Goal: Obtain resource: Download file/media

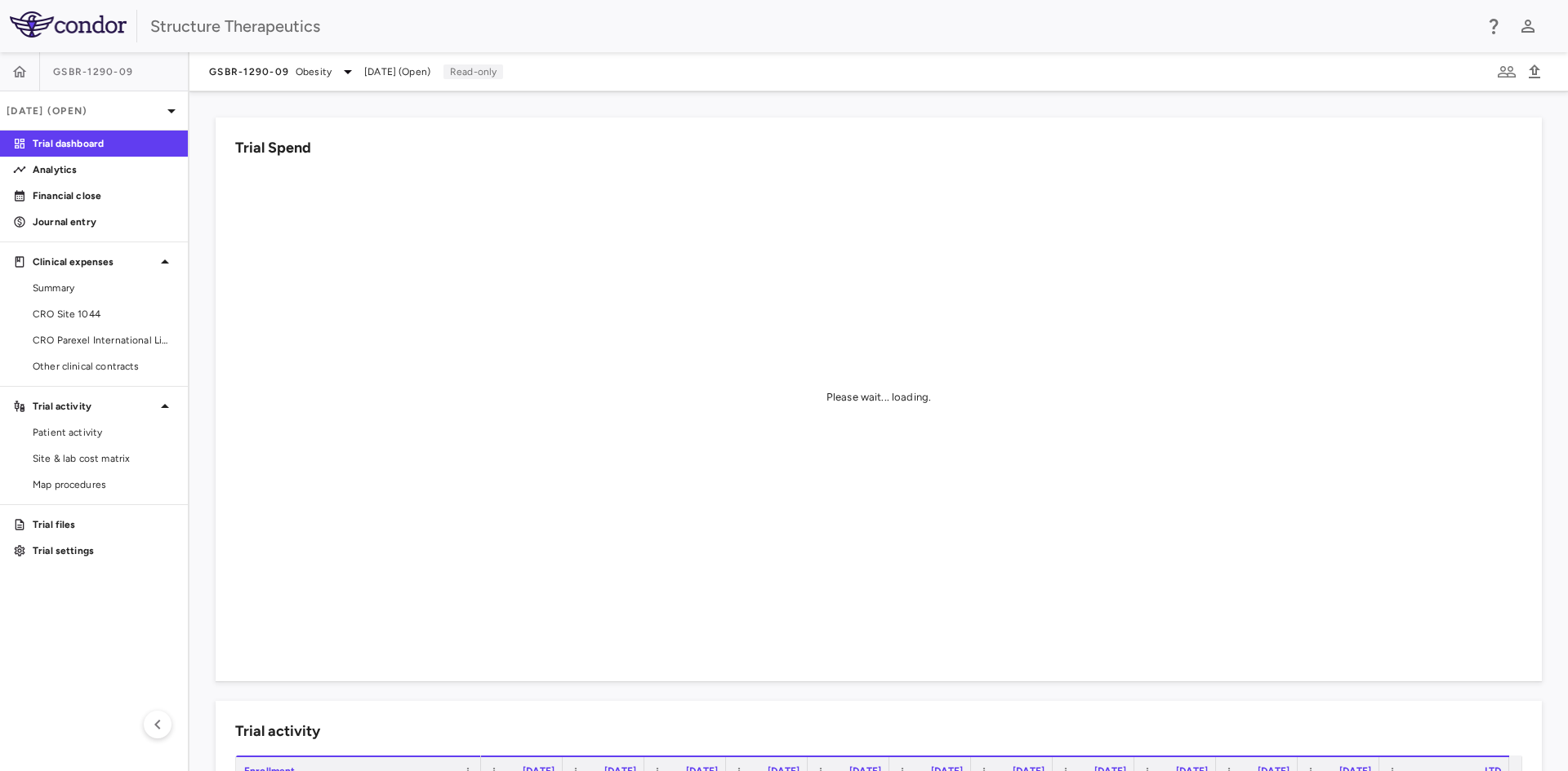
click at [394, 72] on span "[DATE] (Open)" at bounding box center [397, 72] width 66 height 15
click at [419, 76] on span "[DATE] (Open)" at bounding box center [397, 72] width 66 height 15
click at [341, 66] on icon at bounding box center [348, 72] width 20 height 20
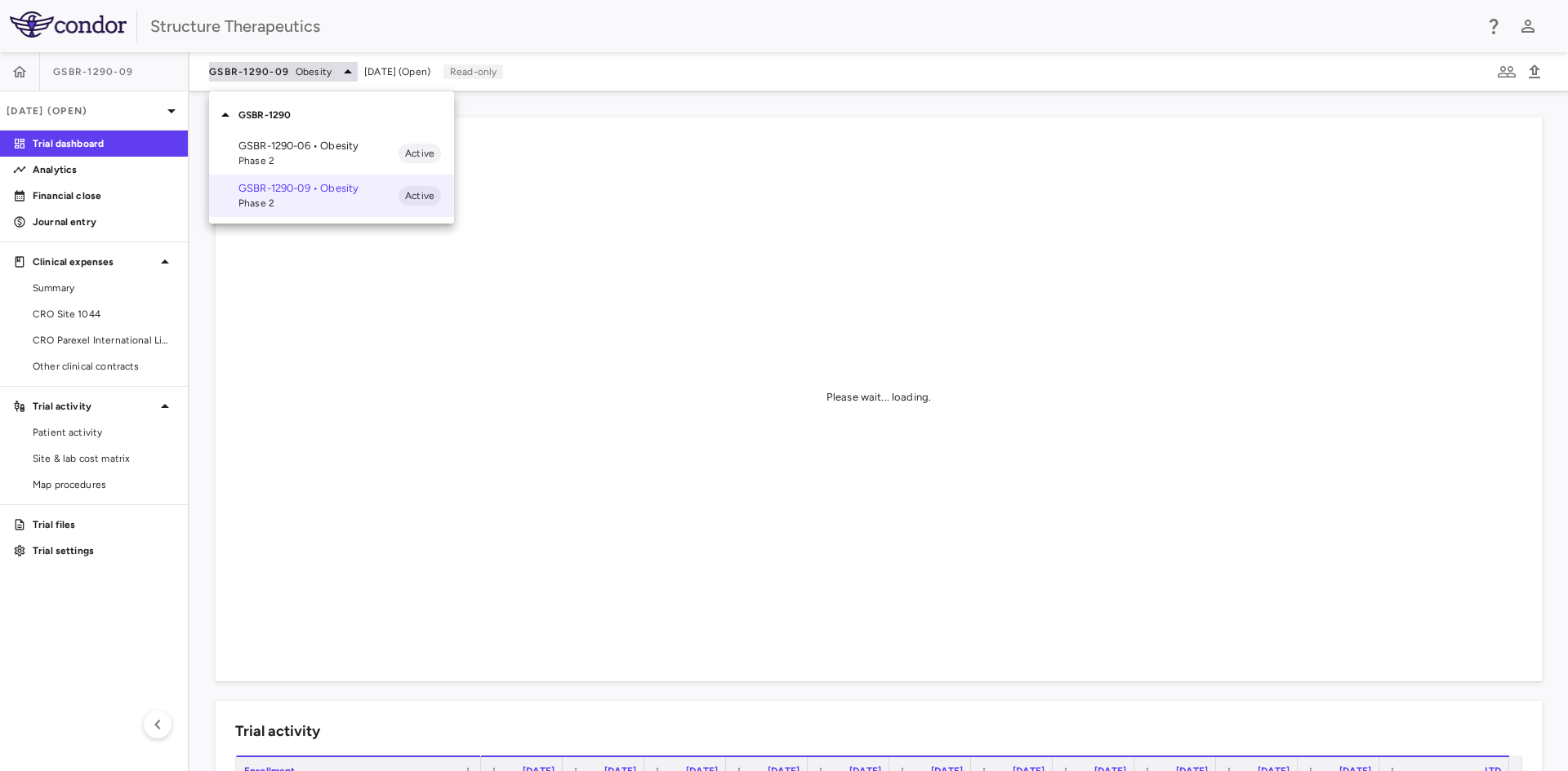
click at [341, 66] on div at bounding box center [784, 386] width 1568 height 771
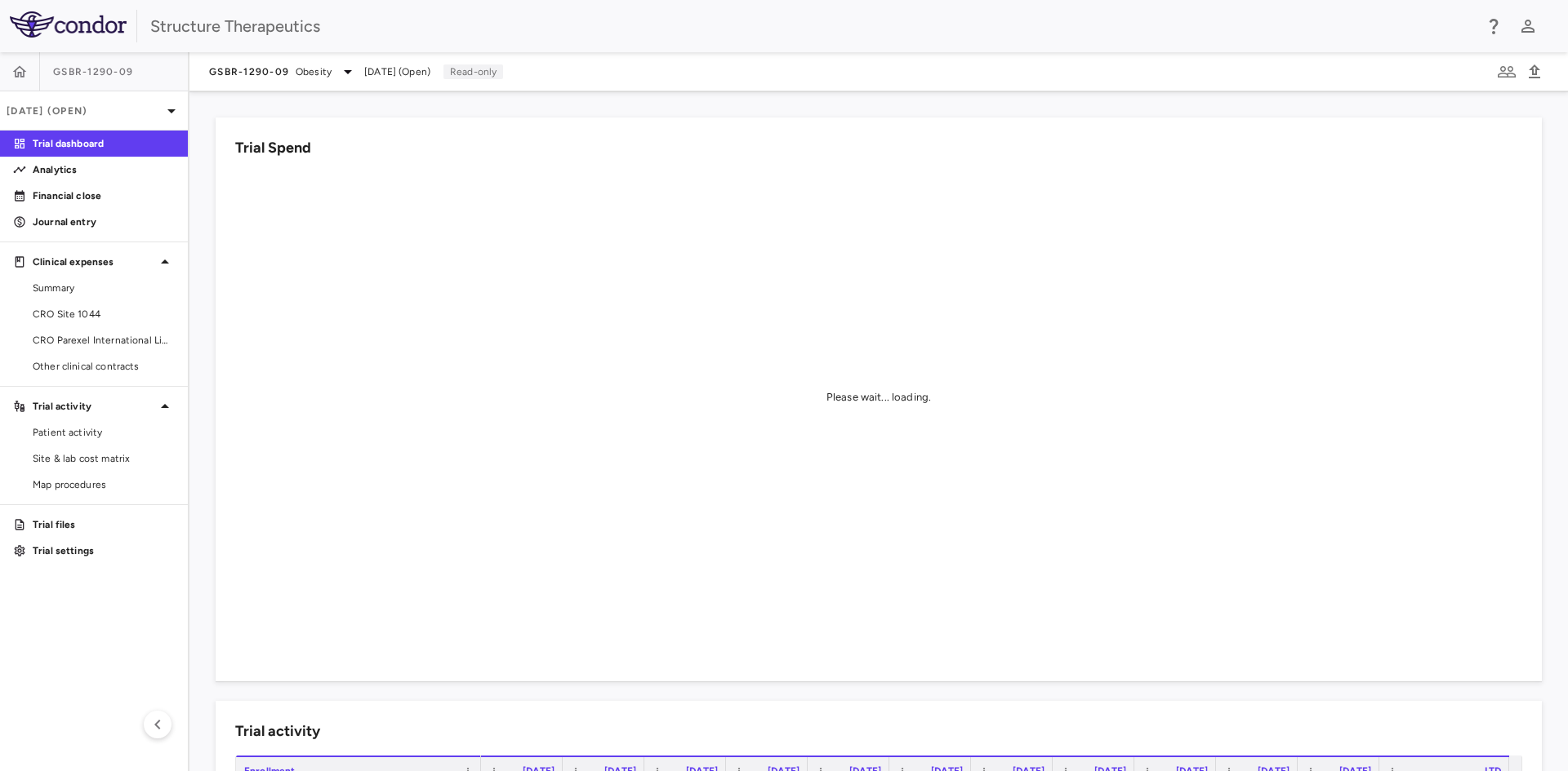
click at [395, 68] on span "[DATE] (Open)" at bounding box center [397, 72] width 66 height 15
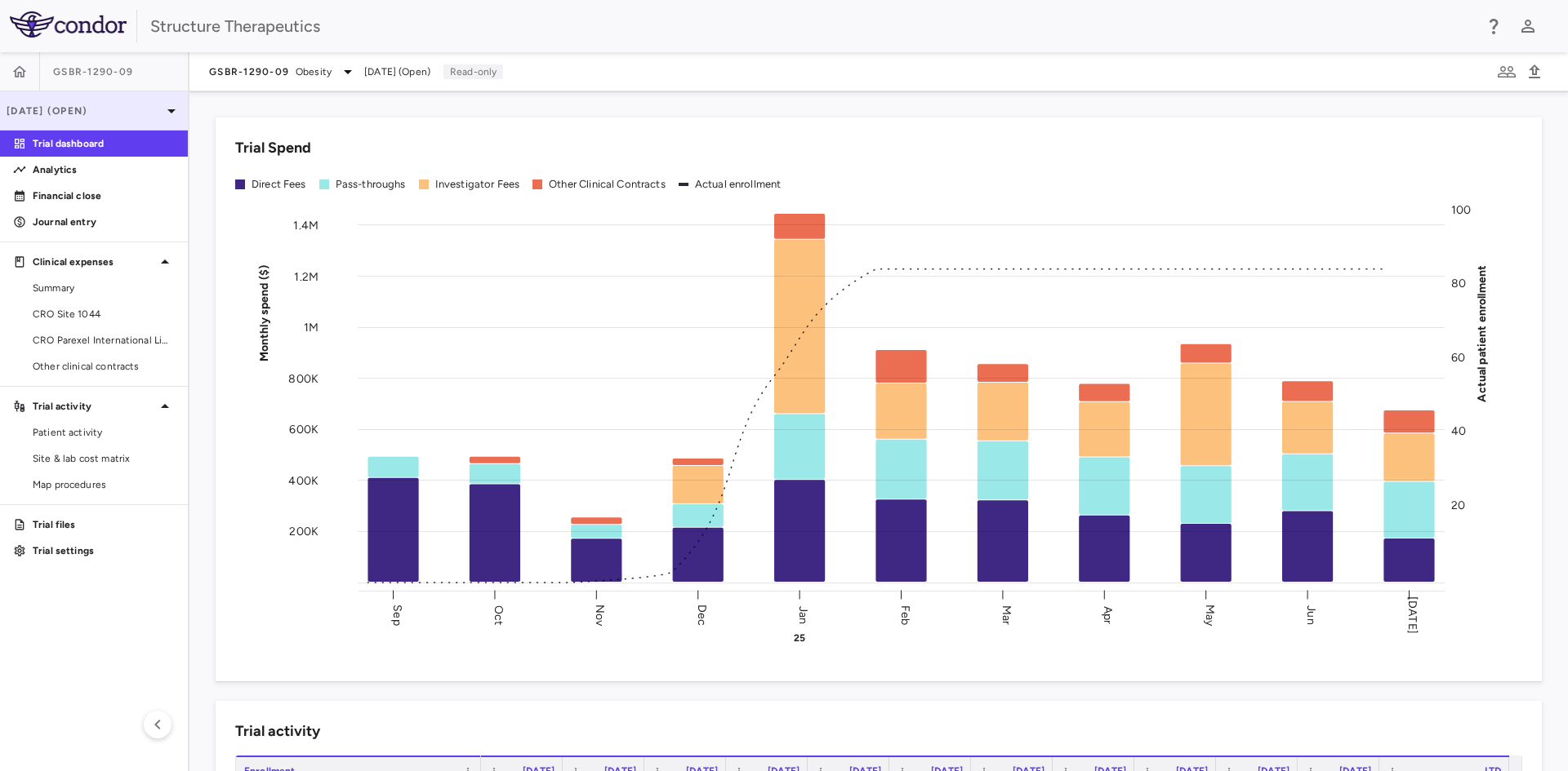
click at [175, 110] on icon at bounding box center [171, 112] width 8 height 4
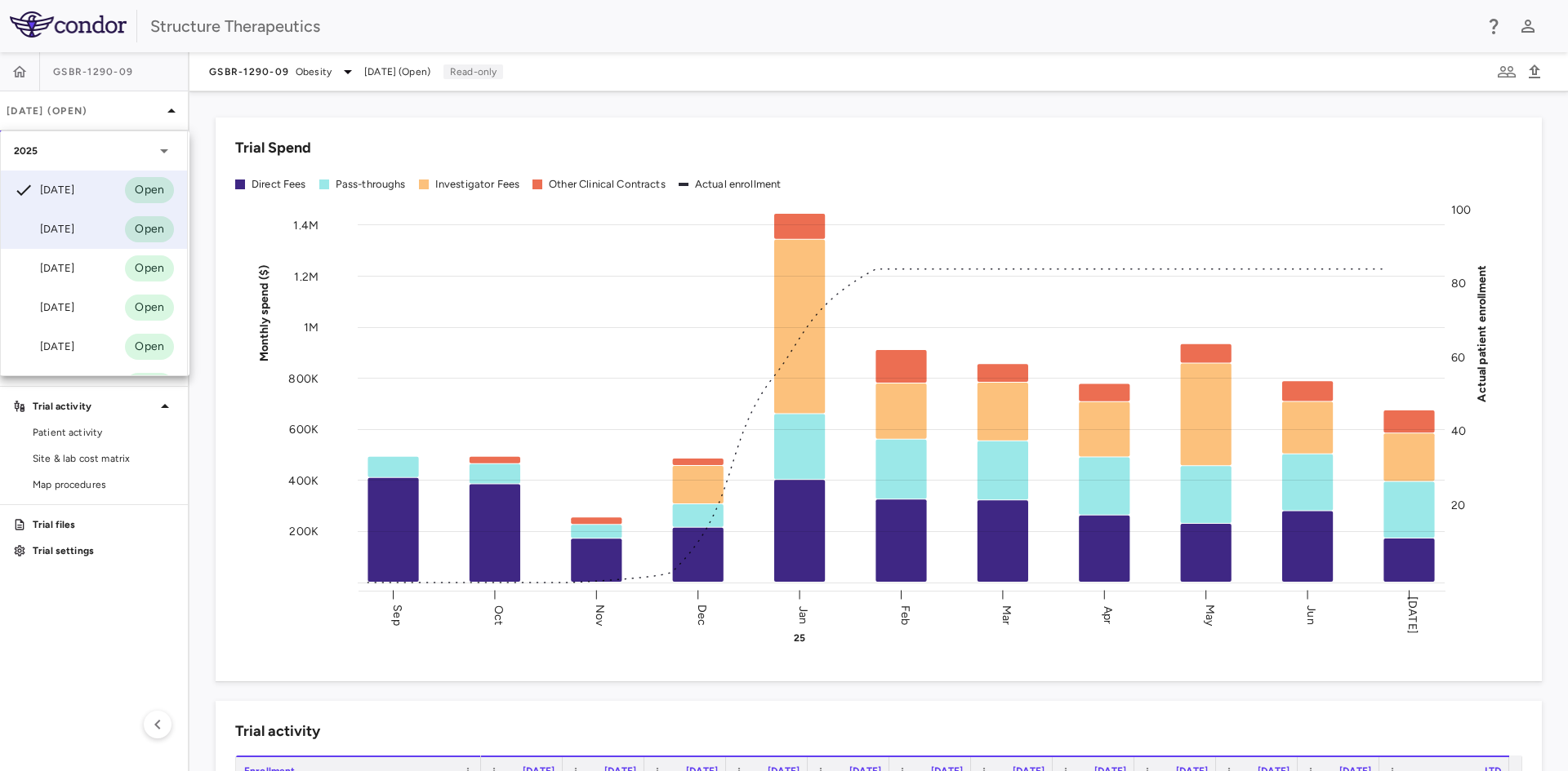
click at [21, 234] on div at bounding box center [23, 229] width 20 height 20
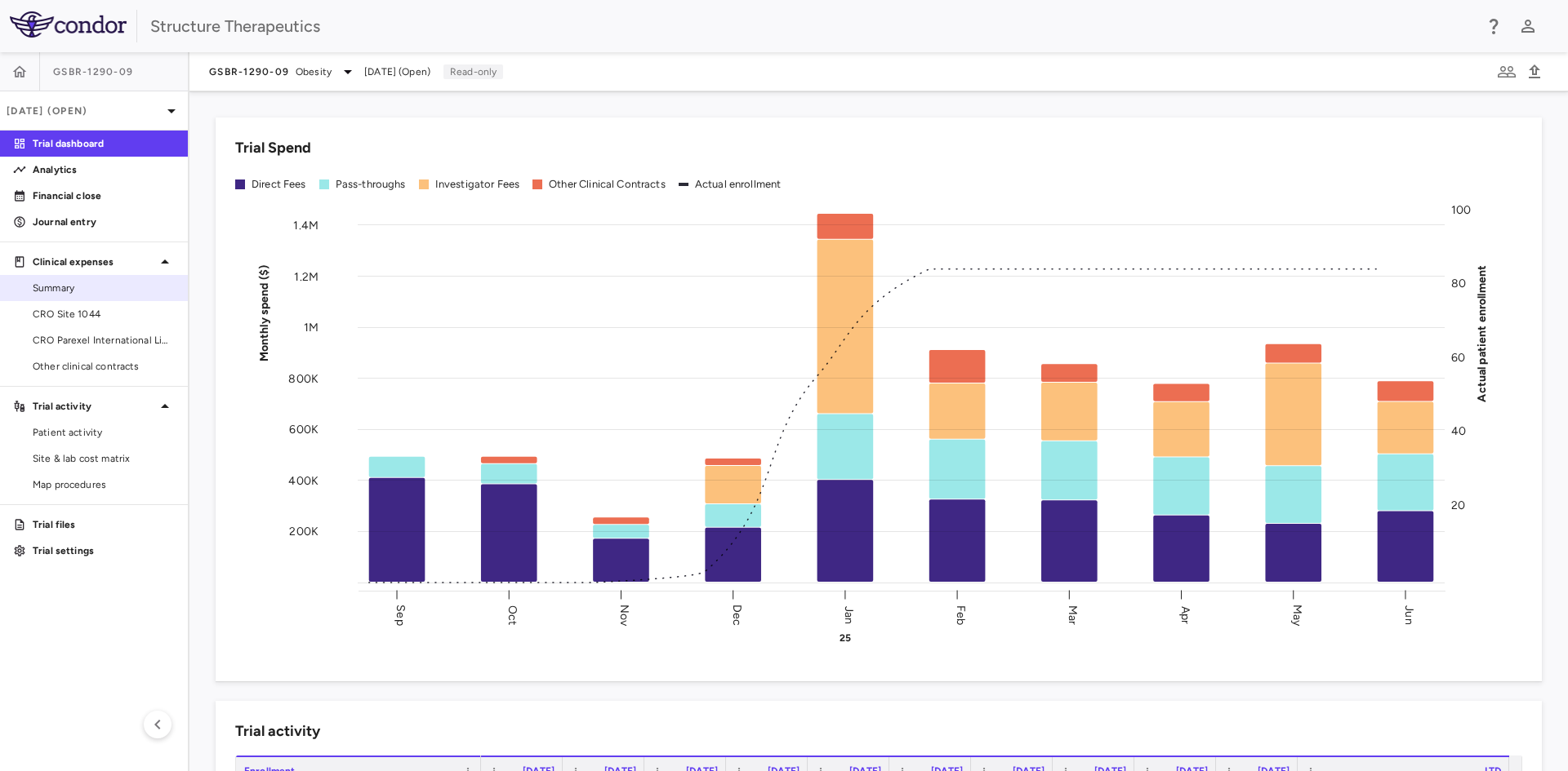
click at [61, 288] on span "Summary" at bounding box center [104, 288] width 142 height 15
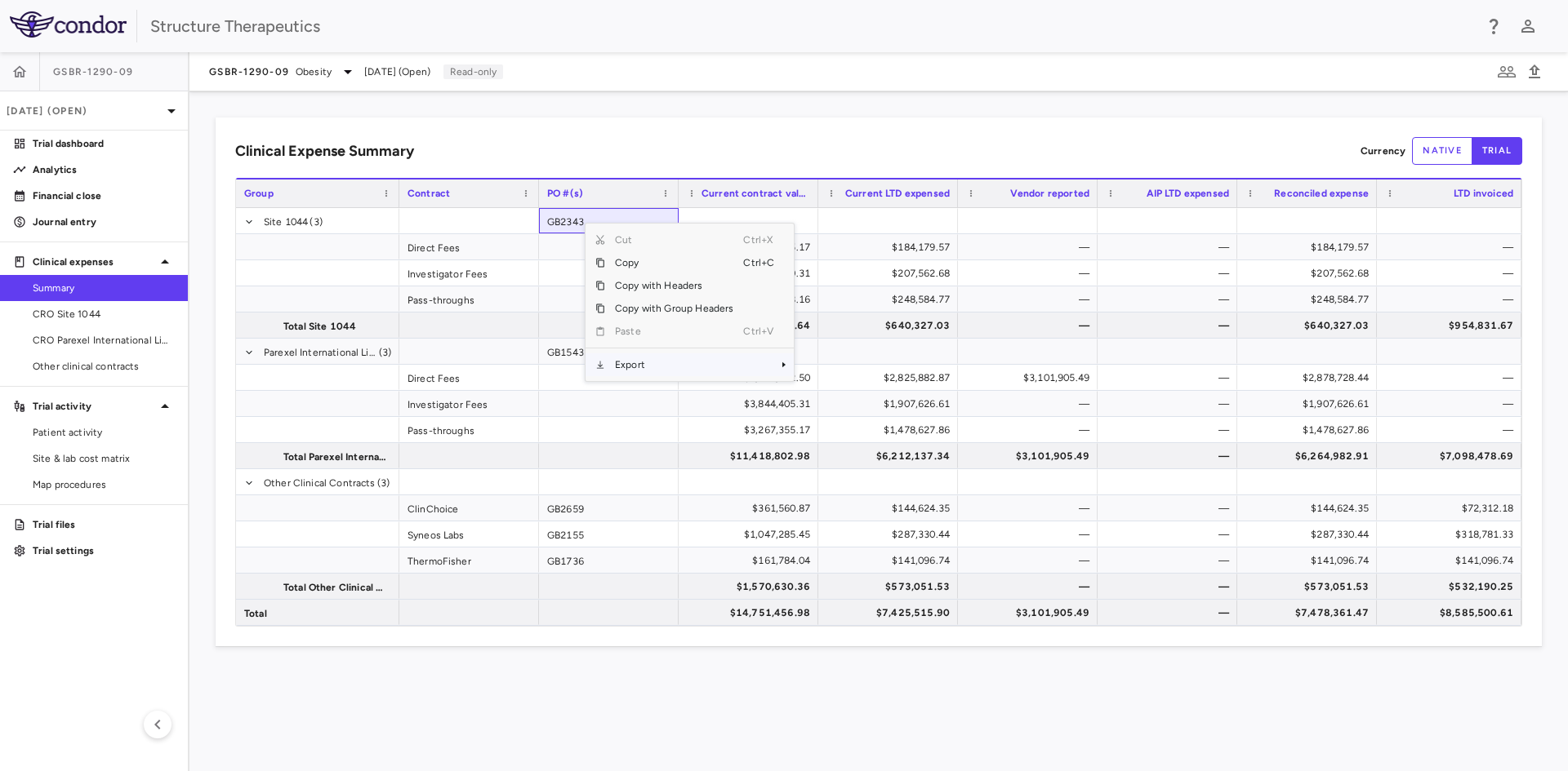
click at [781, 362] on span "Context Menu" at bounding box center [784, 364] width 10 height 10
click at [846, 392] on span "Excel Export" at bounding box center [848, 393] width 77 height 22
click at [661, 47] on div "Structure Therapeutics" at bounding box center [784, 26] width 1568 height 52
click at [618, 116] on div "Clinical Expense Summary Currency native trial Press SPACE to select this row. …" at bounding box center [879, 431] width 1379 height 679
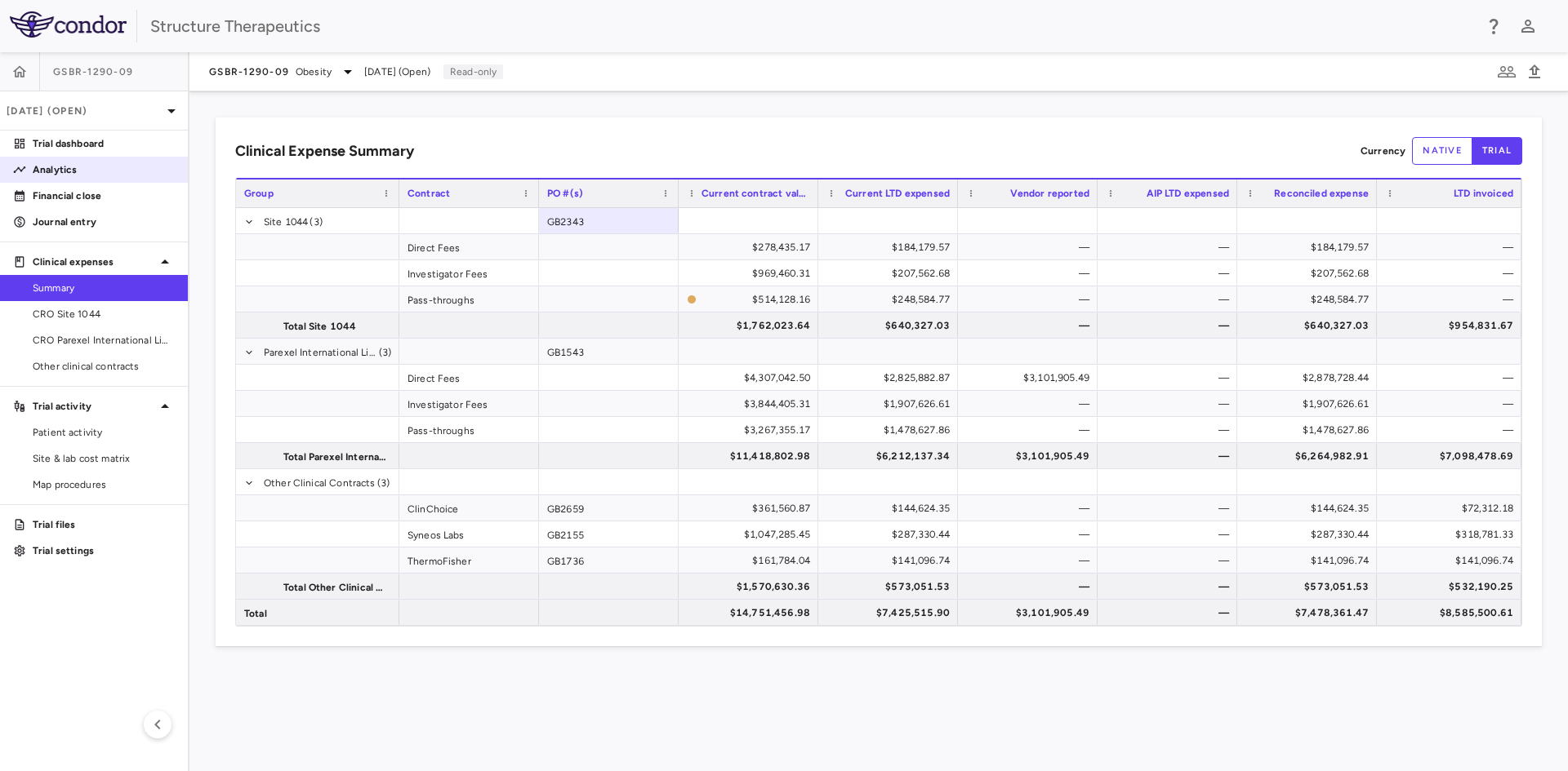
click at [61, 177] on link "Analytics" at bounding box center [93, 169] width 188 height 24
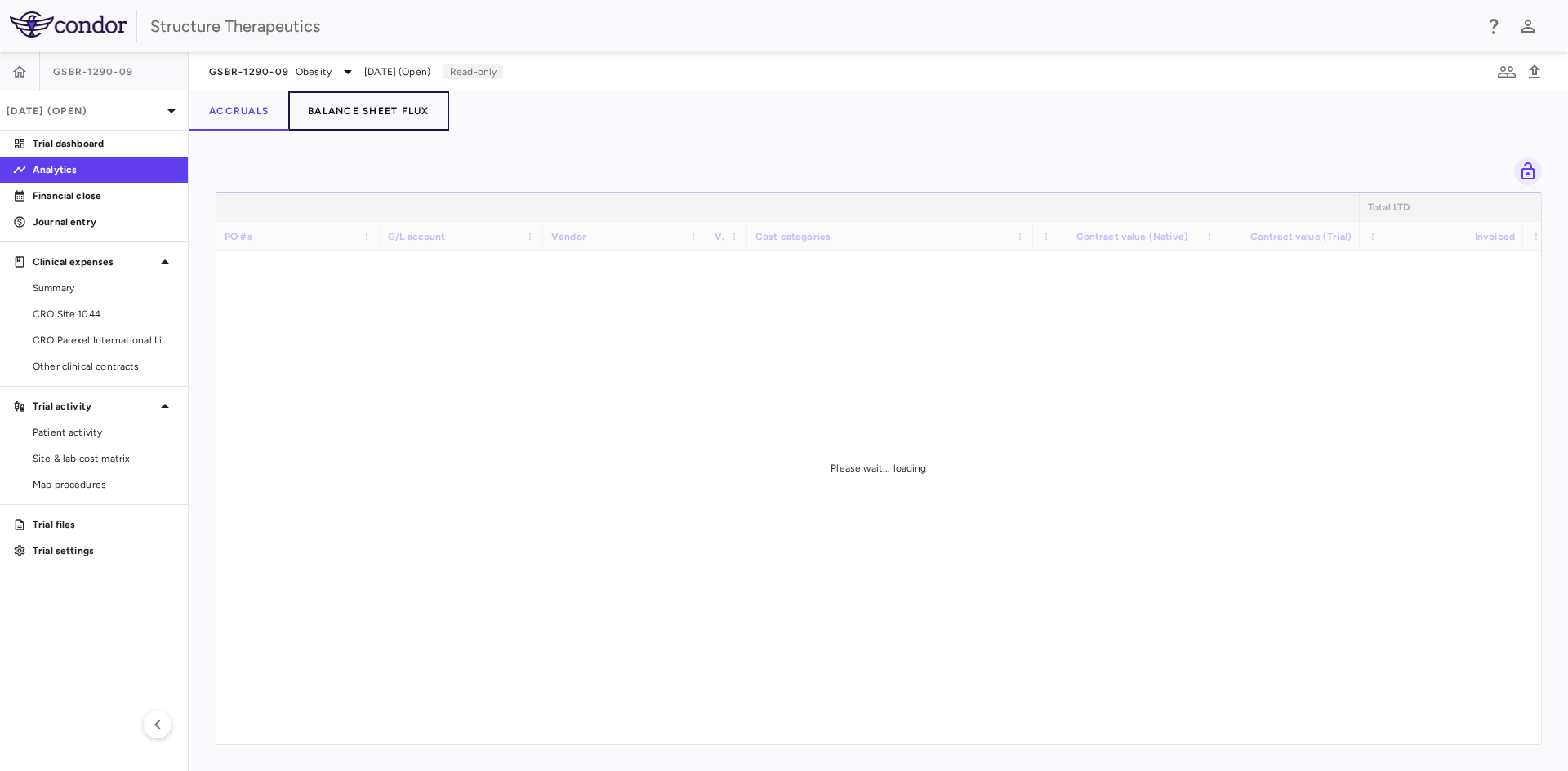
click at [383, 112] on button "Balance Sheet Flux" at bounding box center [368, 111] width 161 height 39
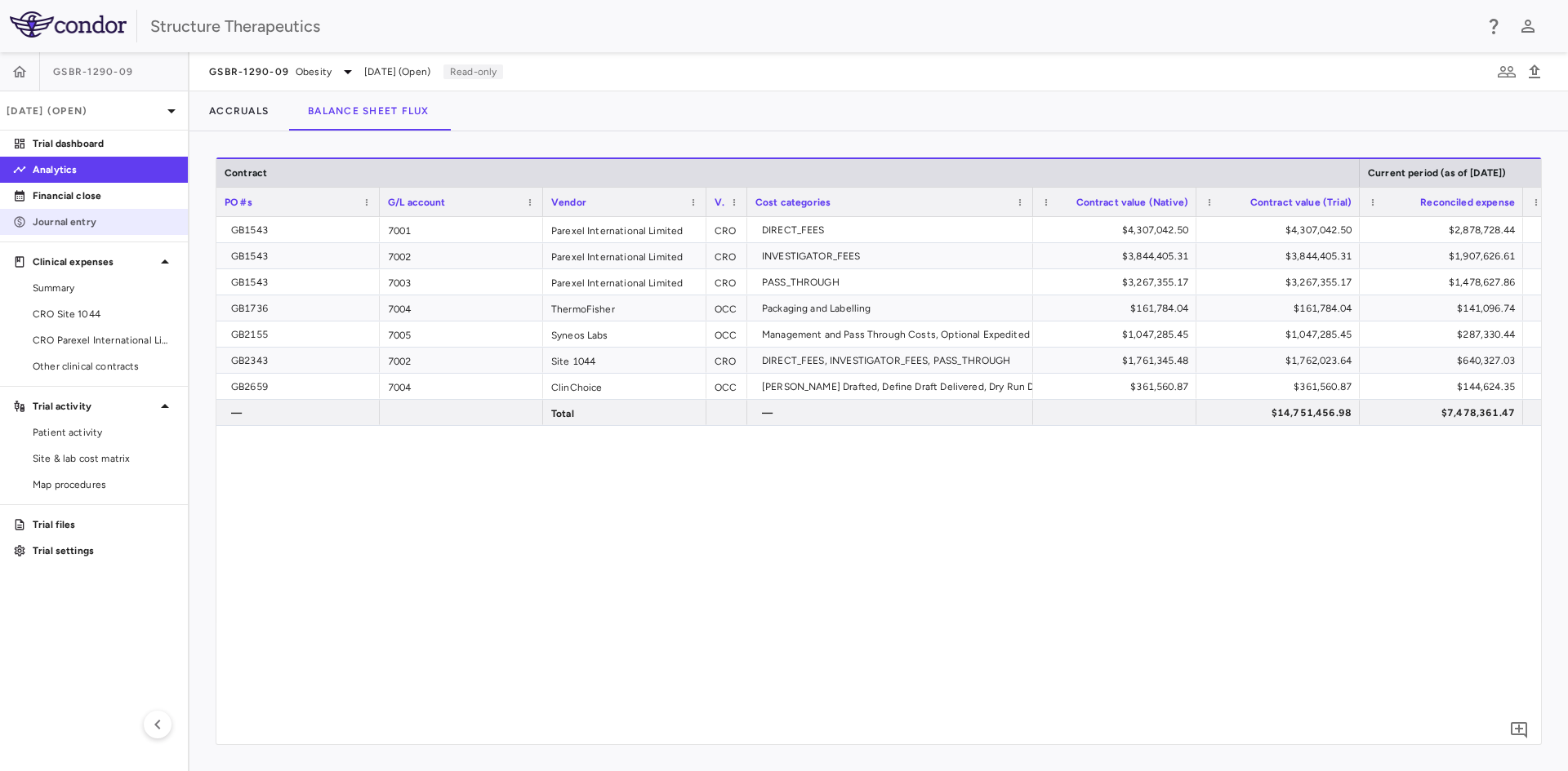
click at [108, 226] on p "Journal entry" at bounding box center [104, 221] width 142 height 15
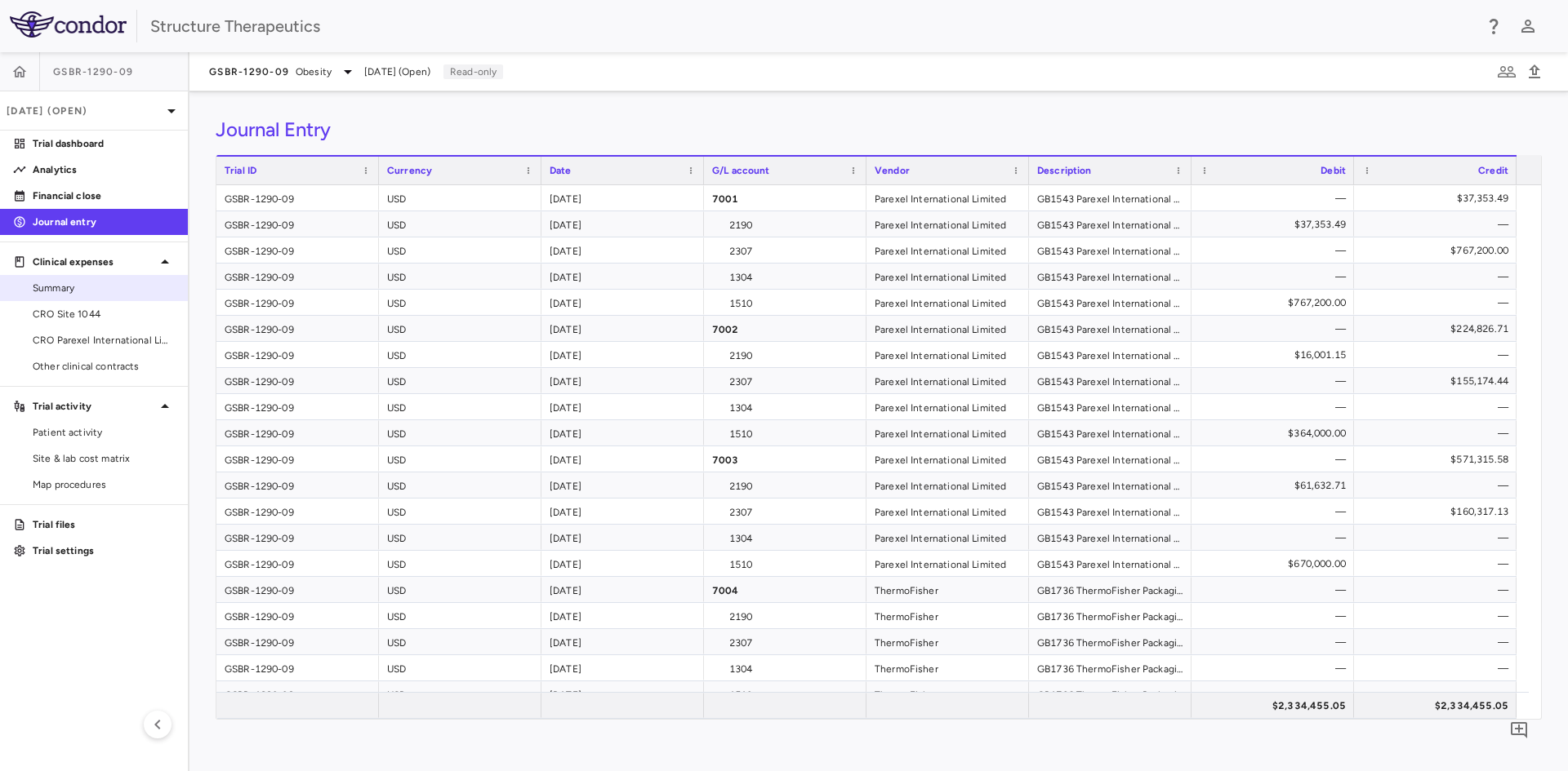
click at [83, 281] on span "Summary" at bounding box center [104, 288] width 142 height 15
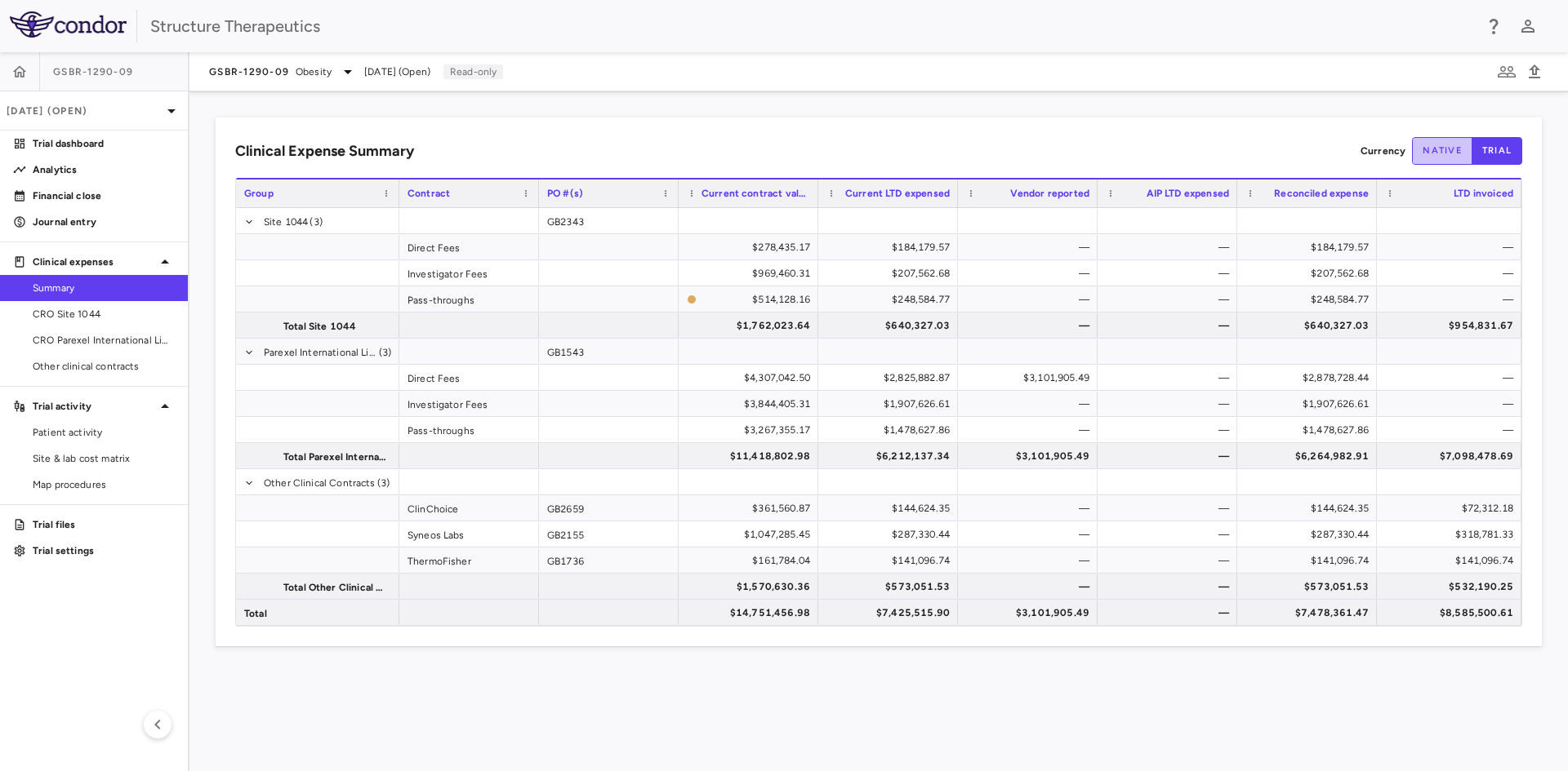
click at [1428, 145] on button "native" at bounding box center [1442, 151] width 61 height 28
click at [1496, 150] on button "trial" at bounding box center [1496, 151] width 51 height 28
click at [91, 343] on span "CRO Parexel International Limited" at bounding box center [104, 340] width 142 height 15
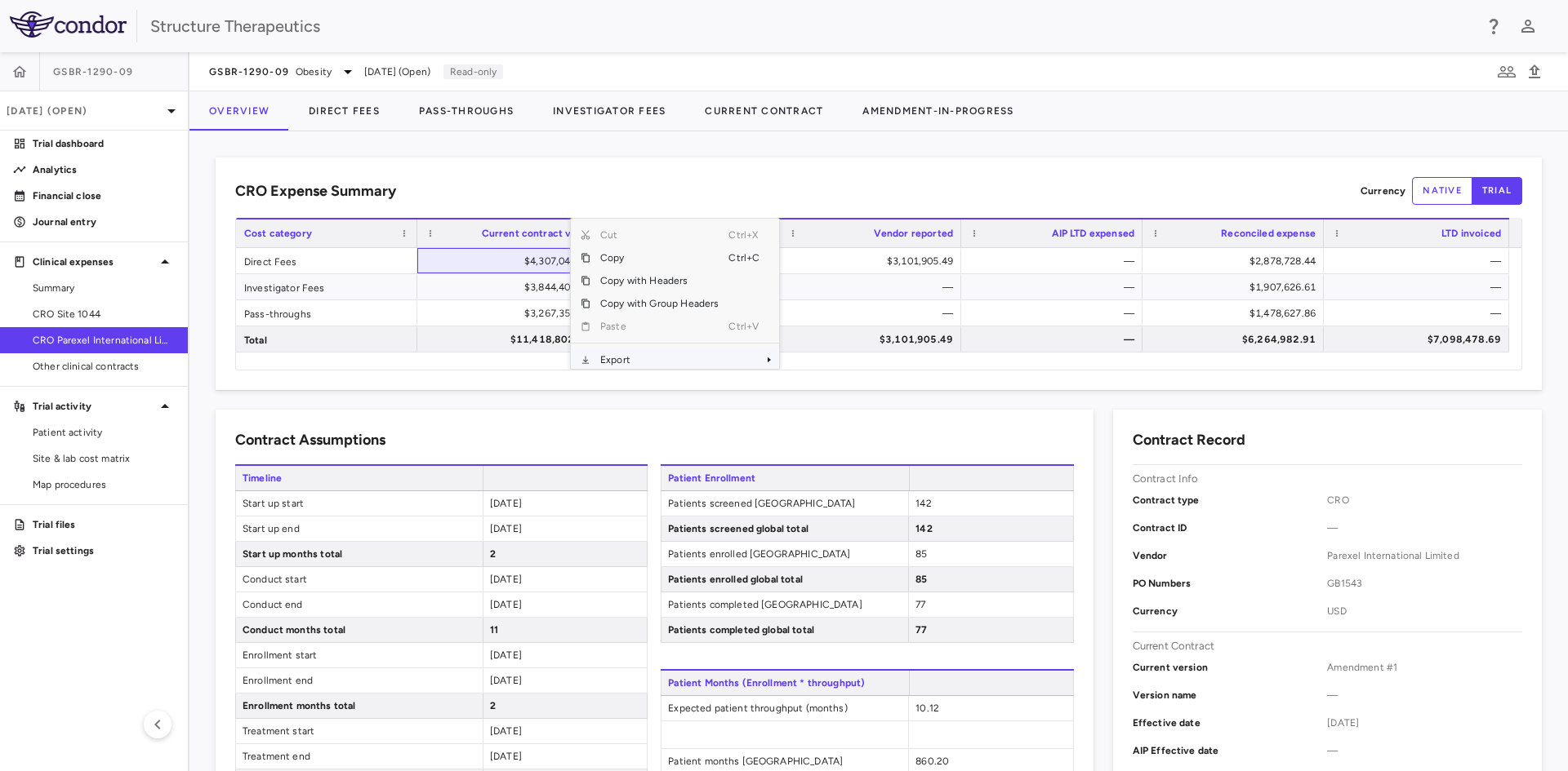
click at [618, 361] on span "Export" at bounding box center [660, 360] width 138 height 22
click at [834, 348] on span "Excel Export" at bounding box center [834, 353] width 77 height 22
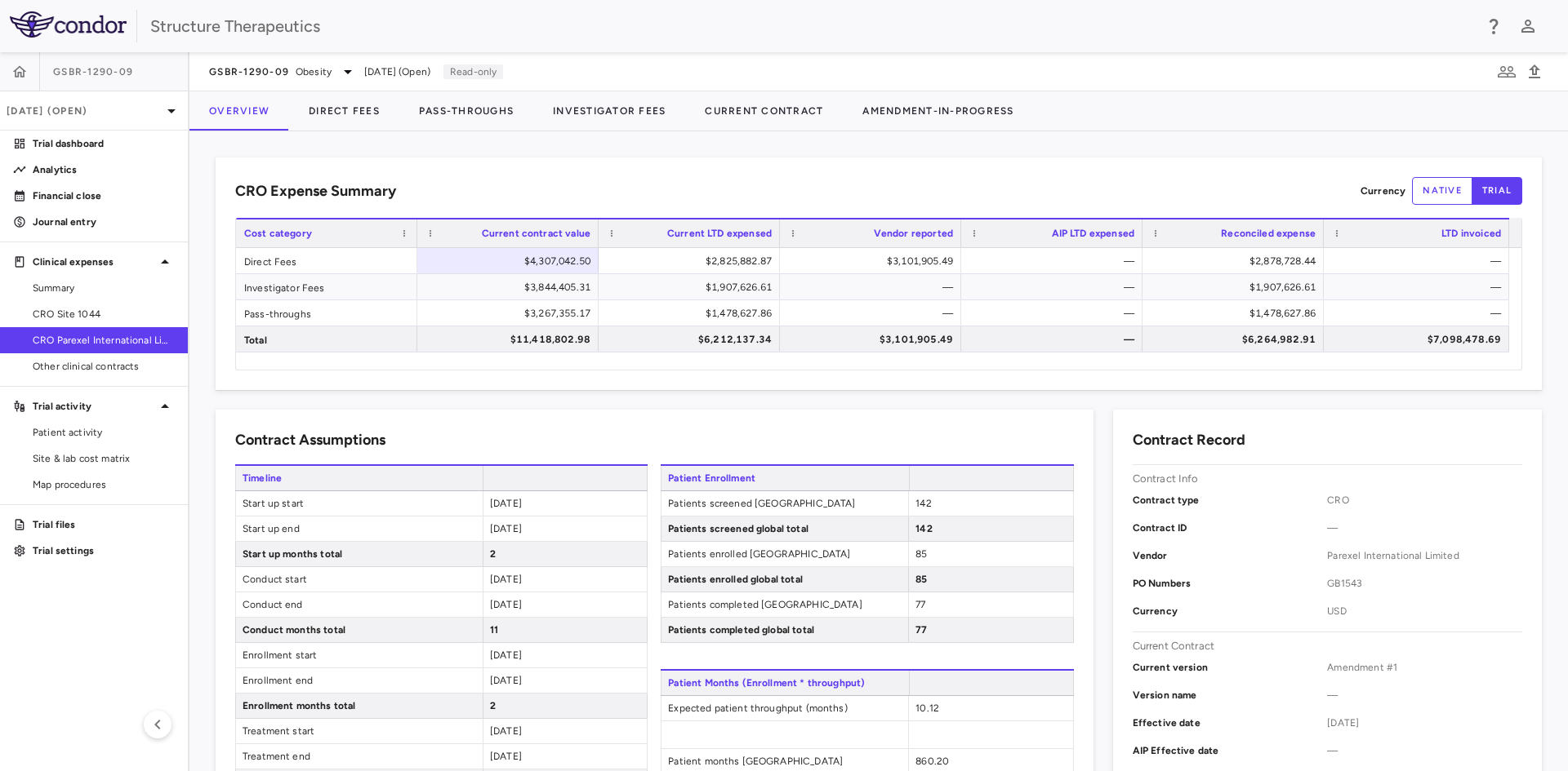
scroll to position [560, 0]
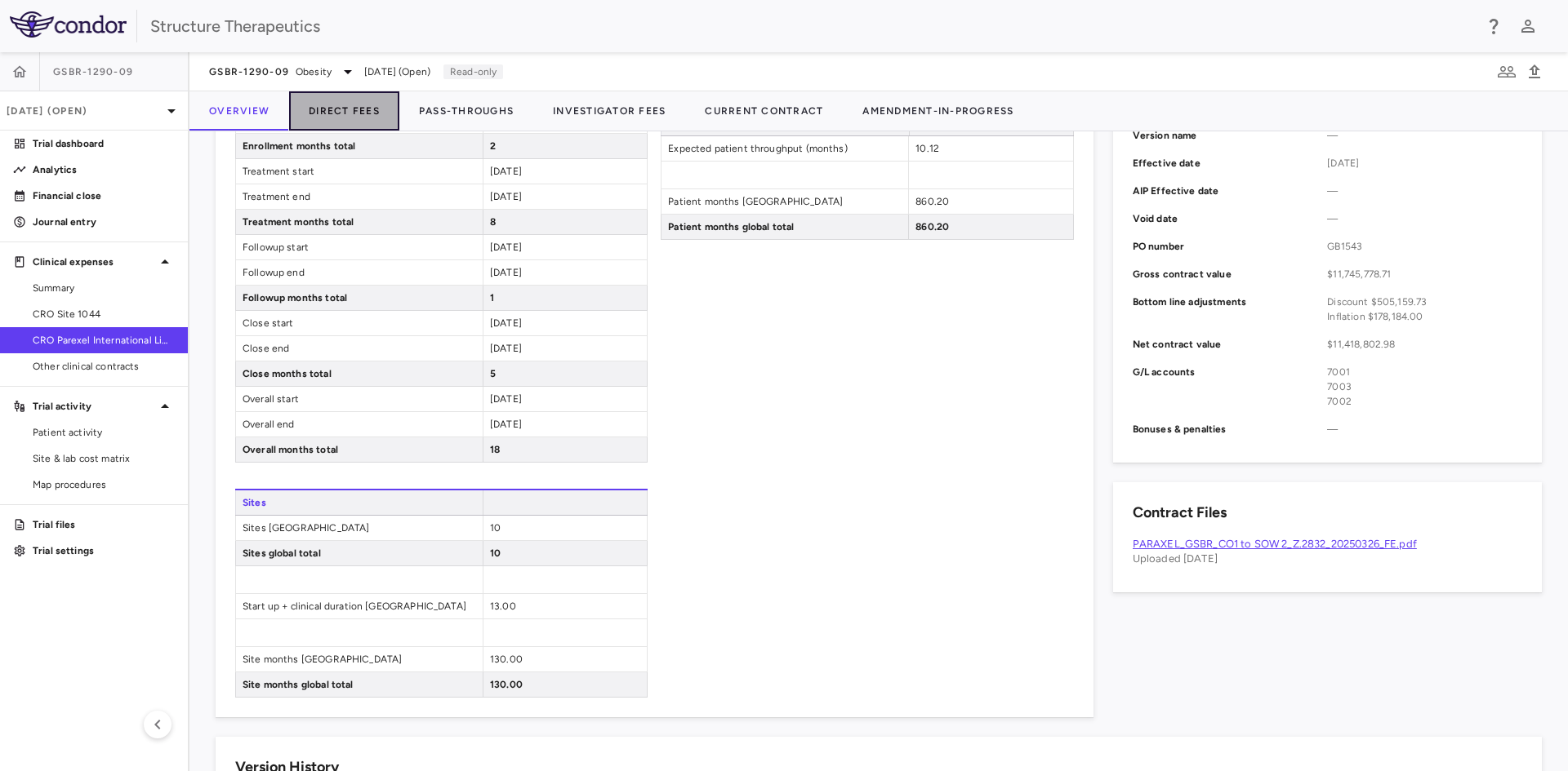
click at [365, 109] on button "Direct Fees" at bounding box center [343, 111] width 110 height 39
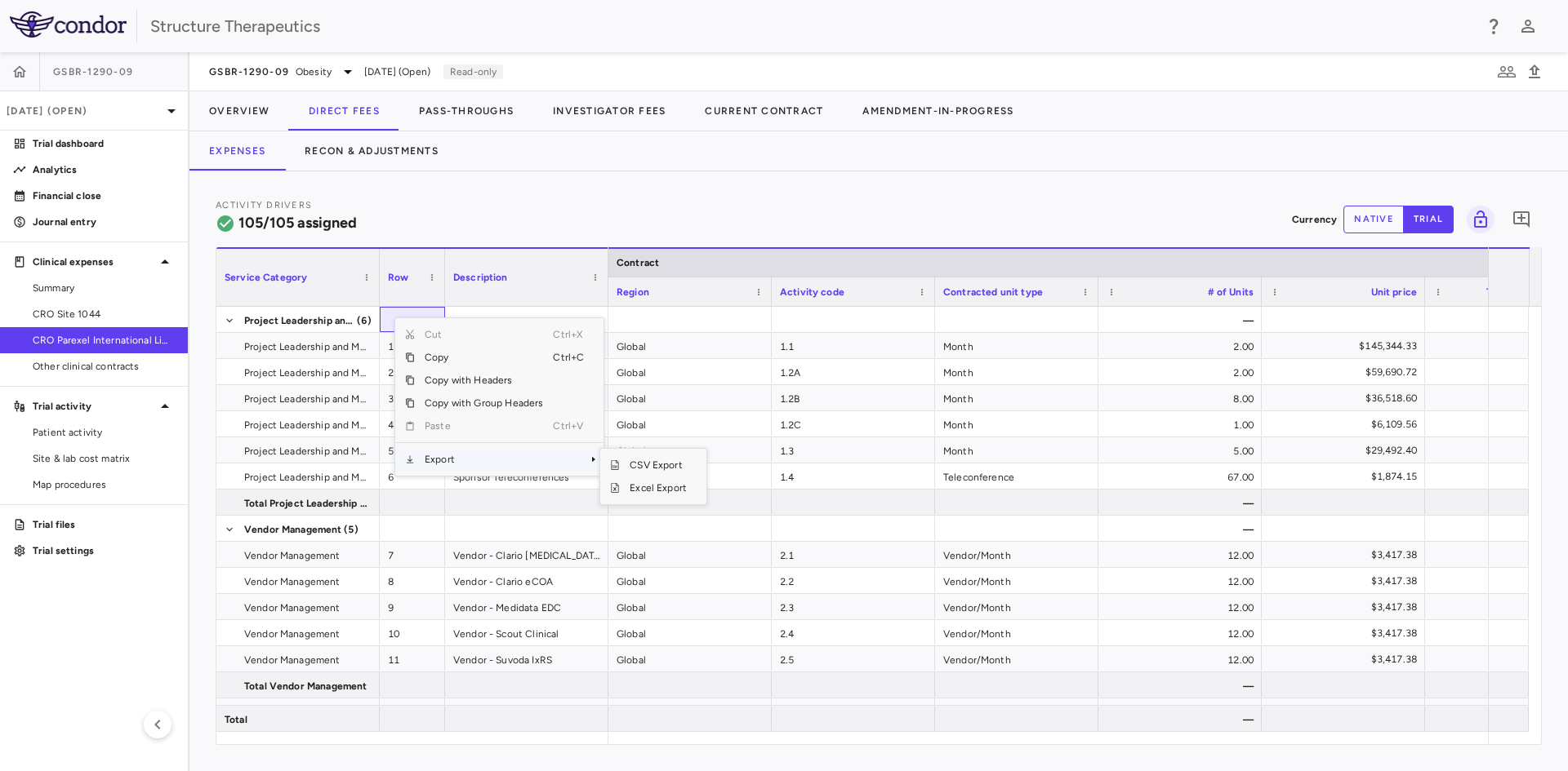
click at [464, 454] on span "Export" at bounding box center [484, 459] width 138 height 22
click at [655, 490] on span "Excel Export" at bounding box center [658, 487] width 77 height 22
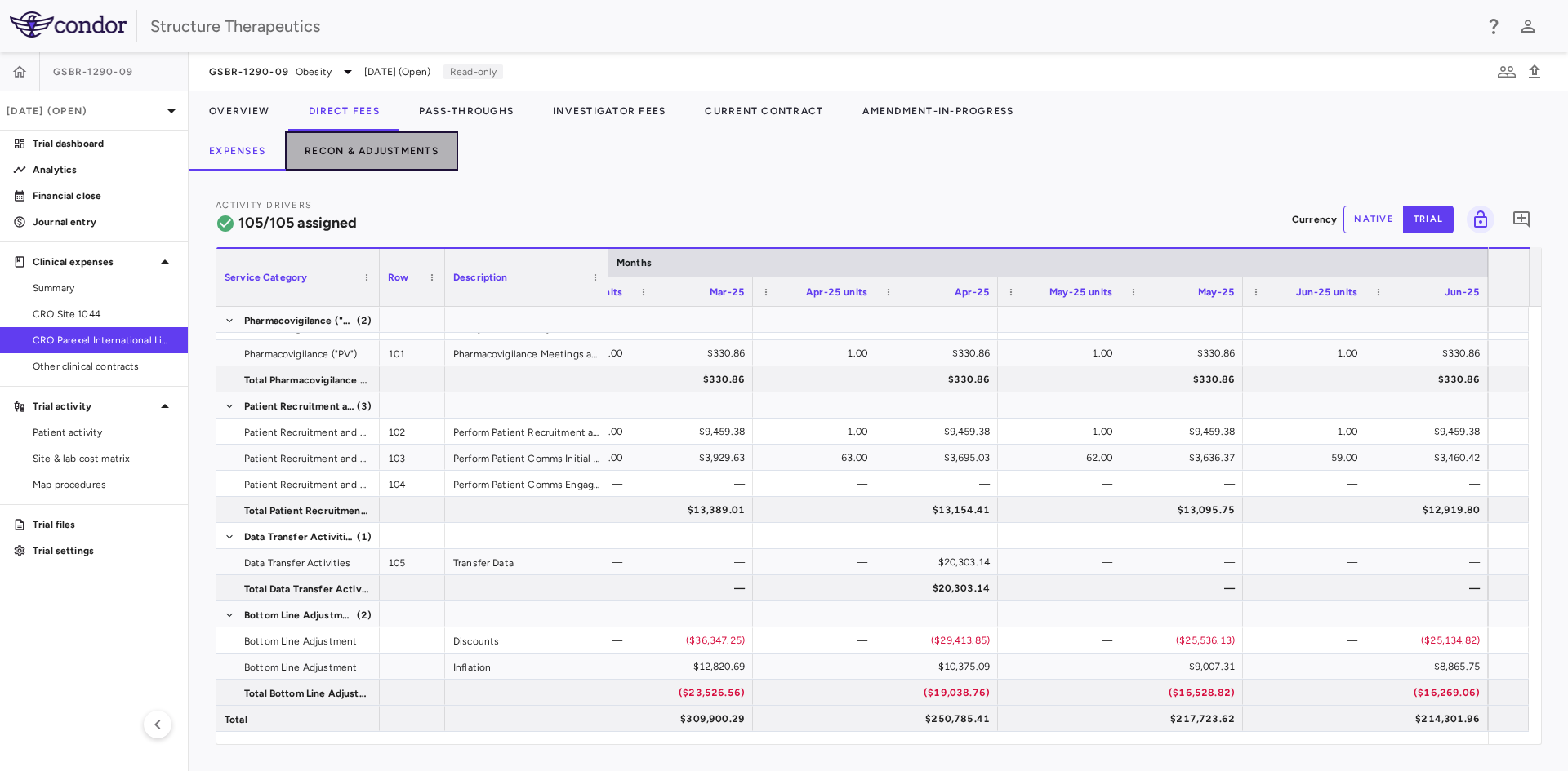
click at [389, 142] on button "Recon & Adjustments" at bounding box center [371, 150] width 173 height 39
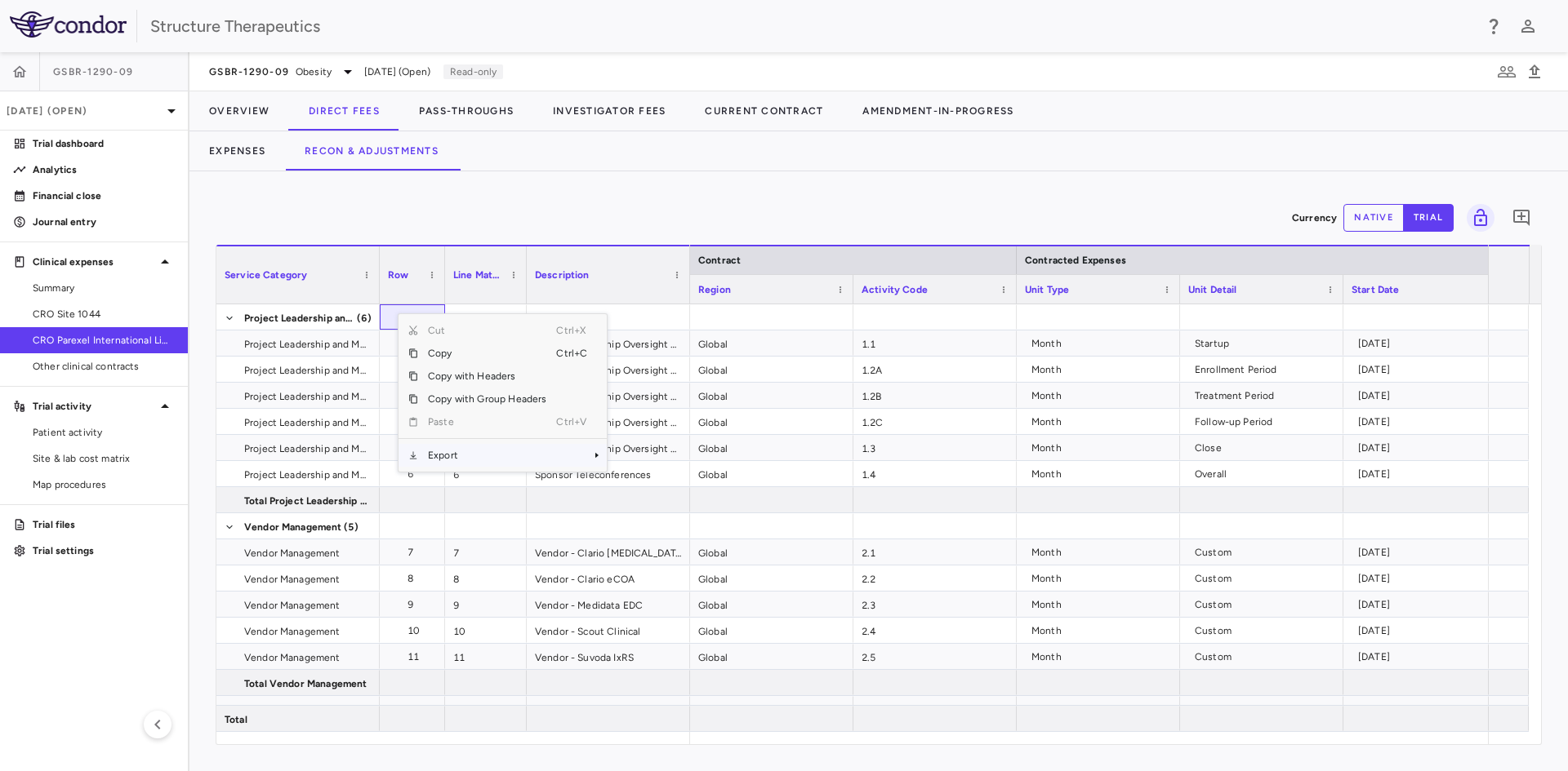
click at [487, 463] on span "Export" at bounding box center [487, 456] width 138 height 22
drag, startPoint x: 582, startPoint y: 456, endPoint x: 464, endPoint y: 461, distance: 118.1
click at [464, 461] on span "Export" at bounding box center [487, 456] width 138 height 22
click at [662, 488] on span "Excel Export" at bounding box center [661, 484] width 77 height 22
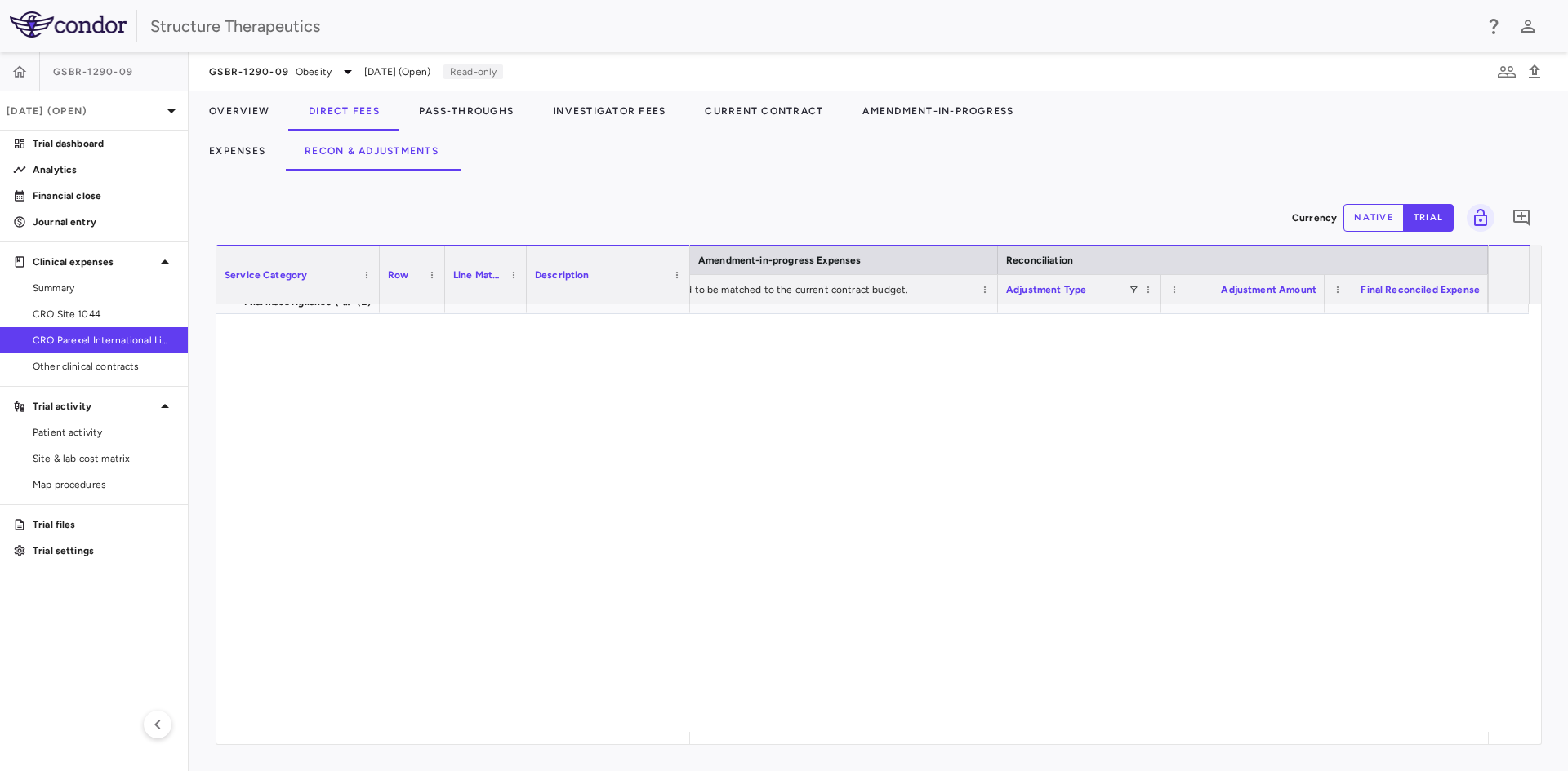
scroll to position [3567, 0]
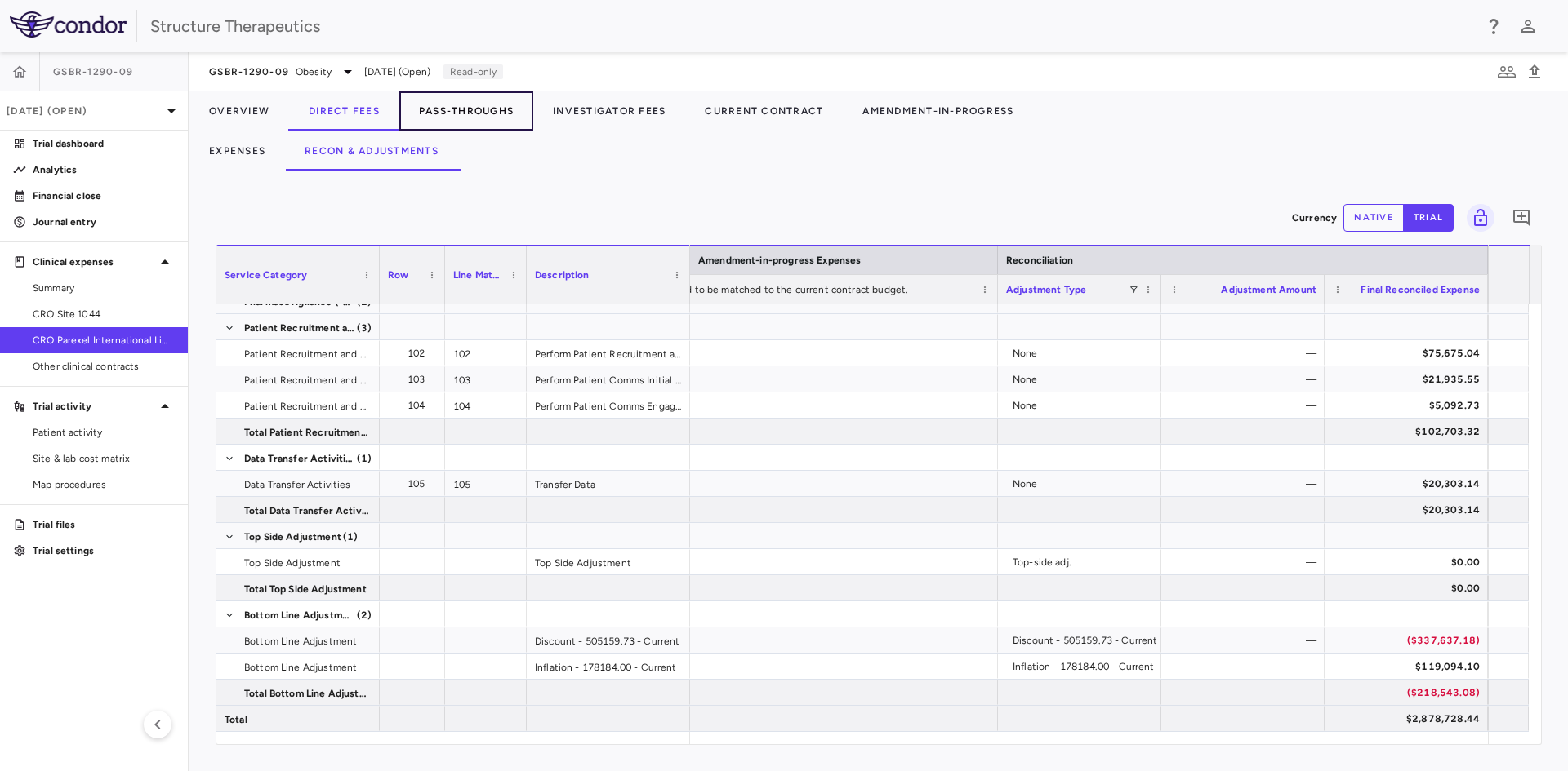
click at [456, 105] on button "Pass-Throughs" at bounding box center [466, 111] width 134 height 39
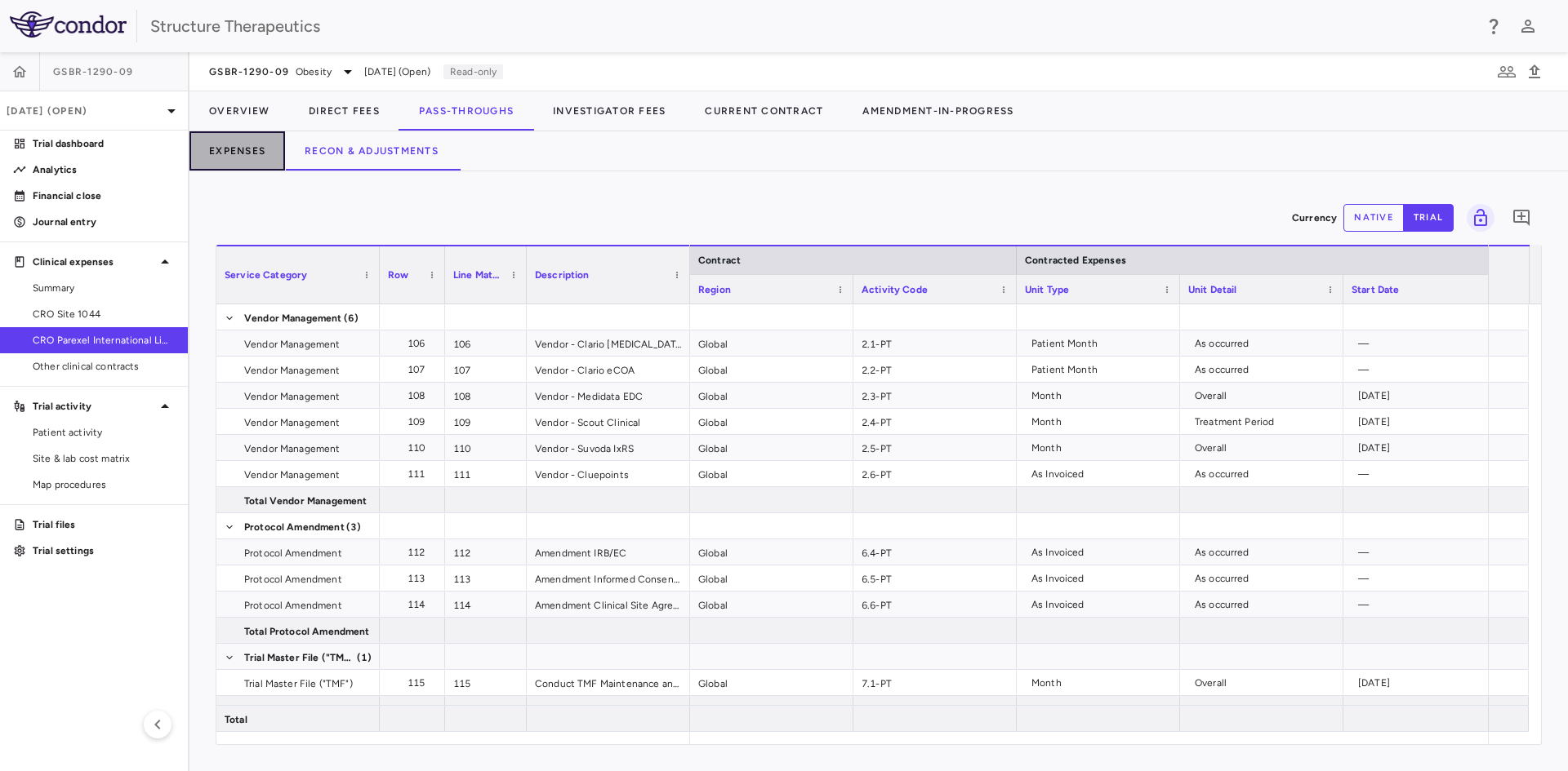
click at [234, 152] on button "Expenses" at bounding box center [237, 150] width 95 height 39
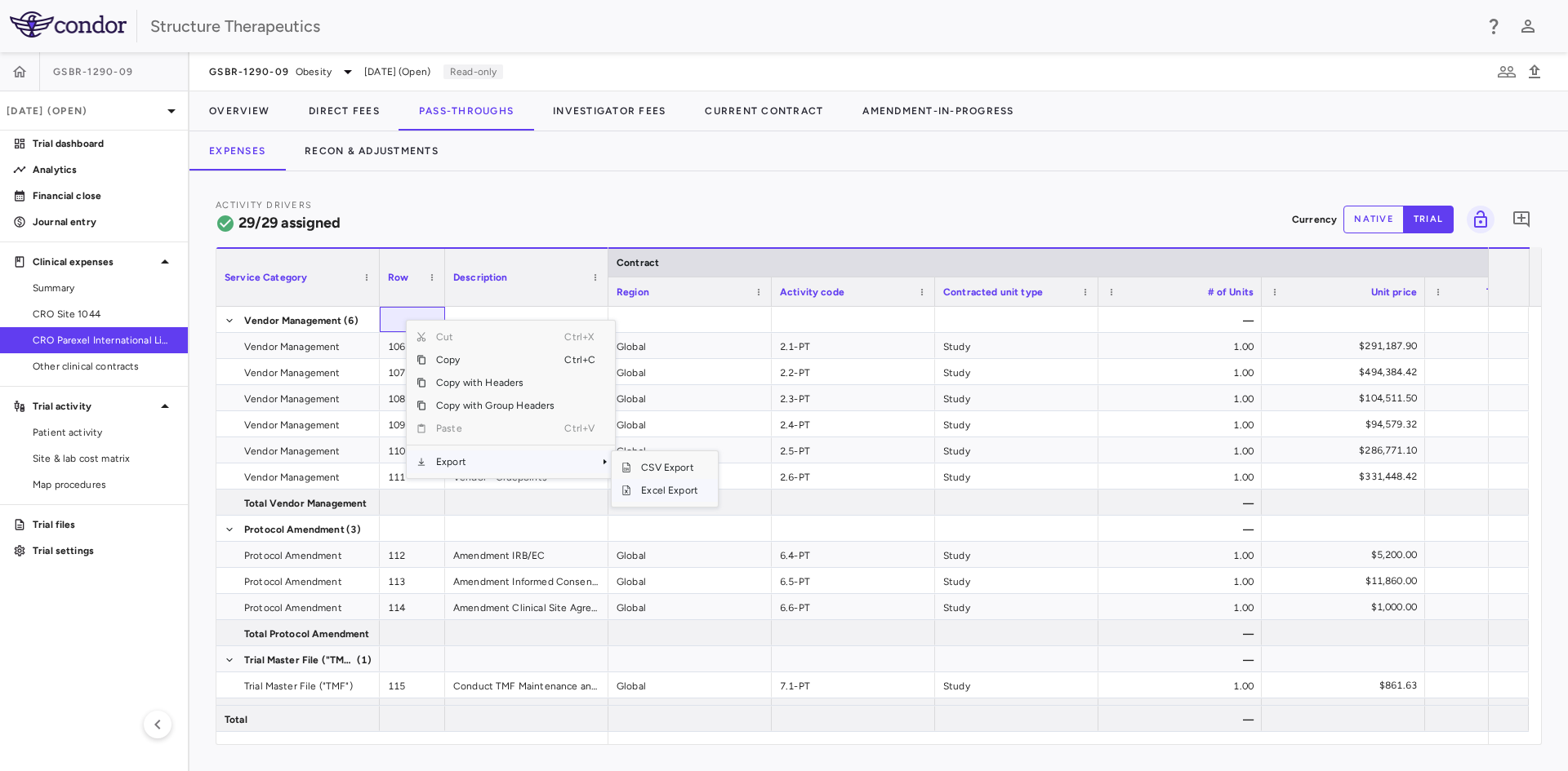
click at [659, 497] on span "Excel Export" at bounding box center [669, 490] width 77 height 22
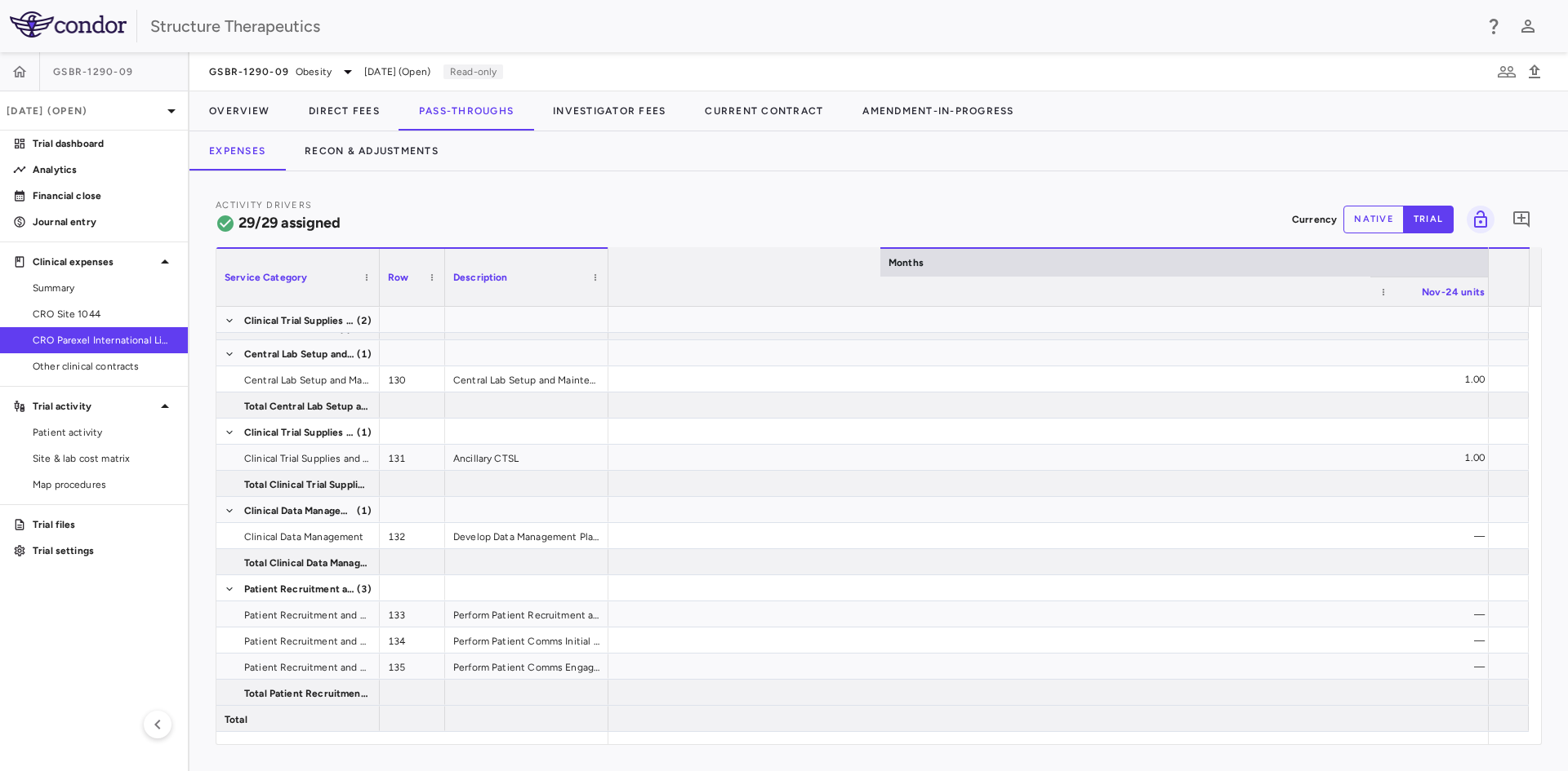
scroll to position [0, 3978]
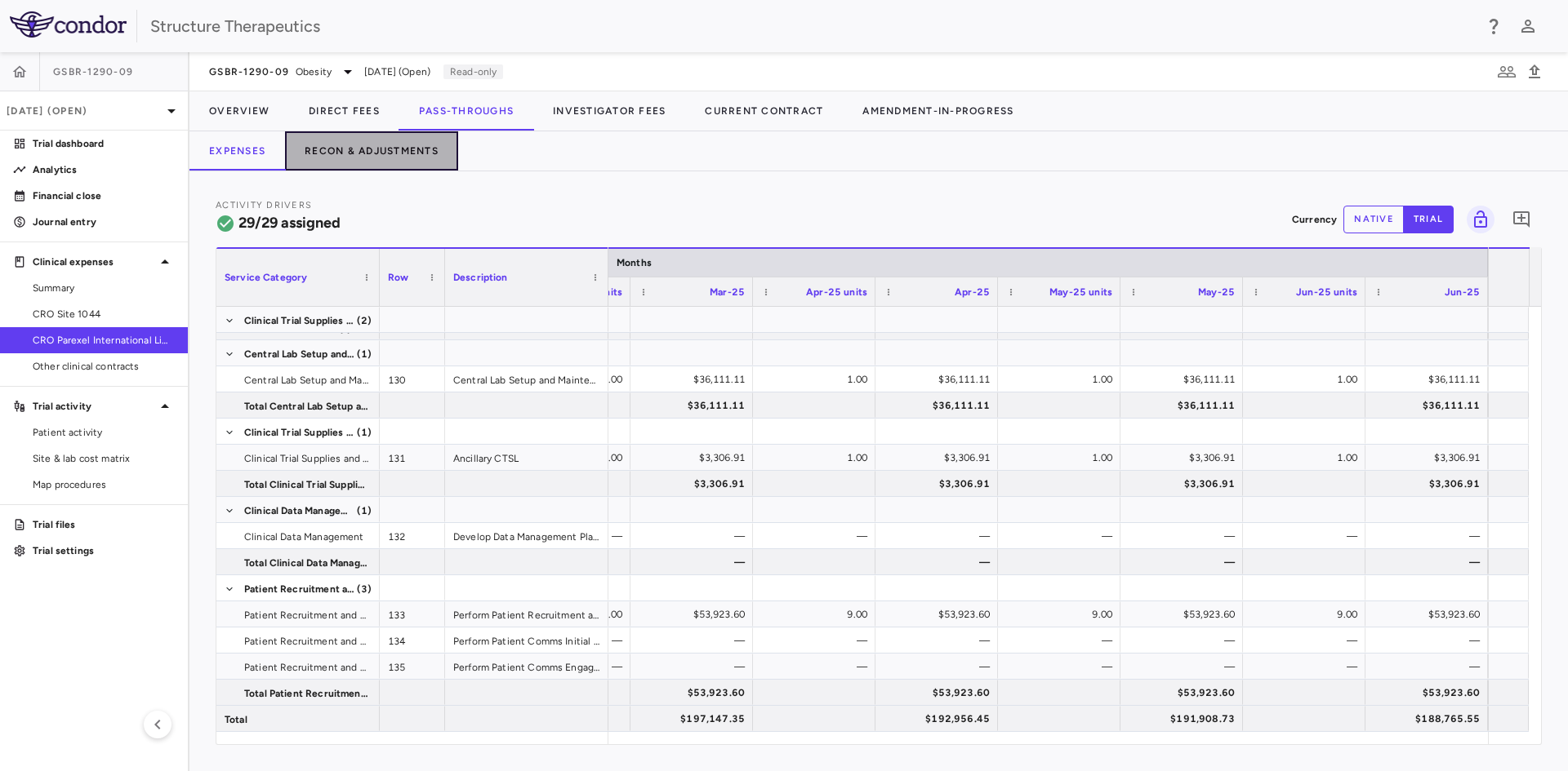
click at [379, 154] on button "Recon & Adjustments" at bounding box center [371, 150] width 173 height 39
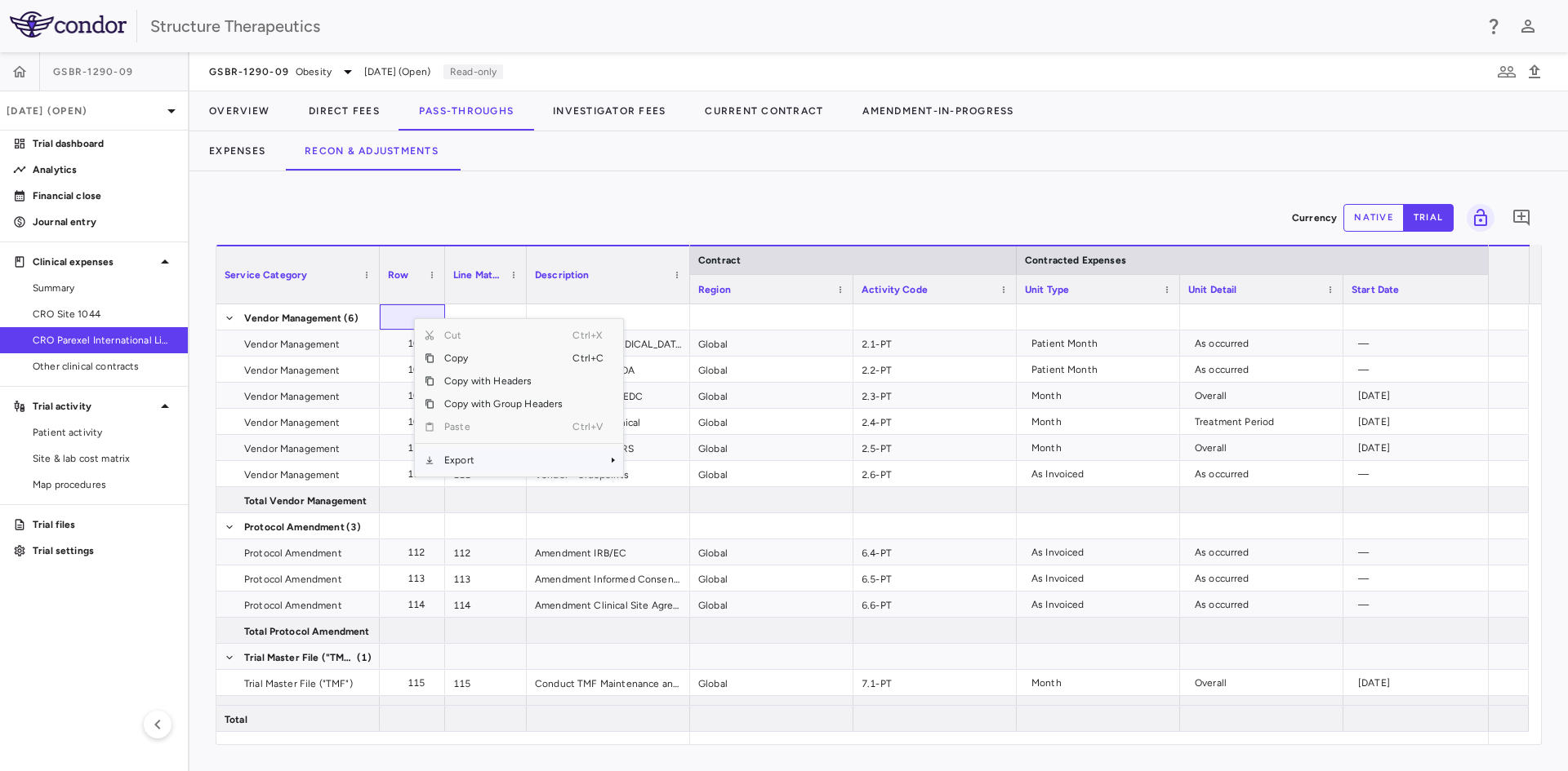
click at [470, 456] on span "Export" at bounding box center [503, 460] width 138 height 22
click at [588, 460] on span "Context Menu" at bounding box center [591, 460] width 36 height 22
click at [658, 482] on span "Excel Export" at bounding box center [677, 488] width 77 height 22
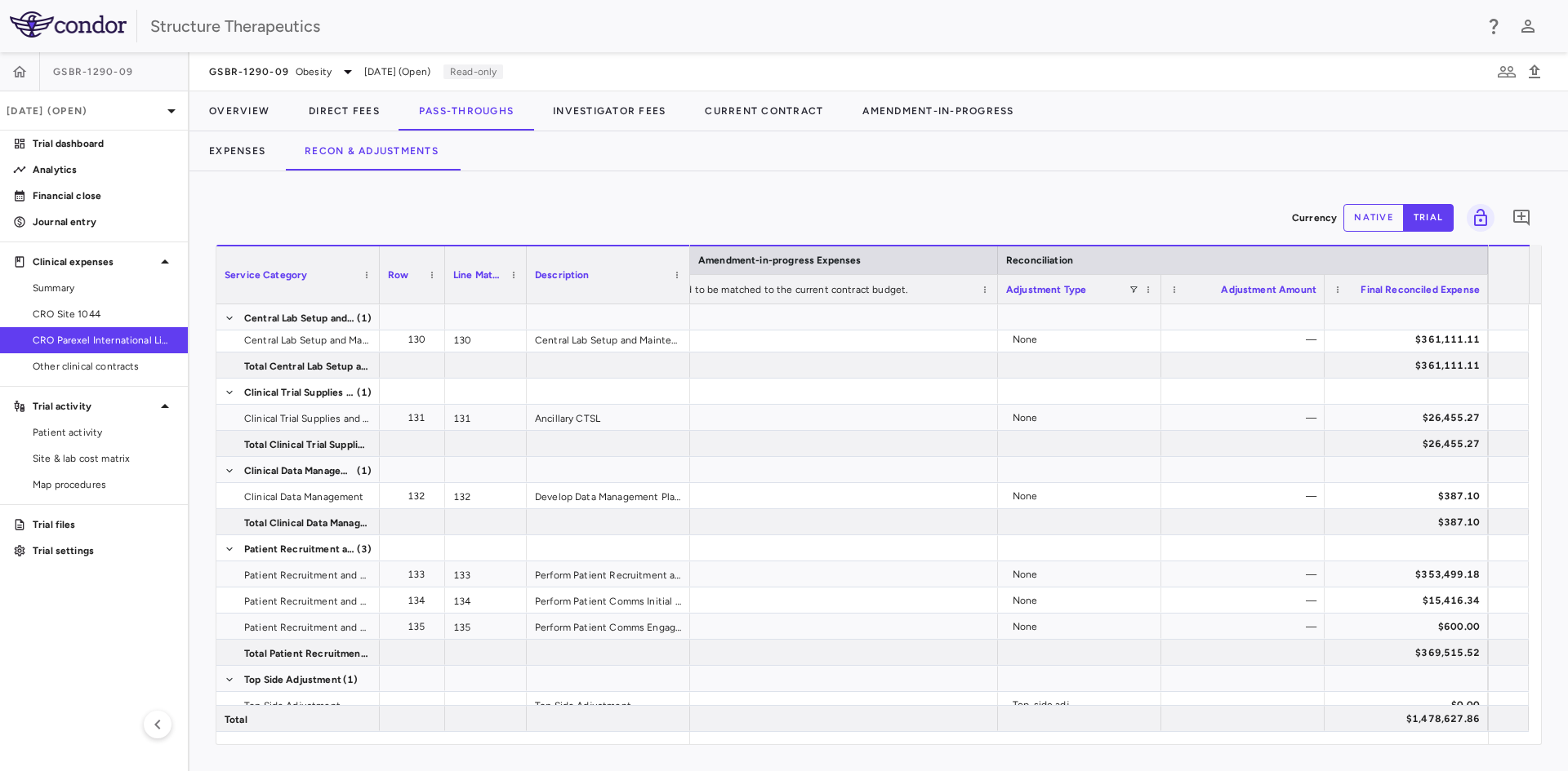
scroll to position [1009, 0]
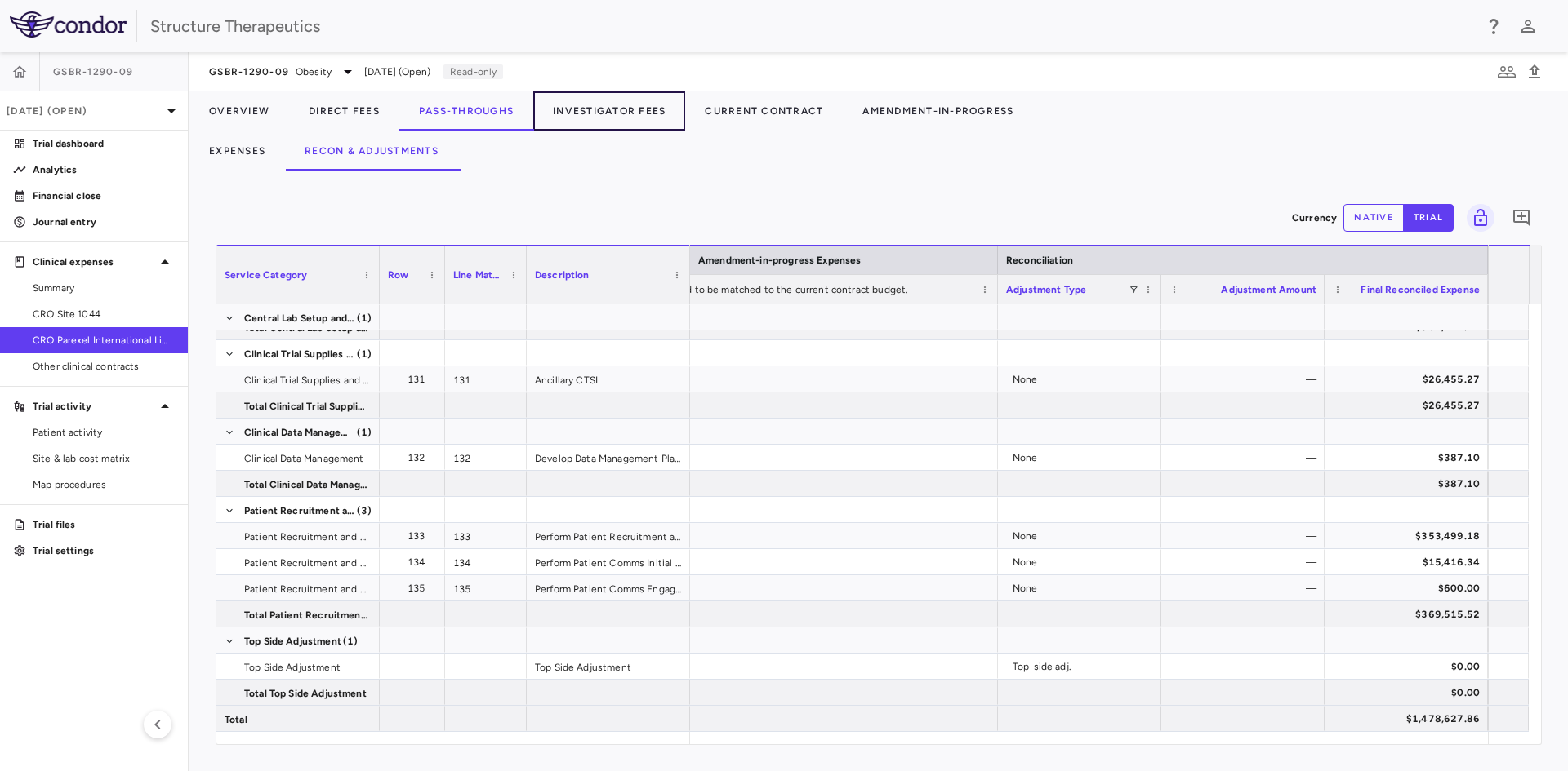
drag, startPoint x: 627, startPoint y: 104, endPoint x: 545, endPoint y: 175, distance: 108.5
click at [627, 104] on button "Investigator Fees" at bounding box center [609, 111] width 152 height 39
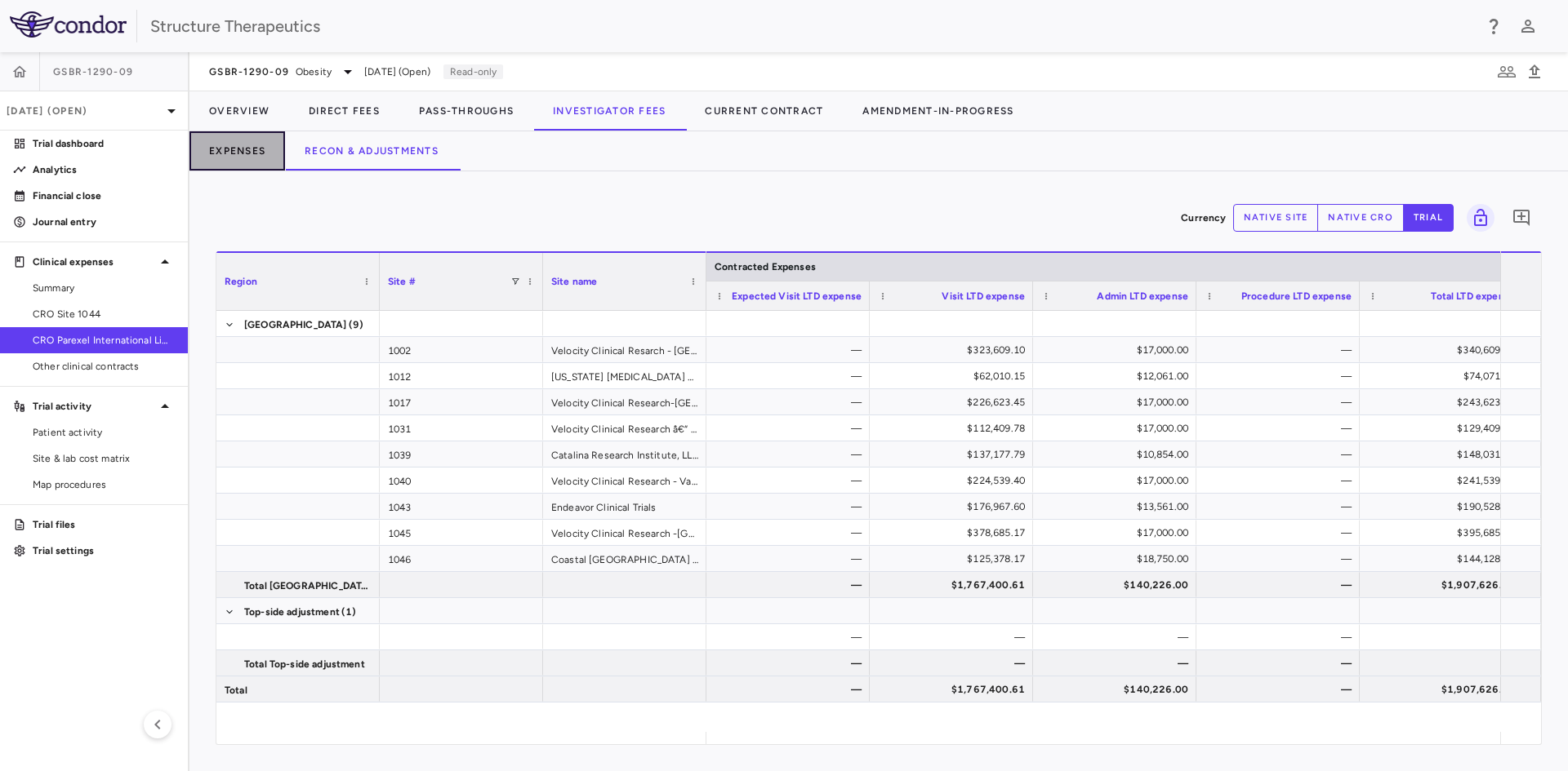
click at [234, 150] on button "Expenses" at bounding box center [237, 150] width 95 height 39
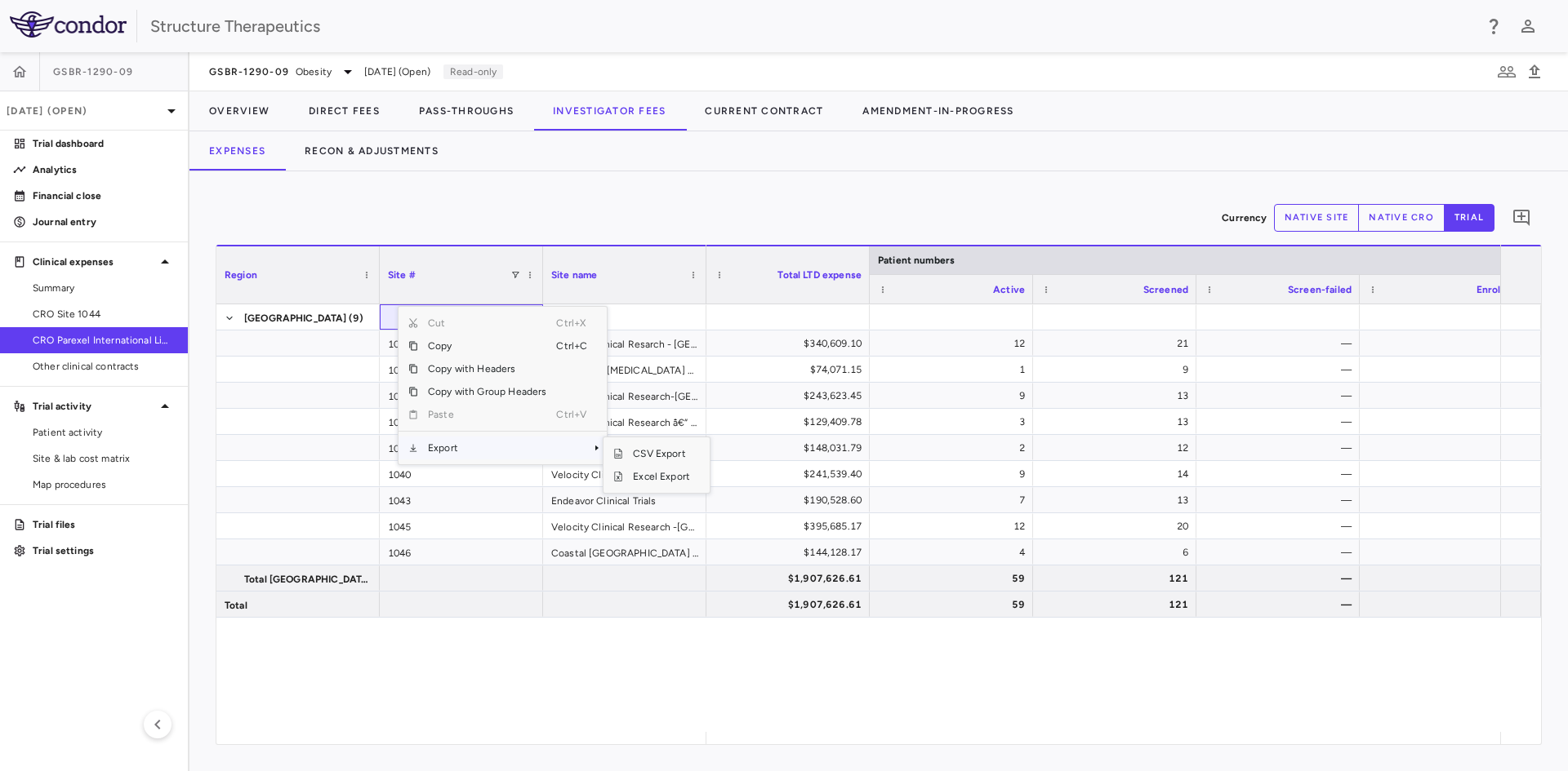
click at [489, 443] on span "Export" at bounding box center [487, 448] width 138 height 22
click at [641, 471] on span "Excel Export" at bounding box center [661, 476] width 77 height 22
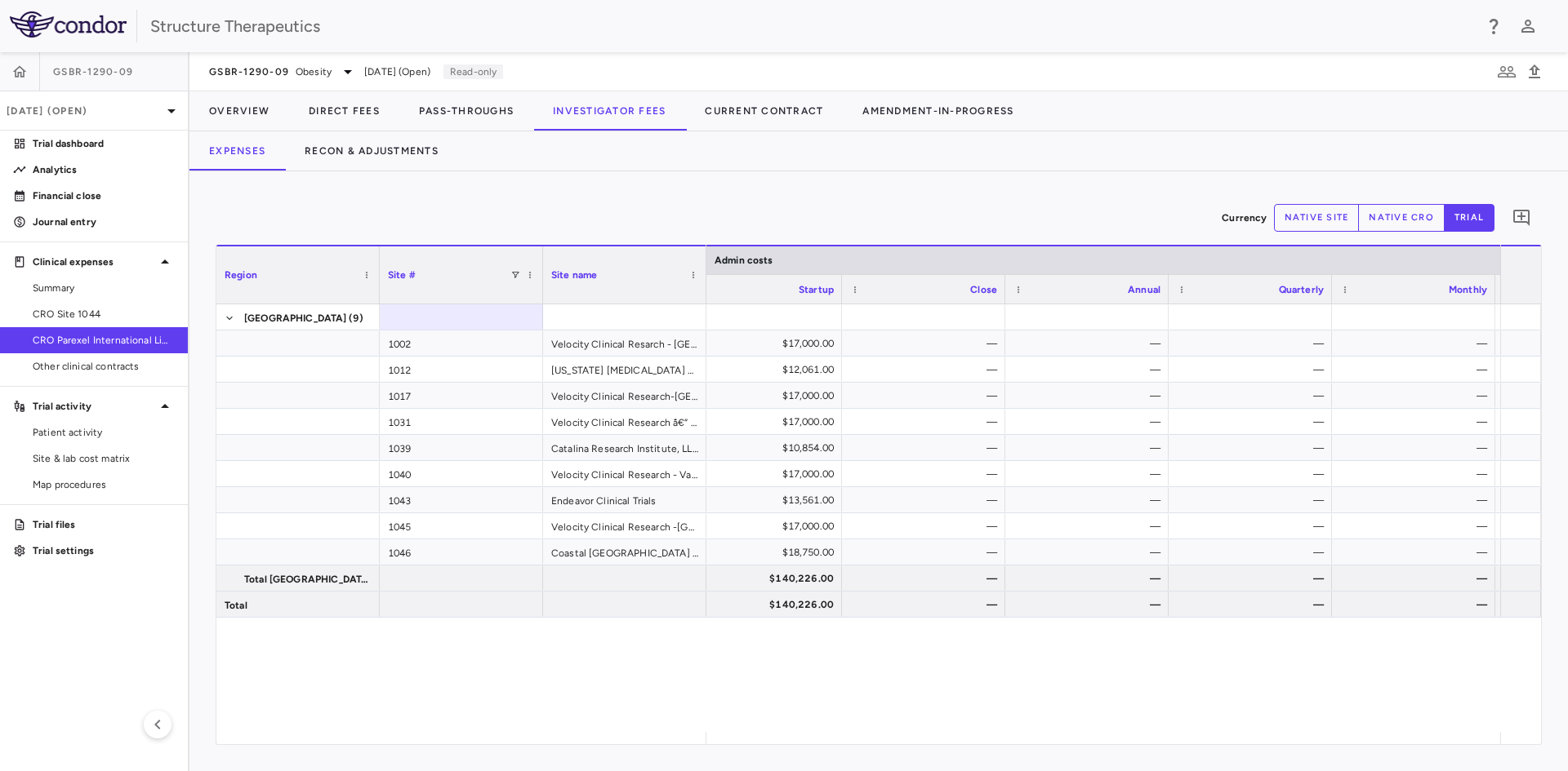
scroll to position [0, 6718]
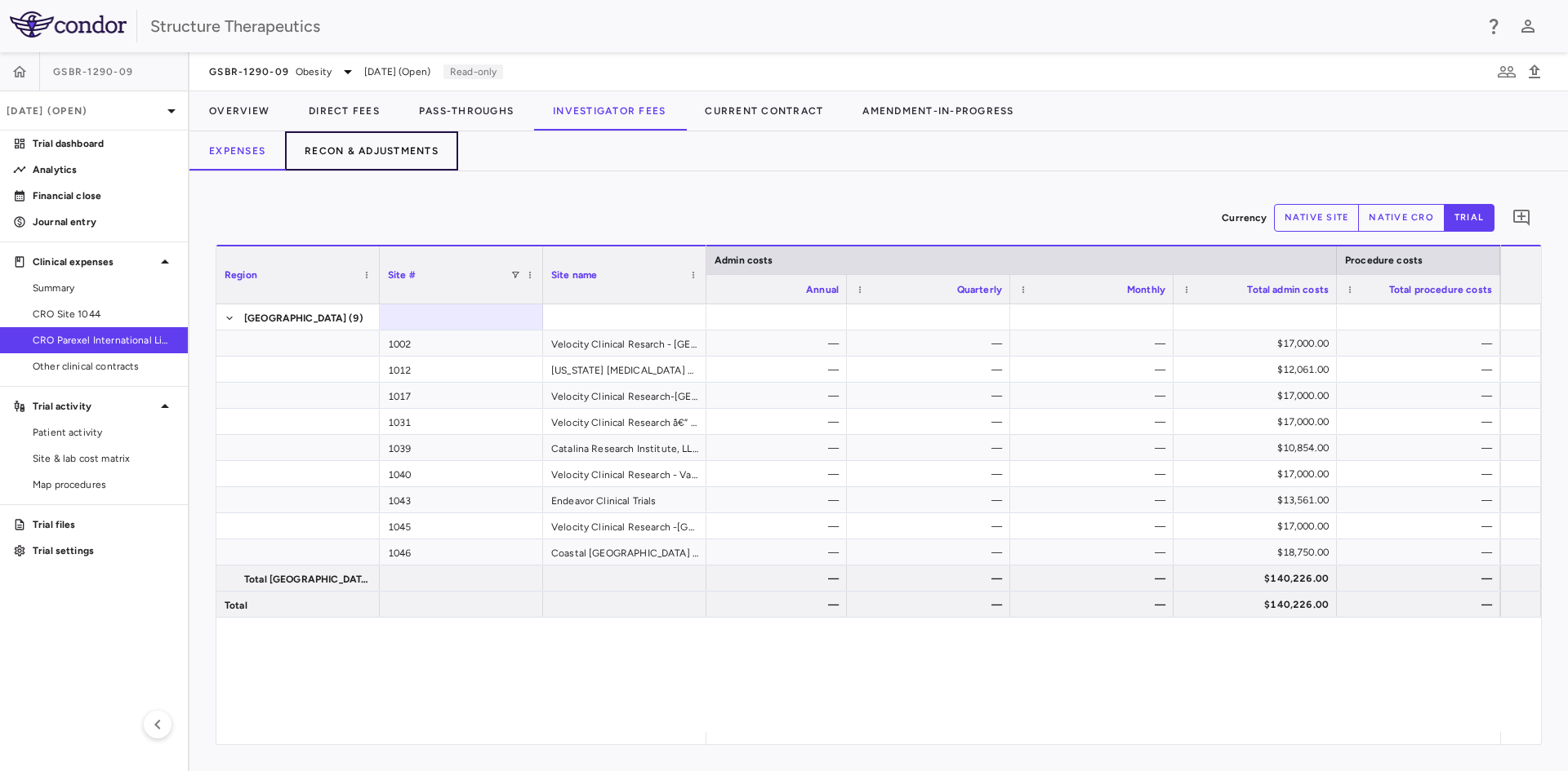
click at [352, 156] on button "Recon & Adjustments" at bounding box center [371, 150] width 173 height 39
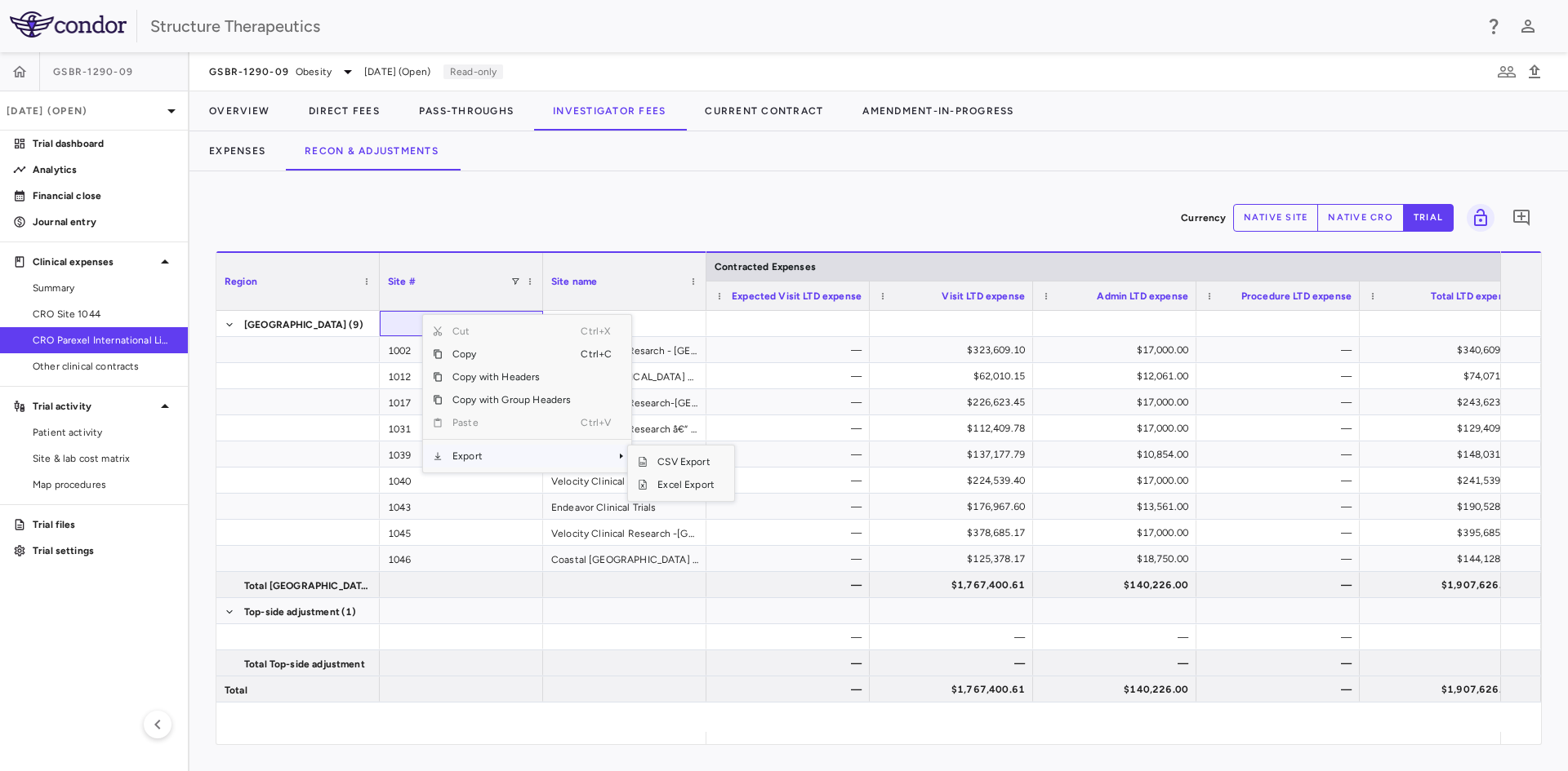
click at [470, 460] on span "Export" at bounding box center [512, 456] width 138 height 22
click at [664, 488] on span "Excel Export" at bounding box center [686, 485] width 77 height 22
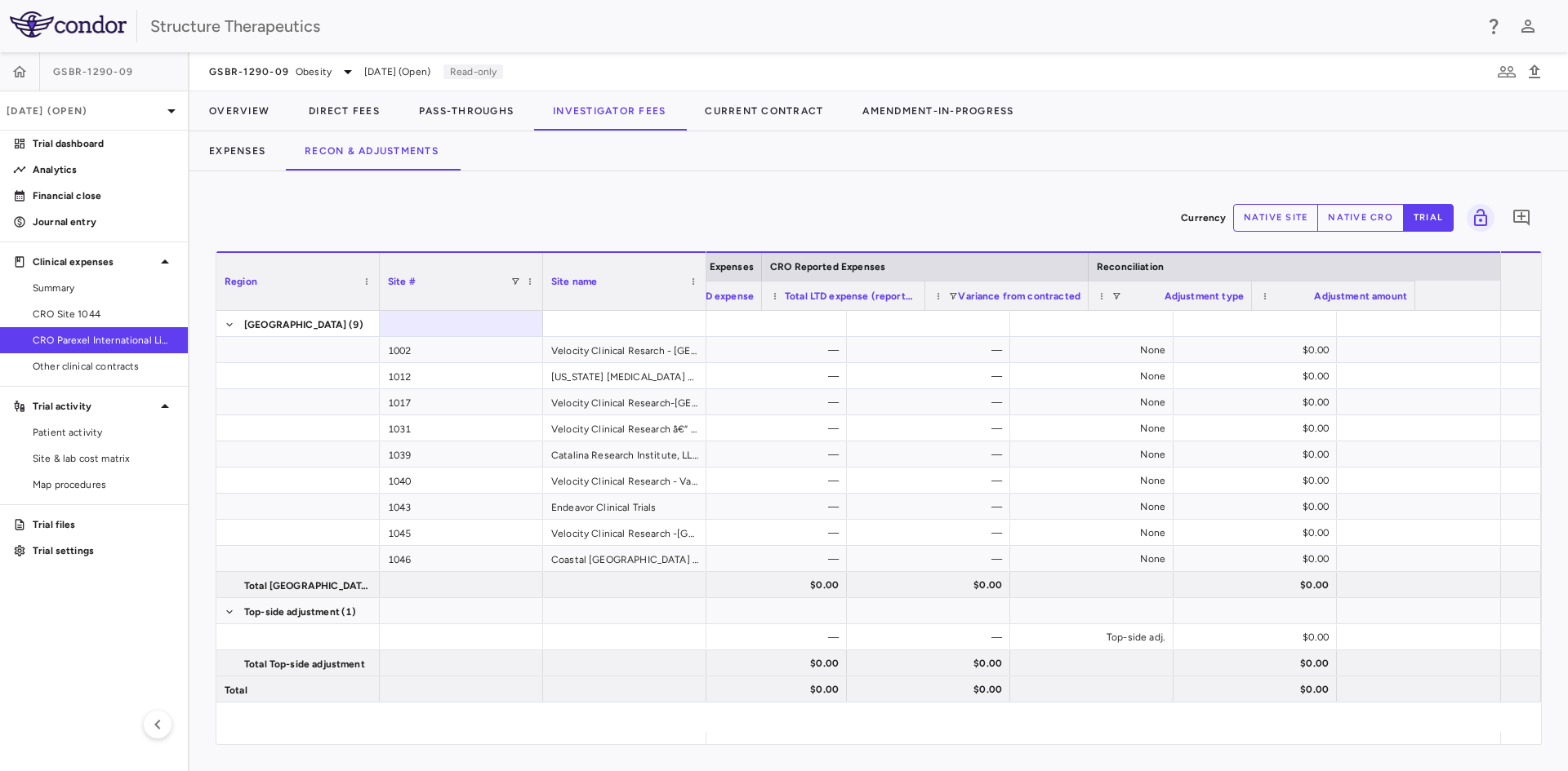
scroll to position [0, 840]
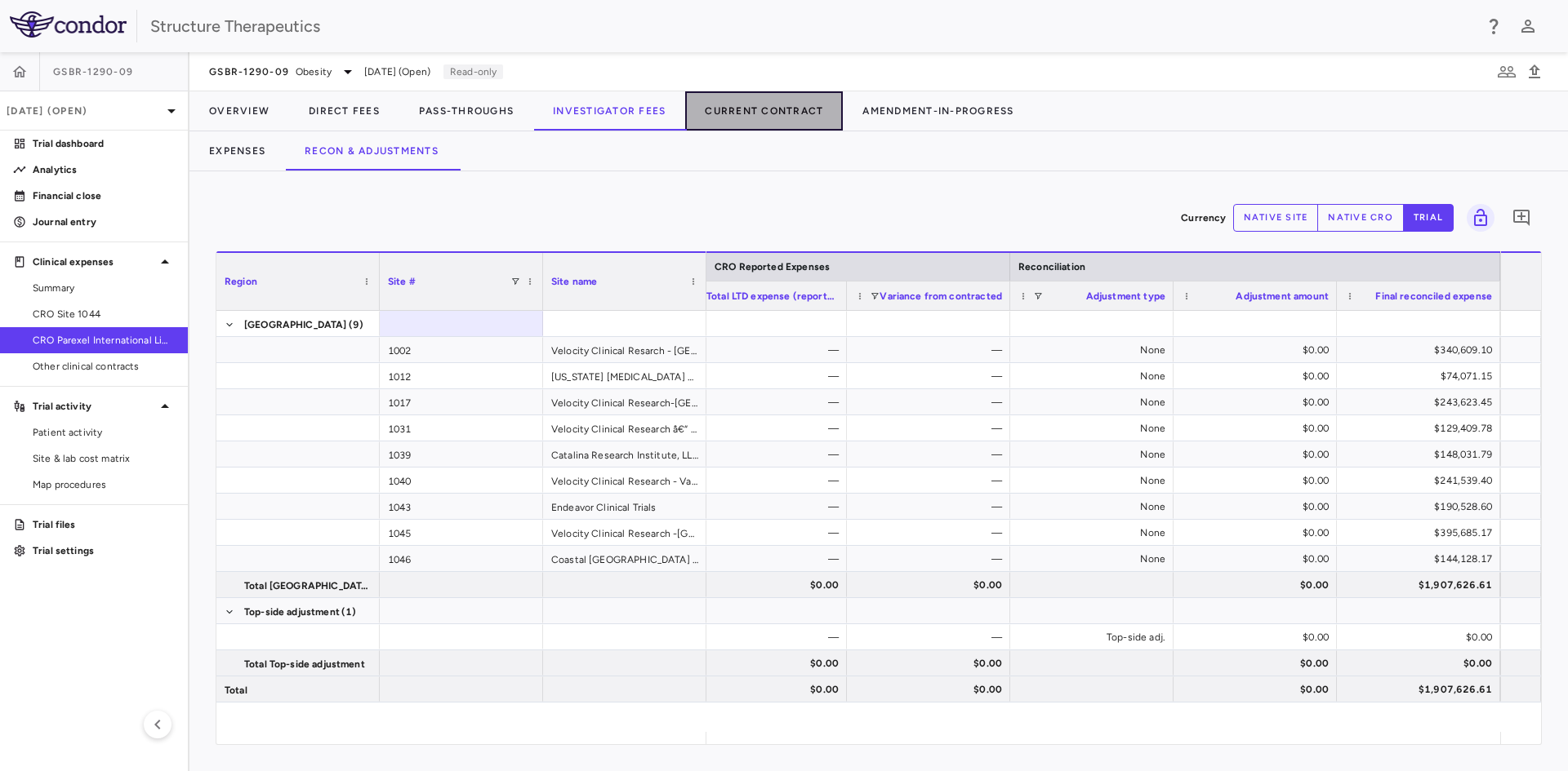
click at [758, 114] on button "Current Contract" at bounding box center [764, 111] width 157 height 39
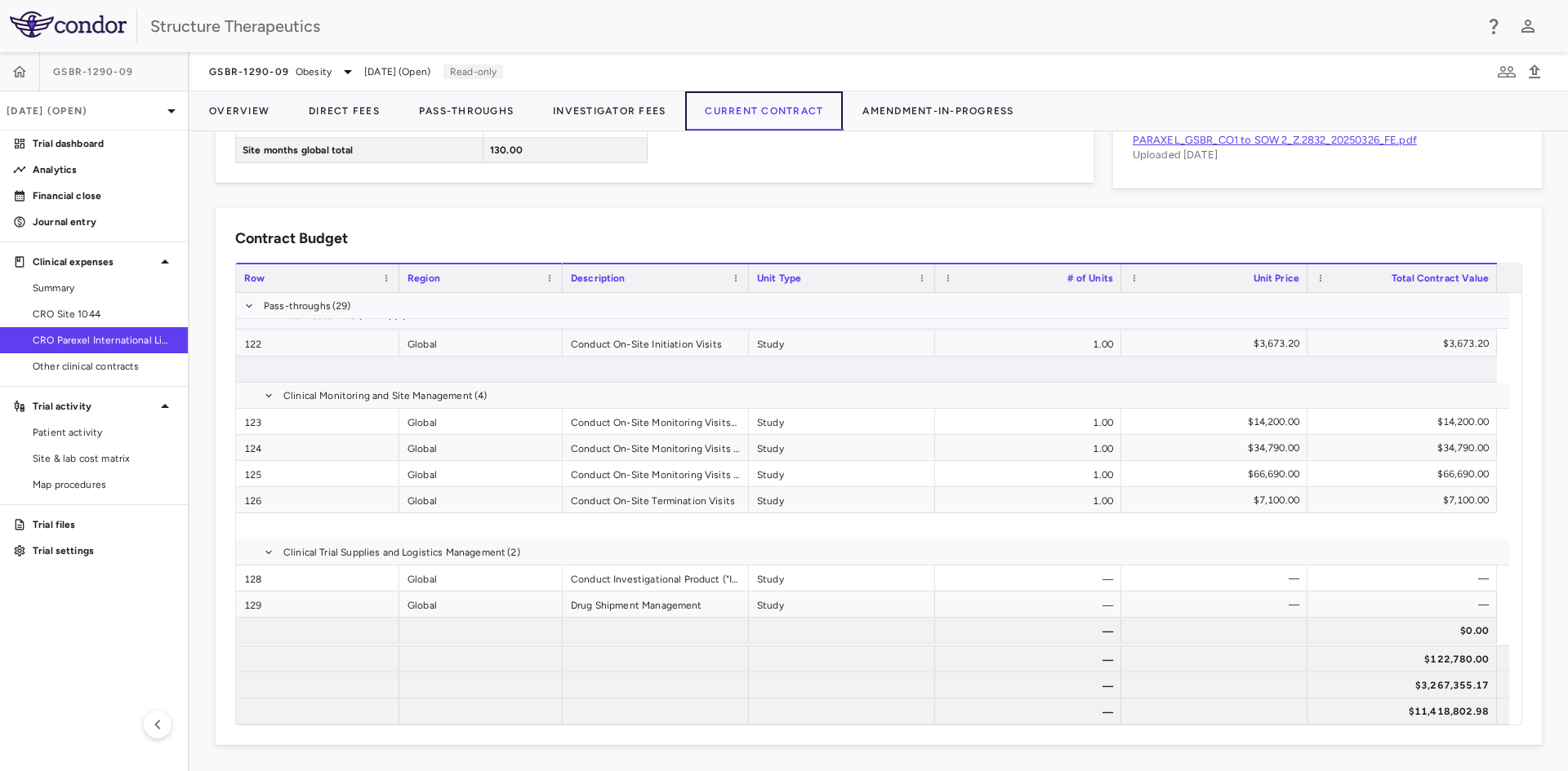
scroll to position [5008, 0]
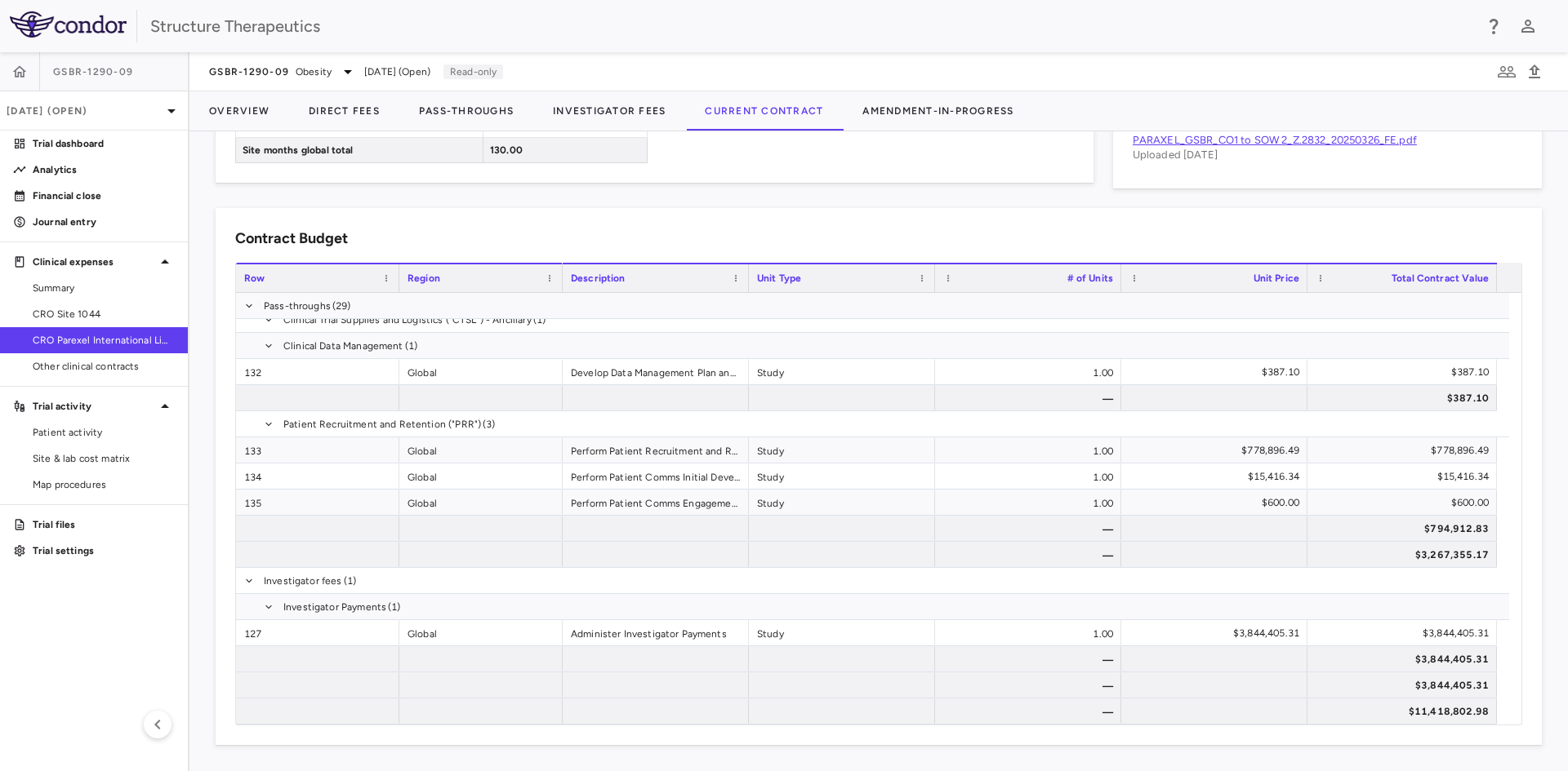
click at [499, 190] on div "Contract Budget Cost Category Service Category Drag here to set column labels R…" at bounding box center [869, 467] width 1346 height 557
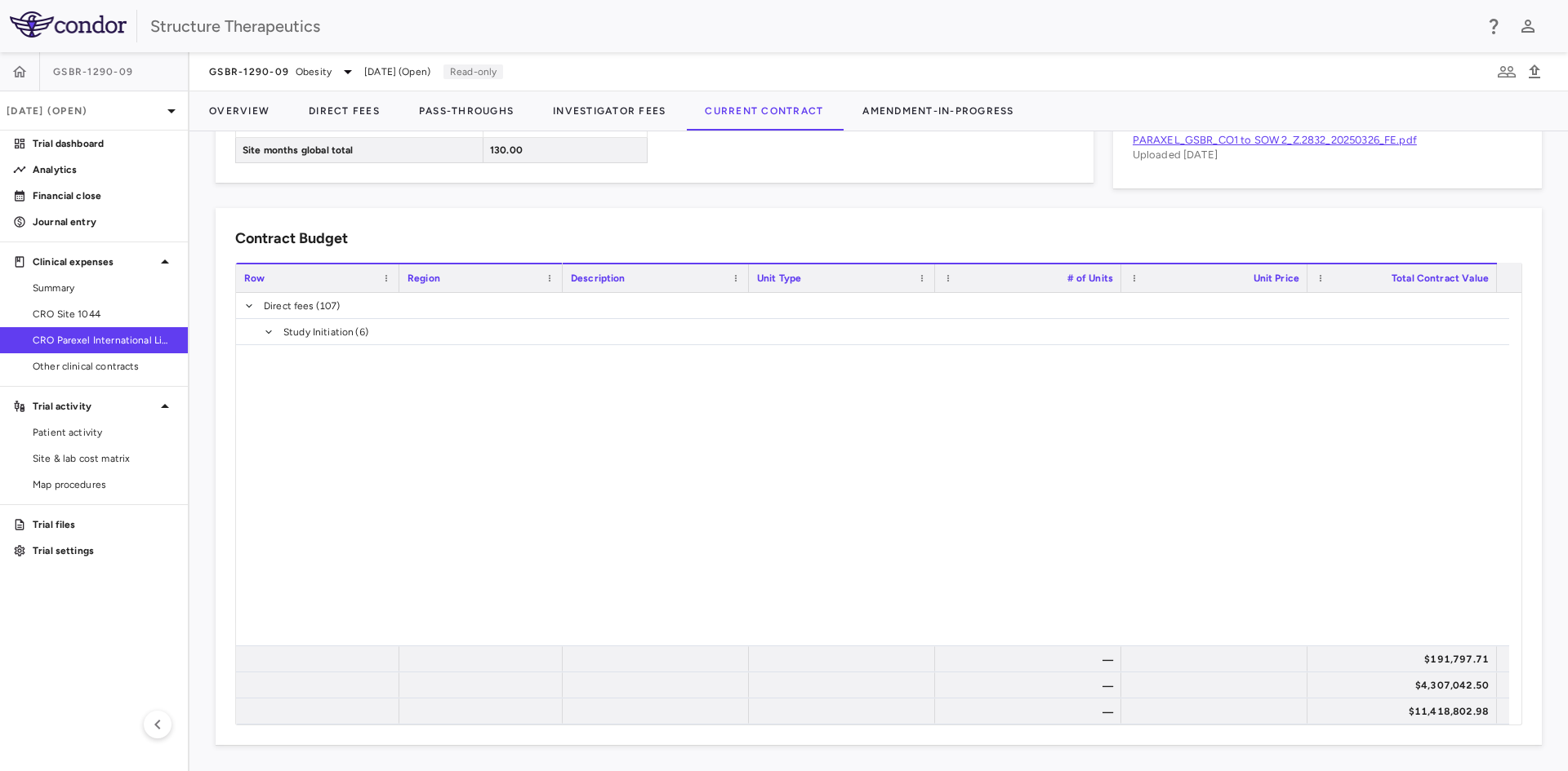
scroll to position [0, 0]
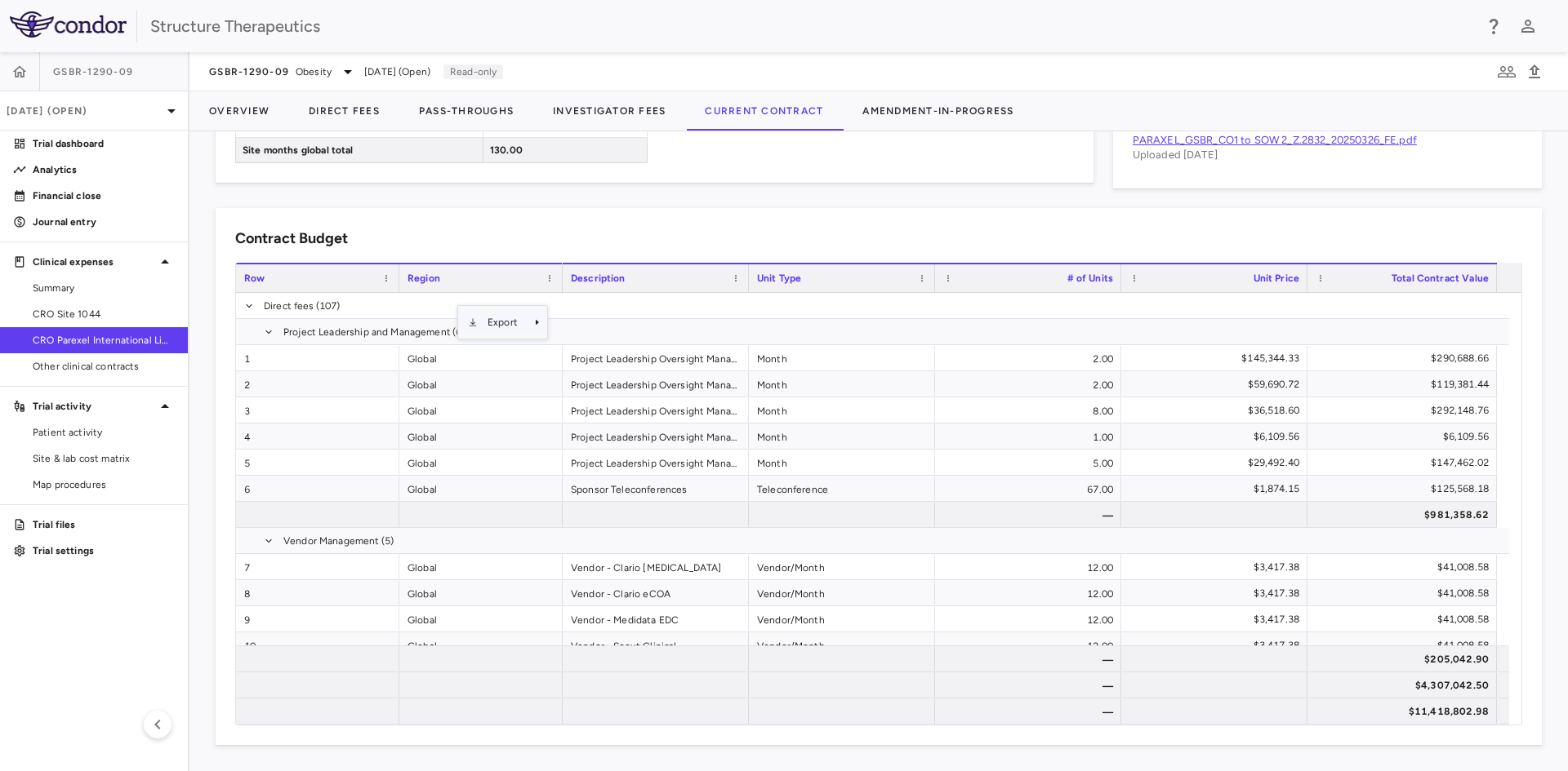
click at [492, 322] on span "Export" at bounding box center [502, 322] width 50 height 22
click at [581, 353] on span "Excel Export" at bounding box center [603, 351] width 77 height 22
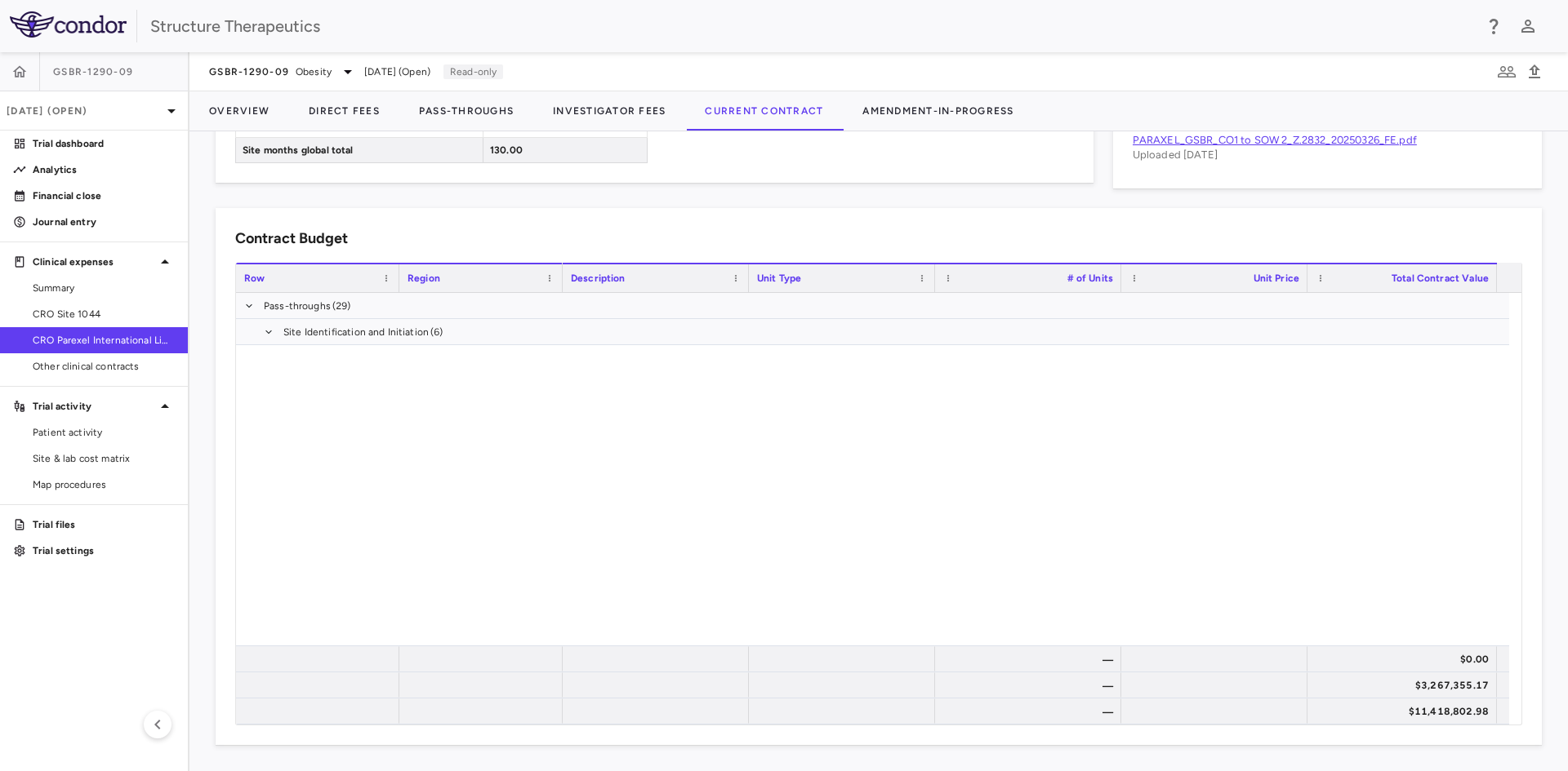
scroll to position [5052, 0]
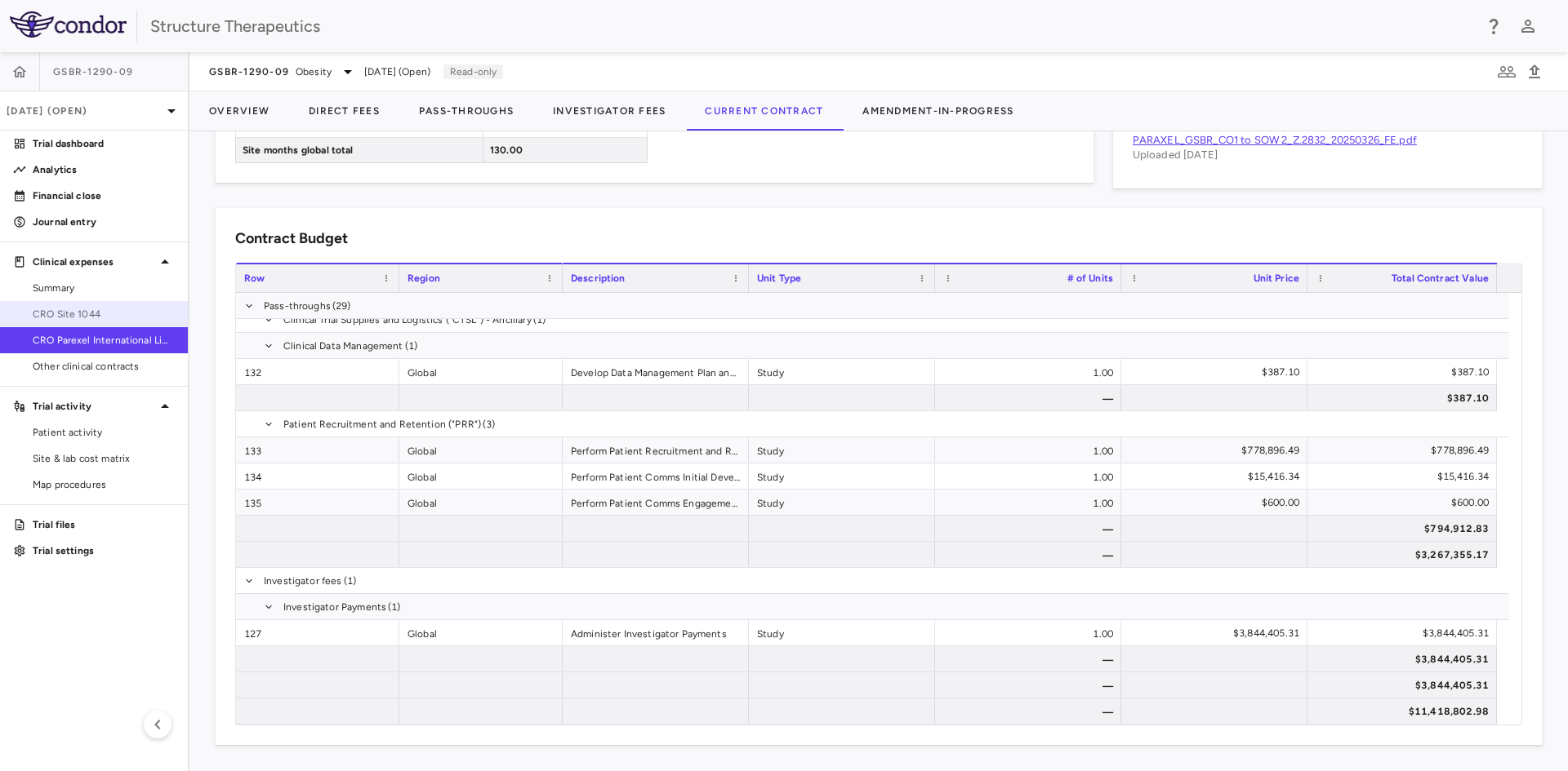
click at [74, 322] on link "CRO Site 1044" at bounding box center [93, 314] width 188 height 24
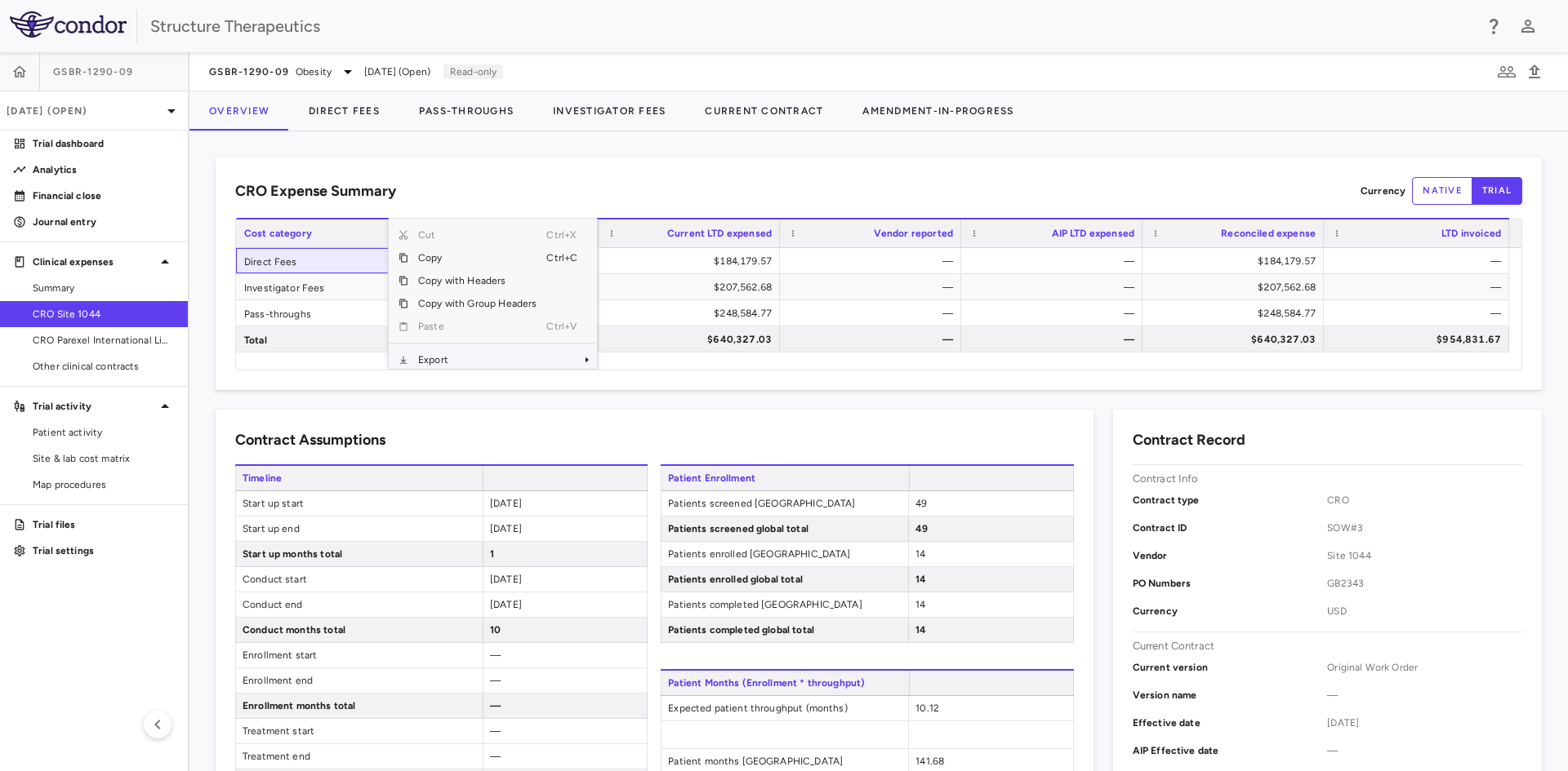
click at [470, 361] on span "Export" at bounding box center [477, 360] width 138 height 22
click at [624, 354] on span "Excel Export" at bounding box center [651, 353] width 77 height 22
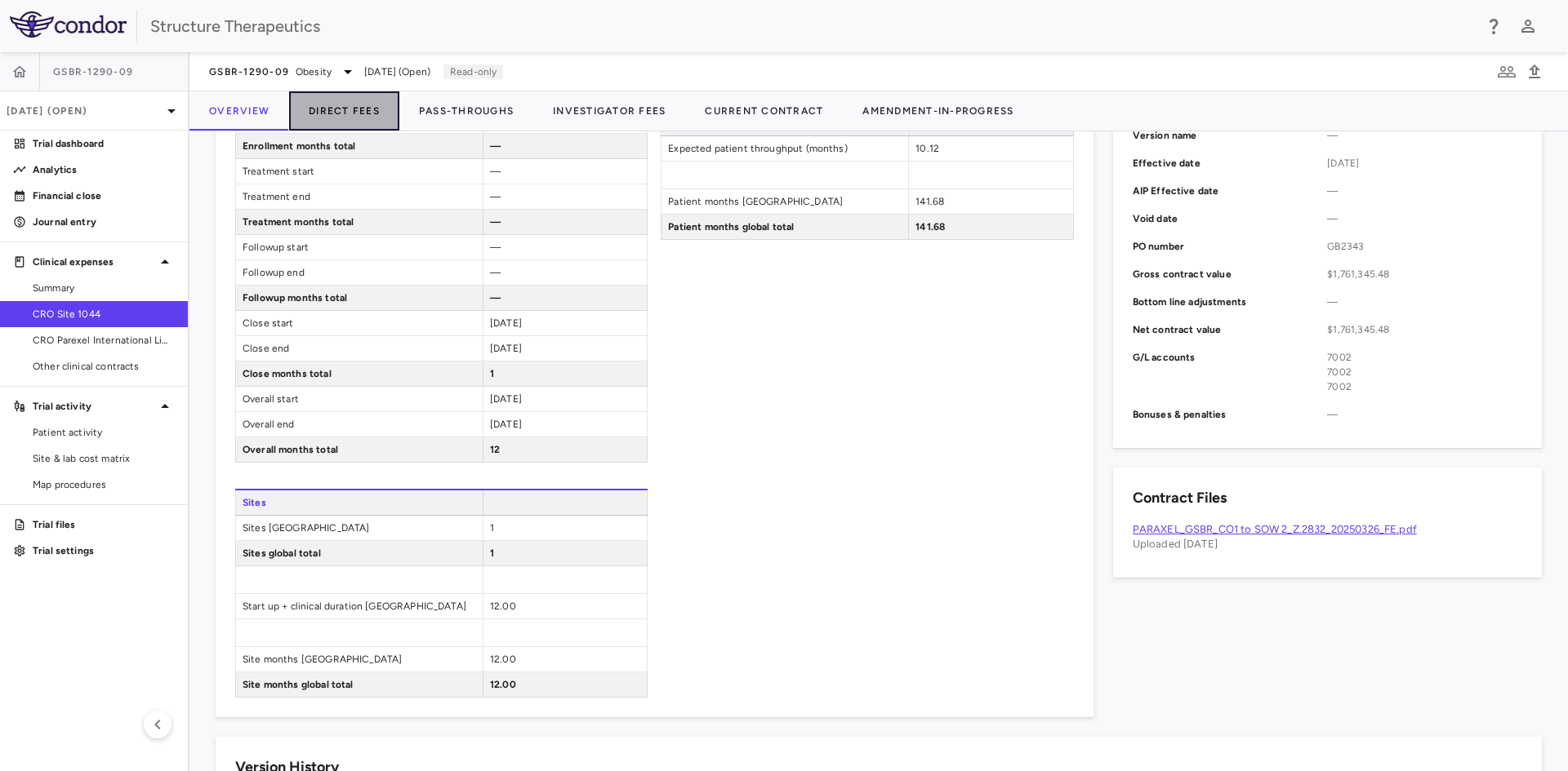
click at [355, 112] on button "Direct Fees" at bounding box center [343, 111] width 110 height 39
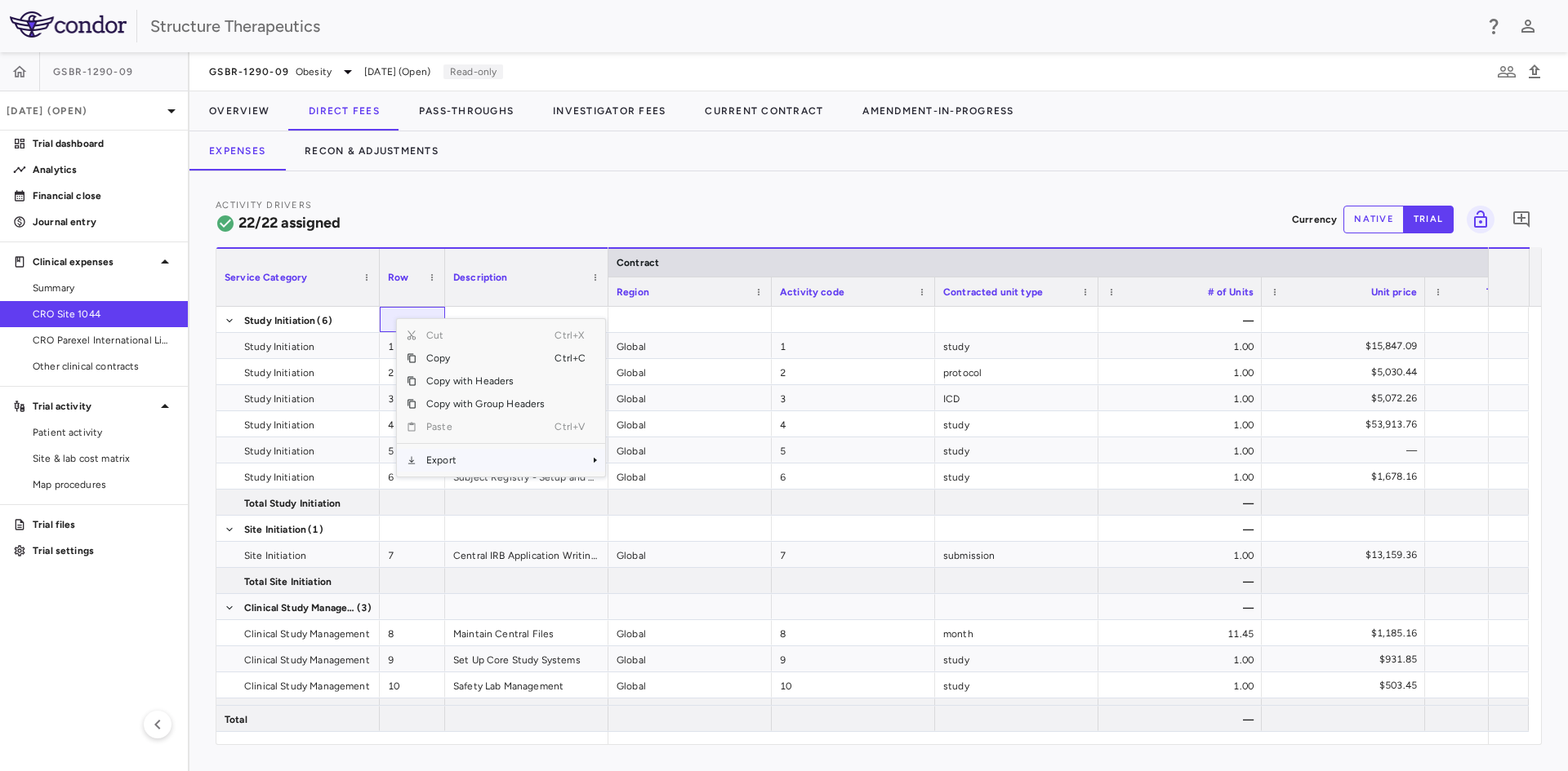
click at [461, 460] on span "Export" at bounding box center [485, 460] width 138 height 22
click at [655, 484] on span "Excel Export" at bounding box center [659, 488] width 77 height 22
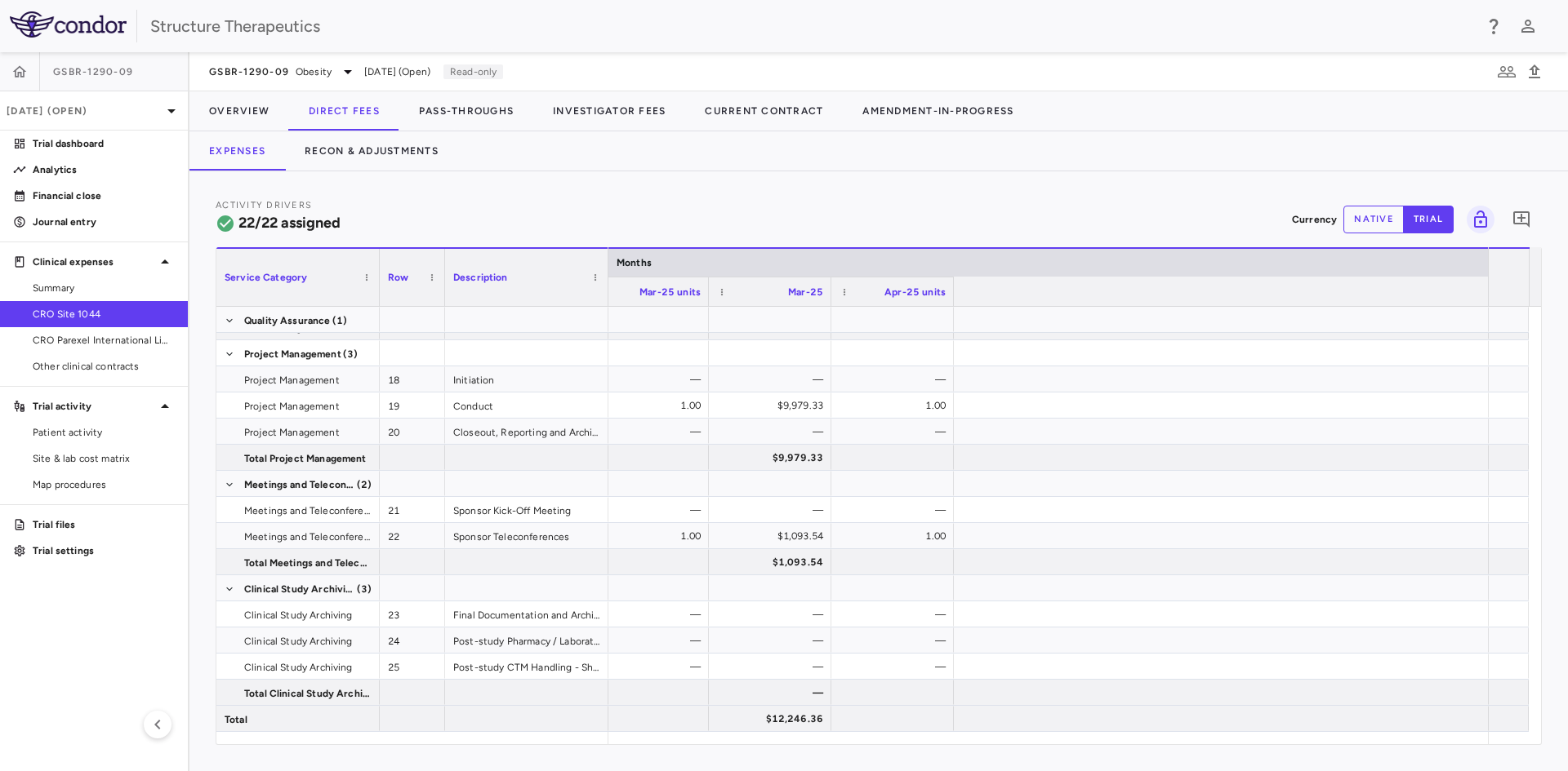
scroll to position [0, 2999]
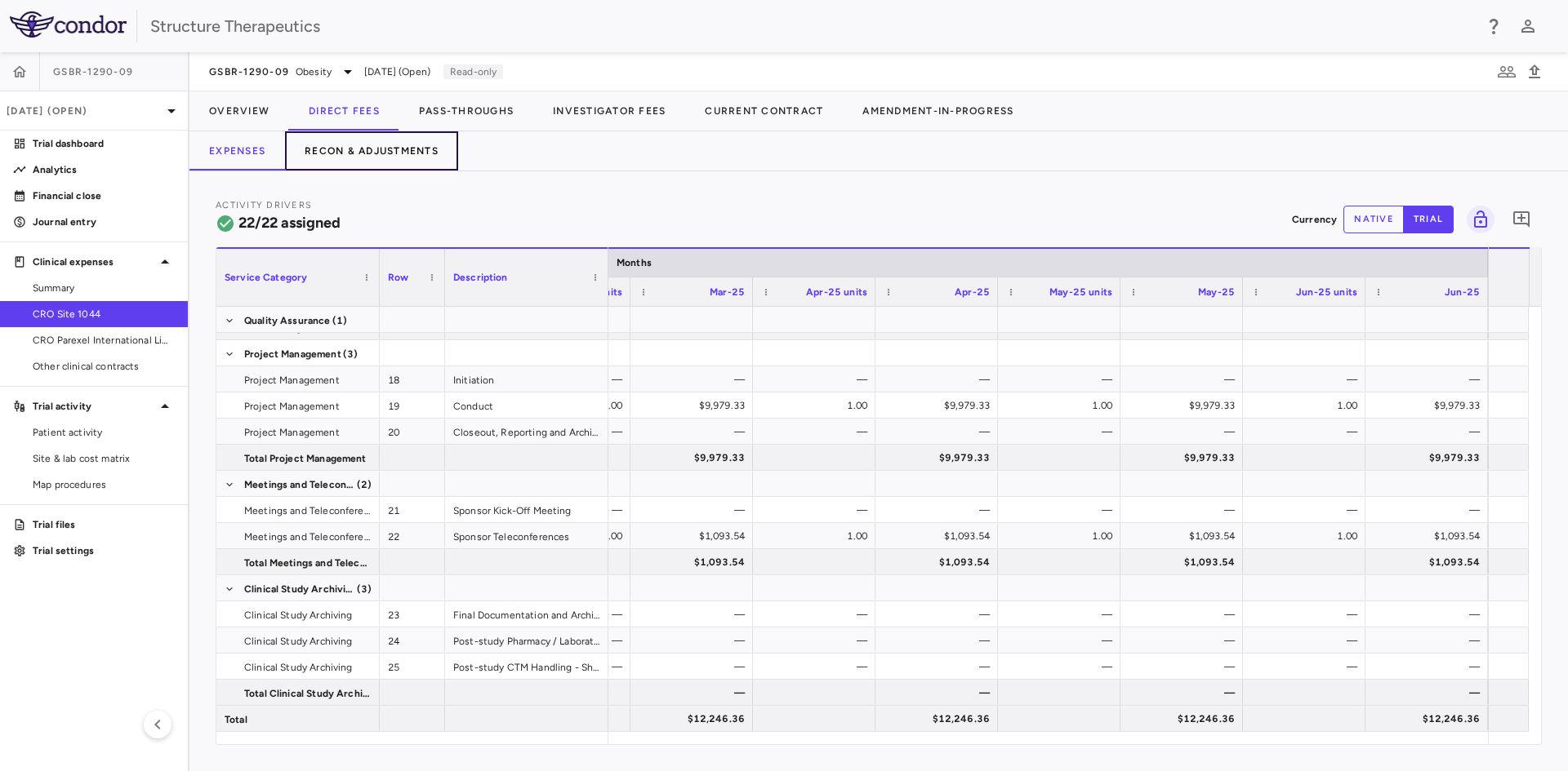
click at [388, 147] on button "Recon & Adjustments" at bounding box center [371, 150] width 173 height 39
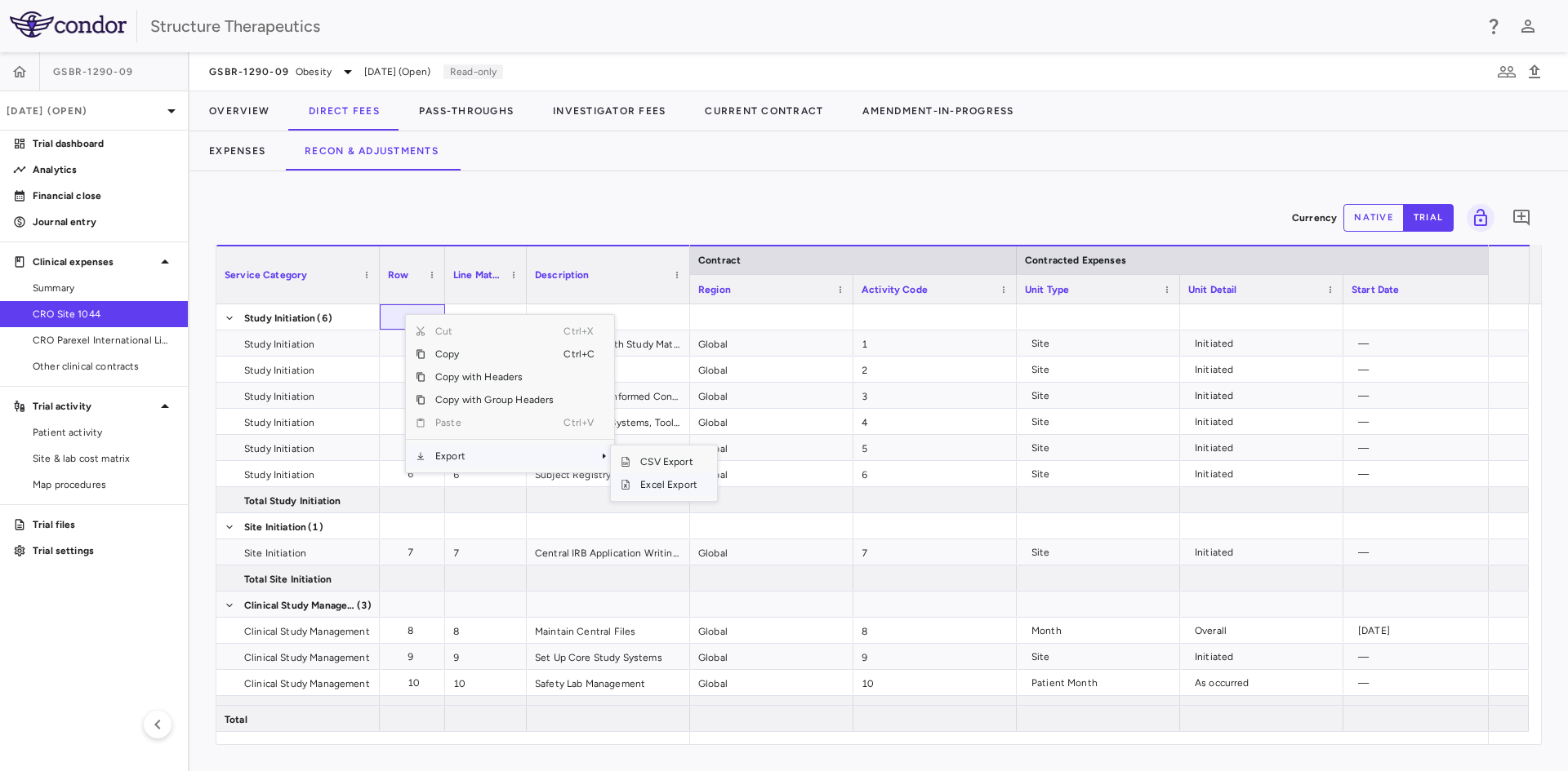
click at [634, 484] on span "Excel Export" at bounding box center [669, 485] width 77 height 22
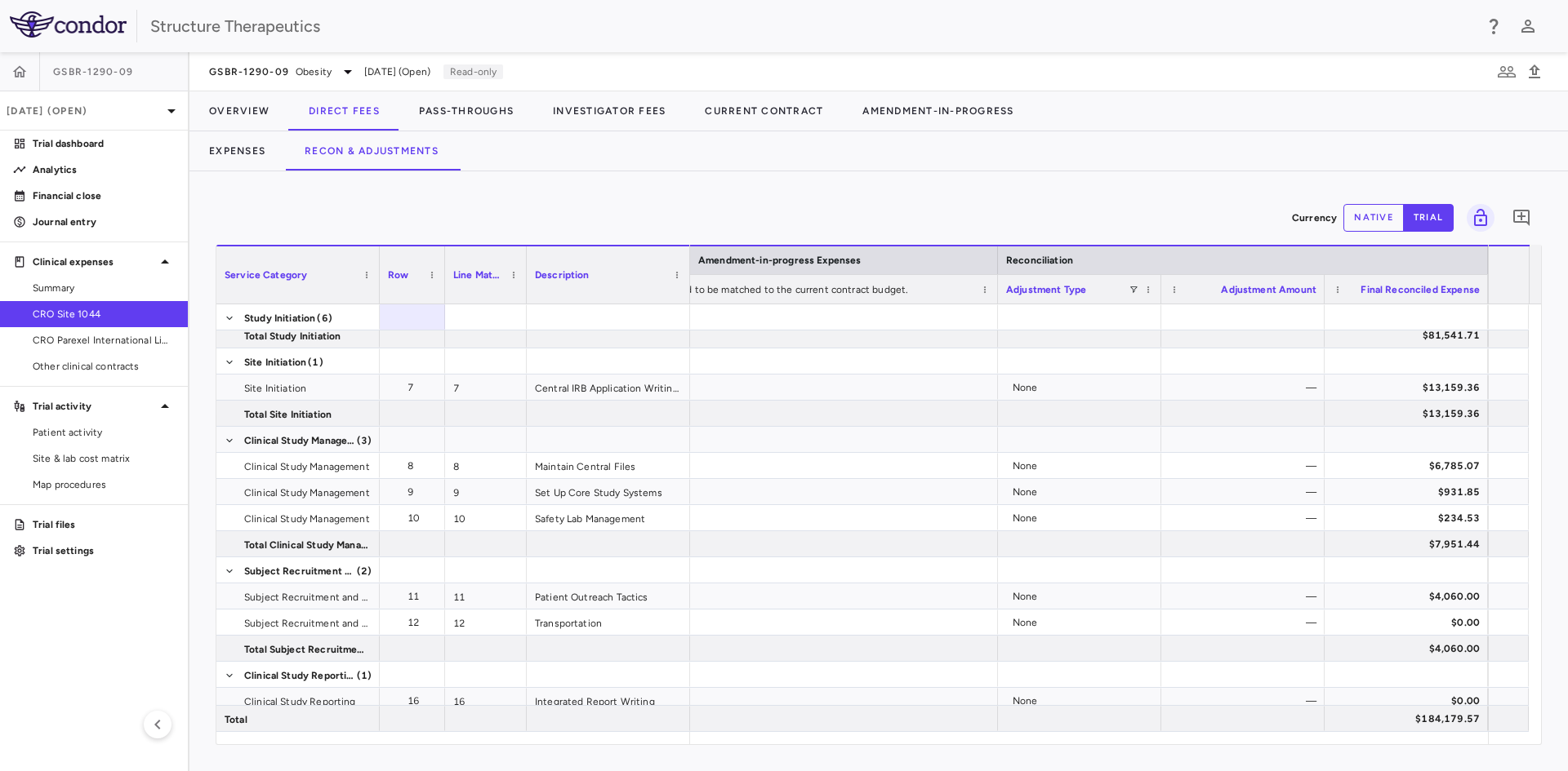
scroll to position [722, 0]
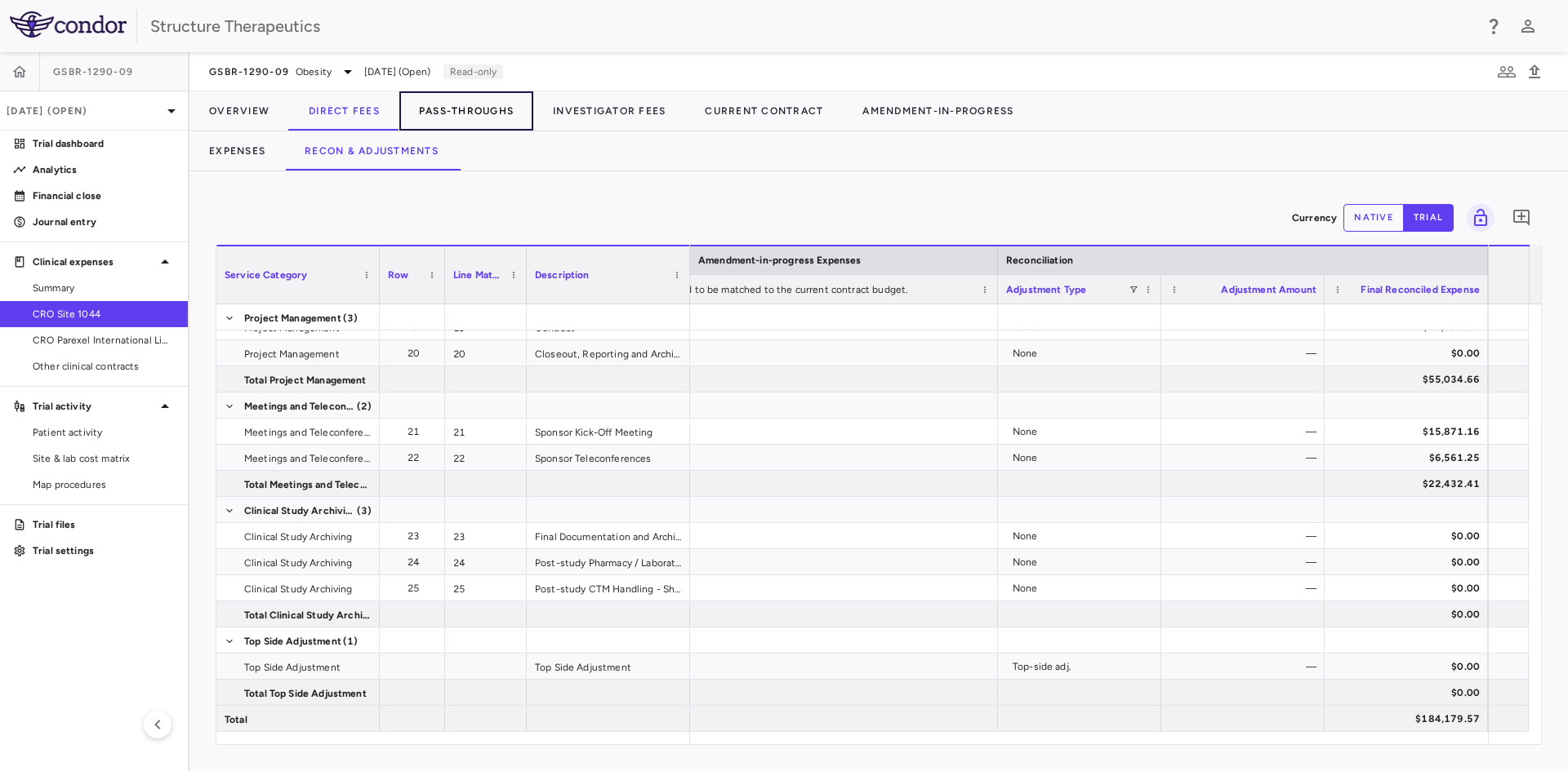
click at [482, 109] on button "Pass-Throughs" at bounding box center [466, 111] width 134 height 39
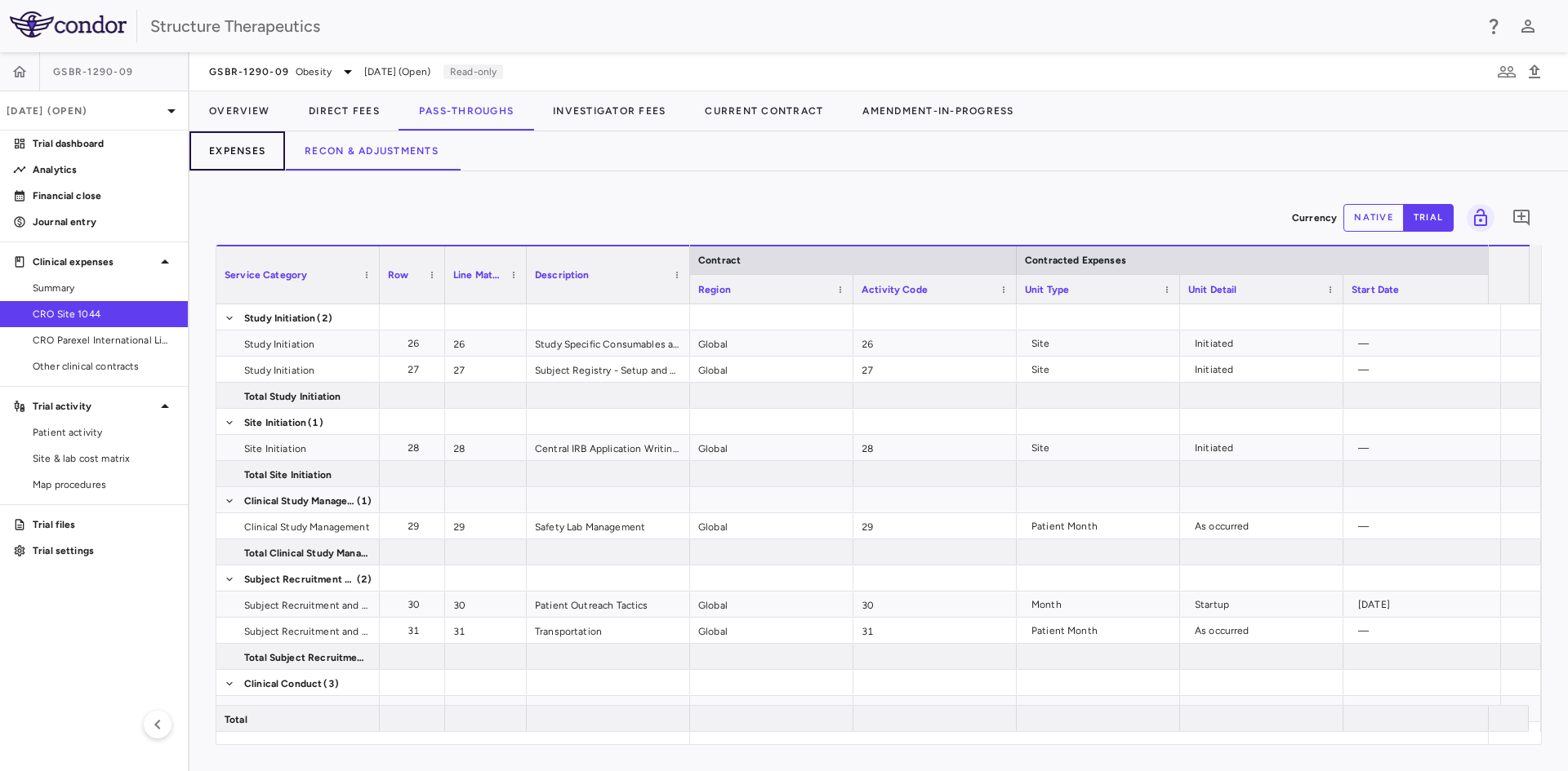
click at [218, 156] on button "Expenses" at bounding box center [237, 150] width 95 height 39
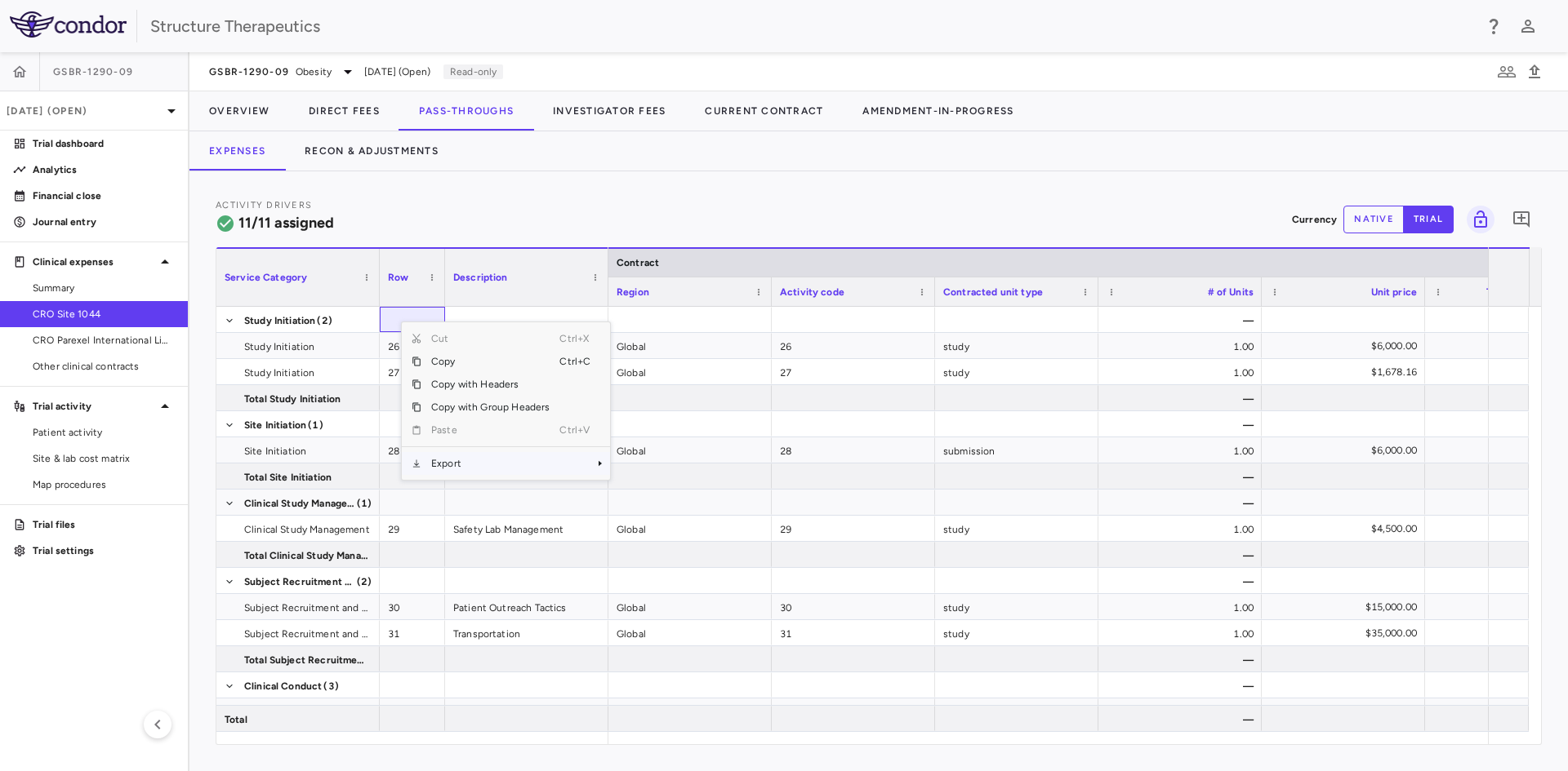
click at [473, 463] on span "Export" at bounding box center [490, 463] width 138 height 22
click at [673, 486] on span "Excel Export" at bounding box center [664, 492] width 77 height 22
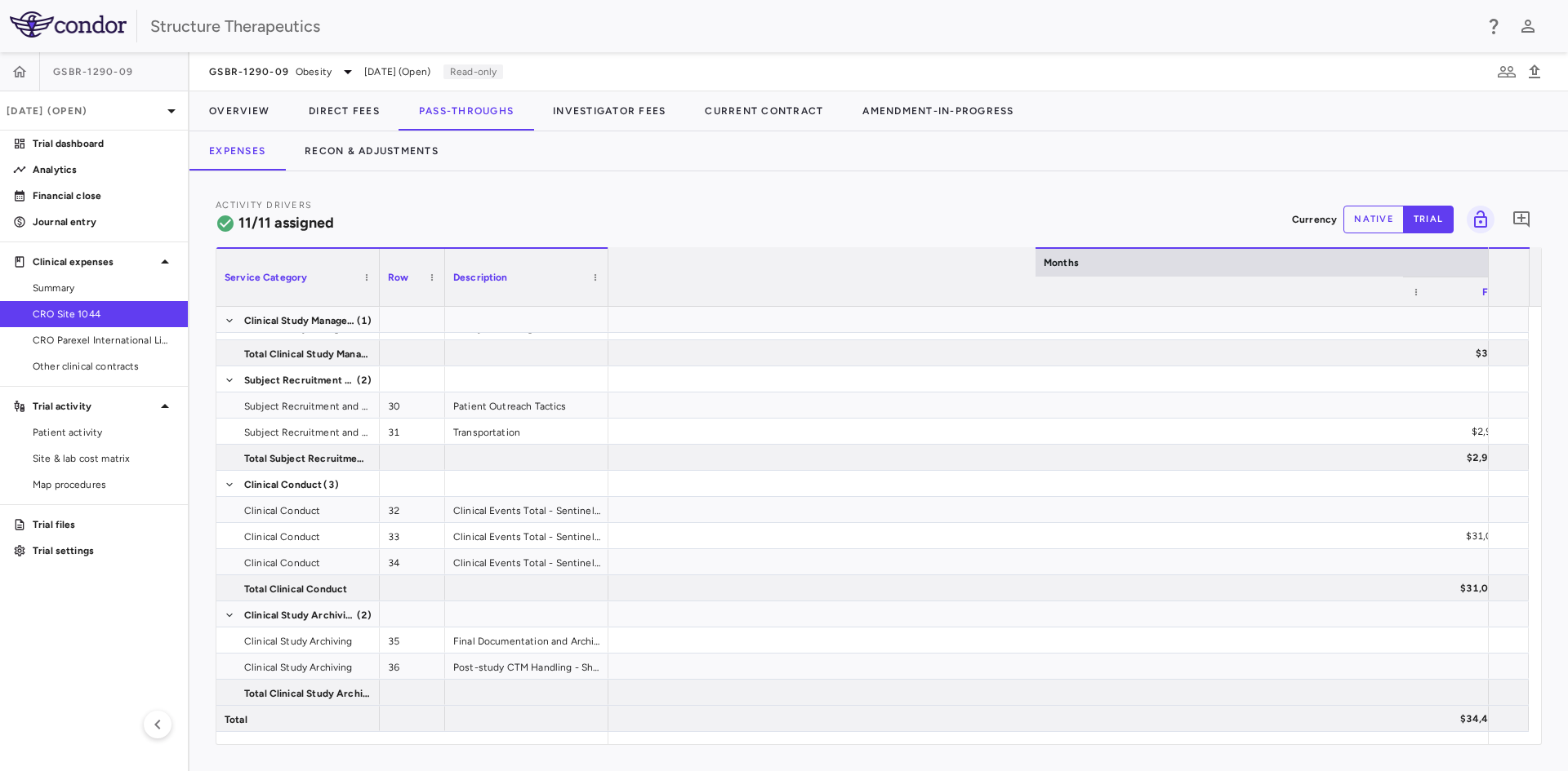
scroll to position [0, 2999]
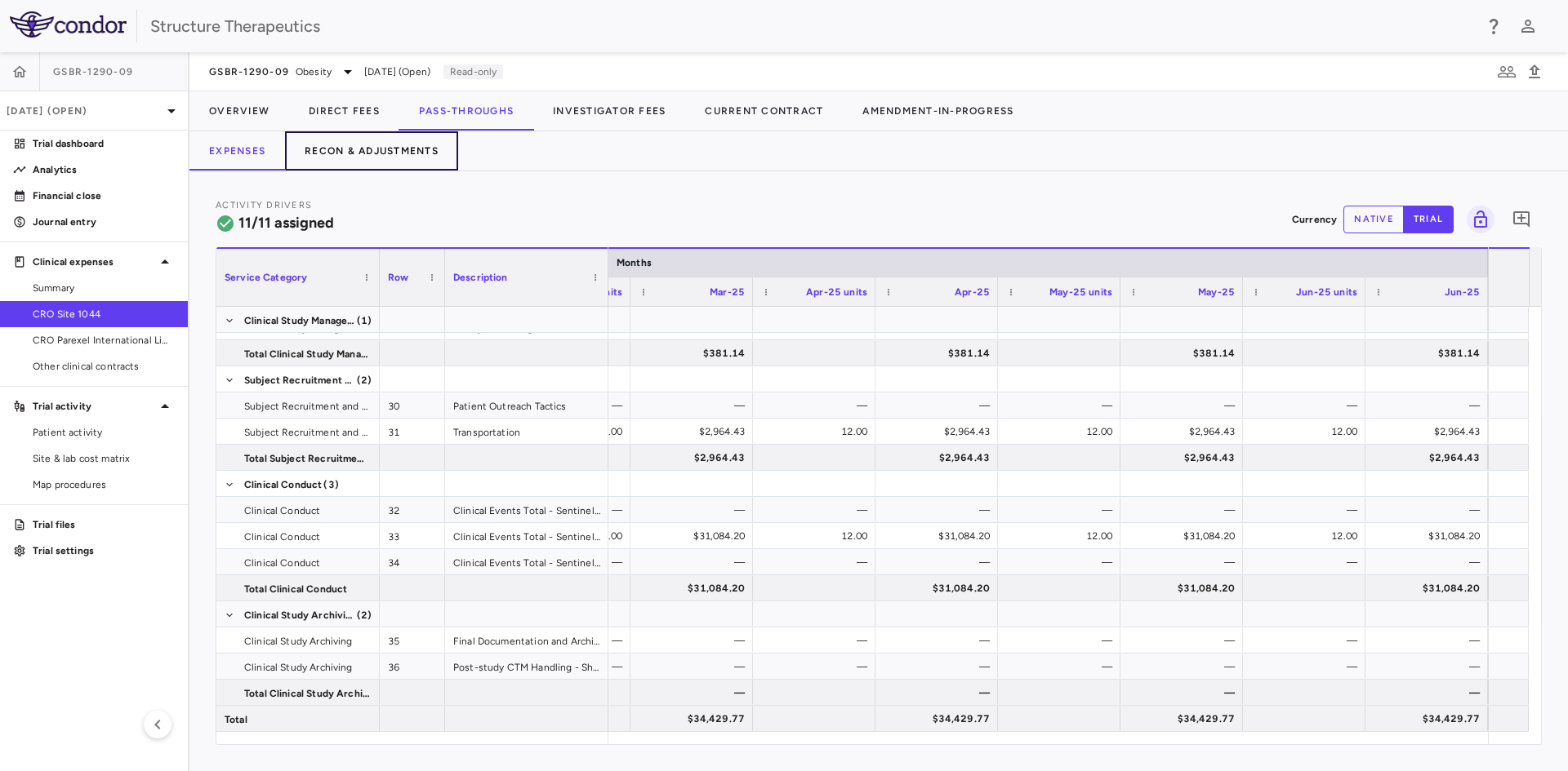
click at [362, 153] on button "Recon & Adjustments" at bounding box center [371, 150] width 173 height 39
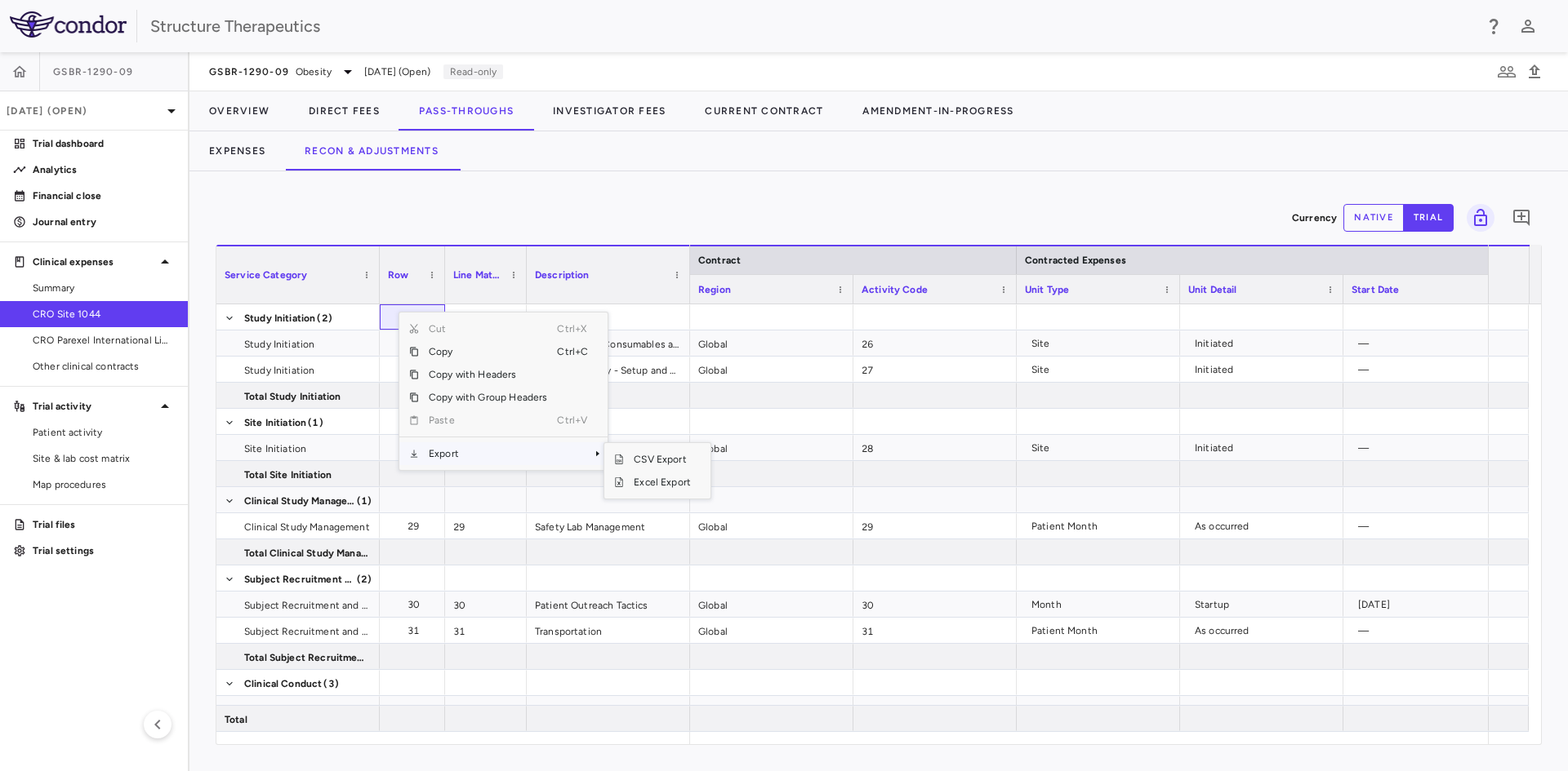
click at [476, 449] on span "Export" at bounding box center [488, 454] width 138 height 22
click at [650, 477] on span "Excel Export" at bounding box center [662, 482] width 77 height 22
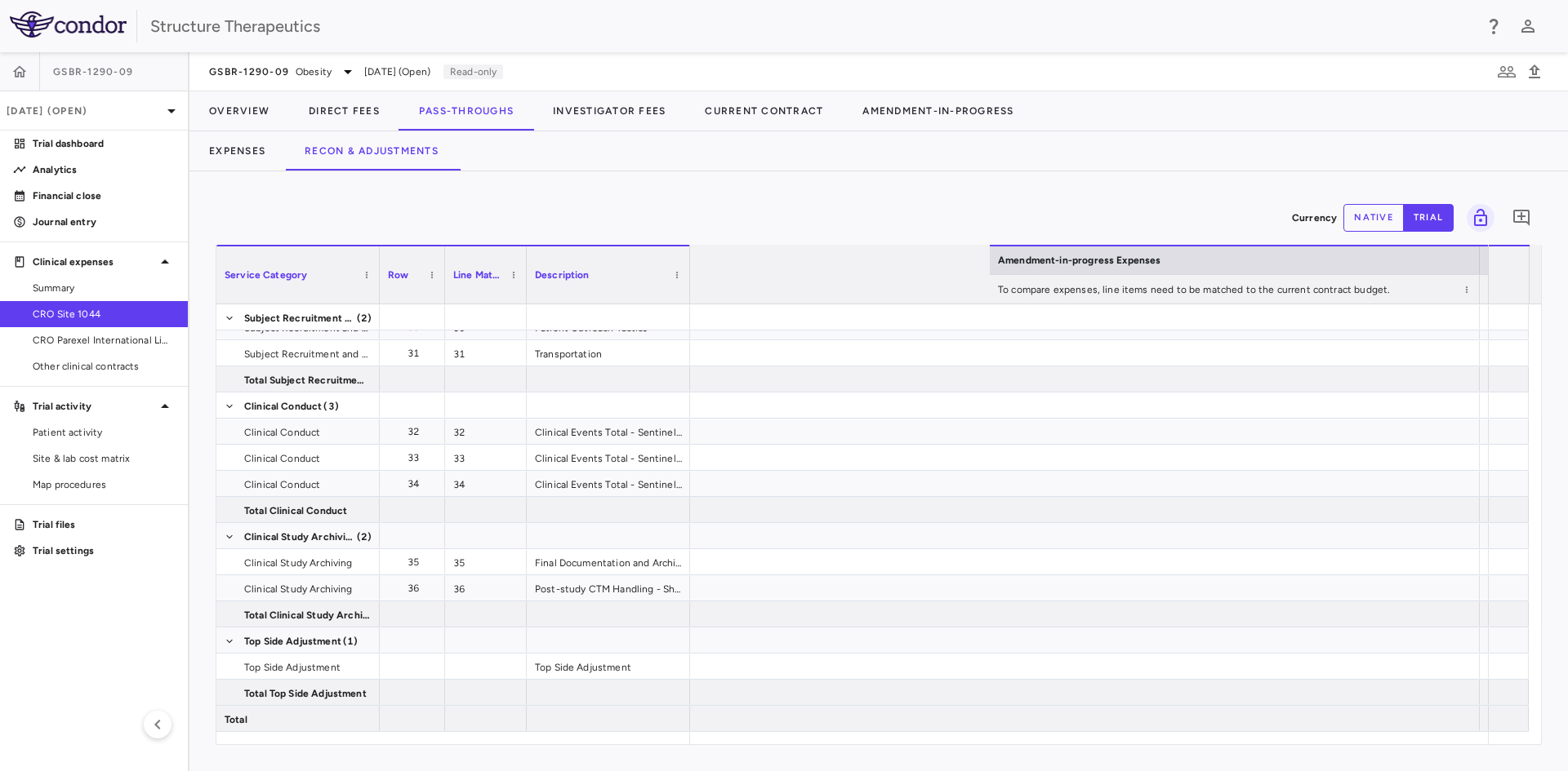
scroll to position [0, 2264]
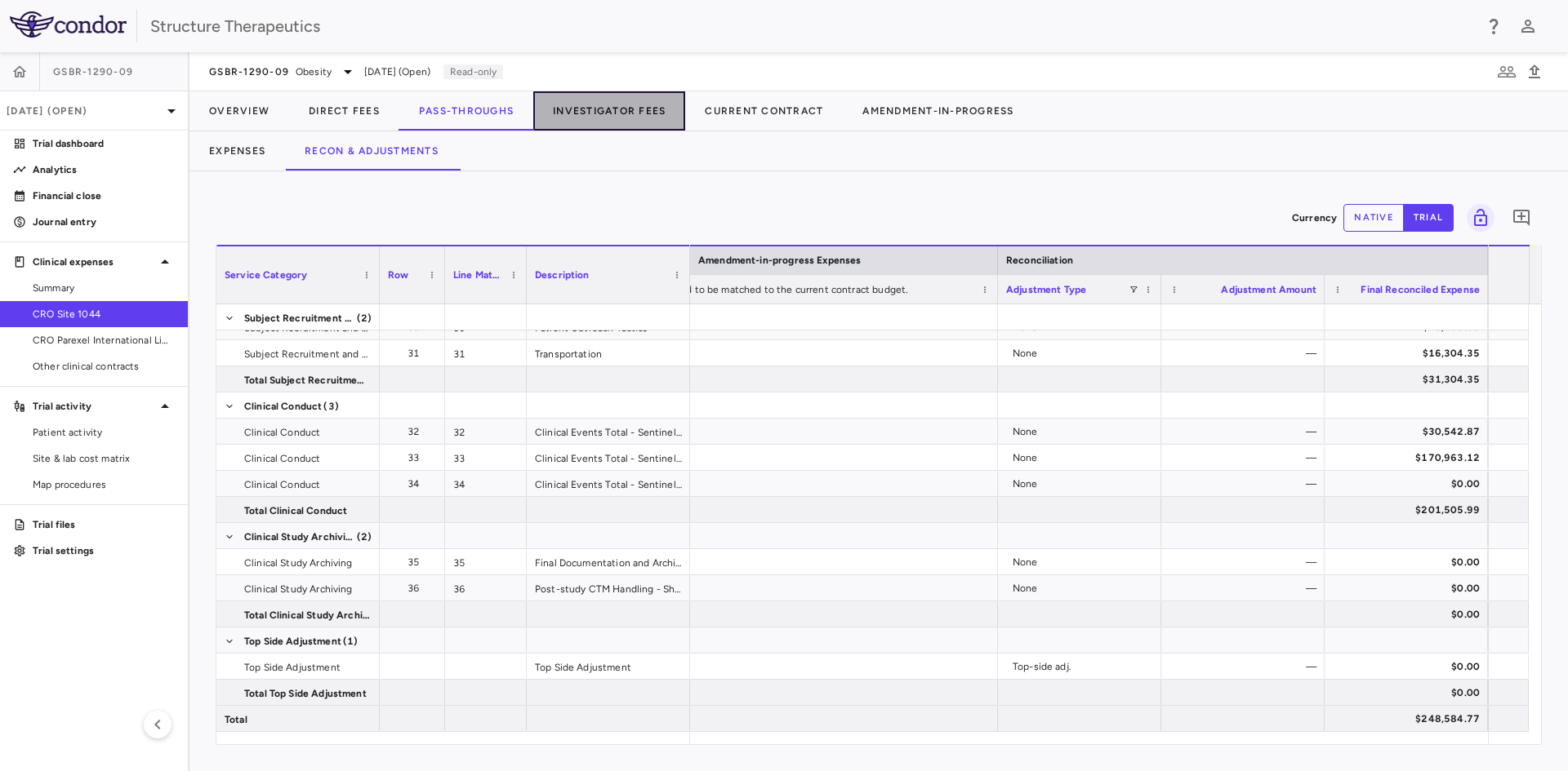
click at [592, 108] on button "Investigator Fees" at bounding box center [609, 111] width 152 height 39
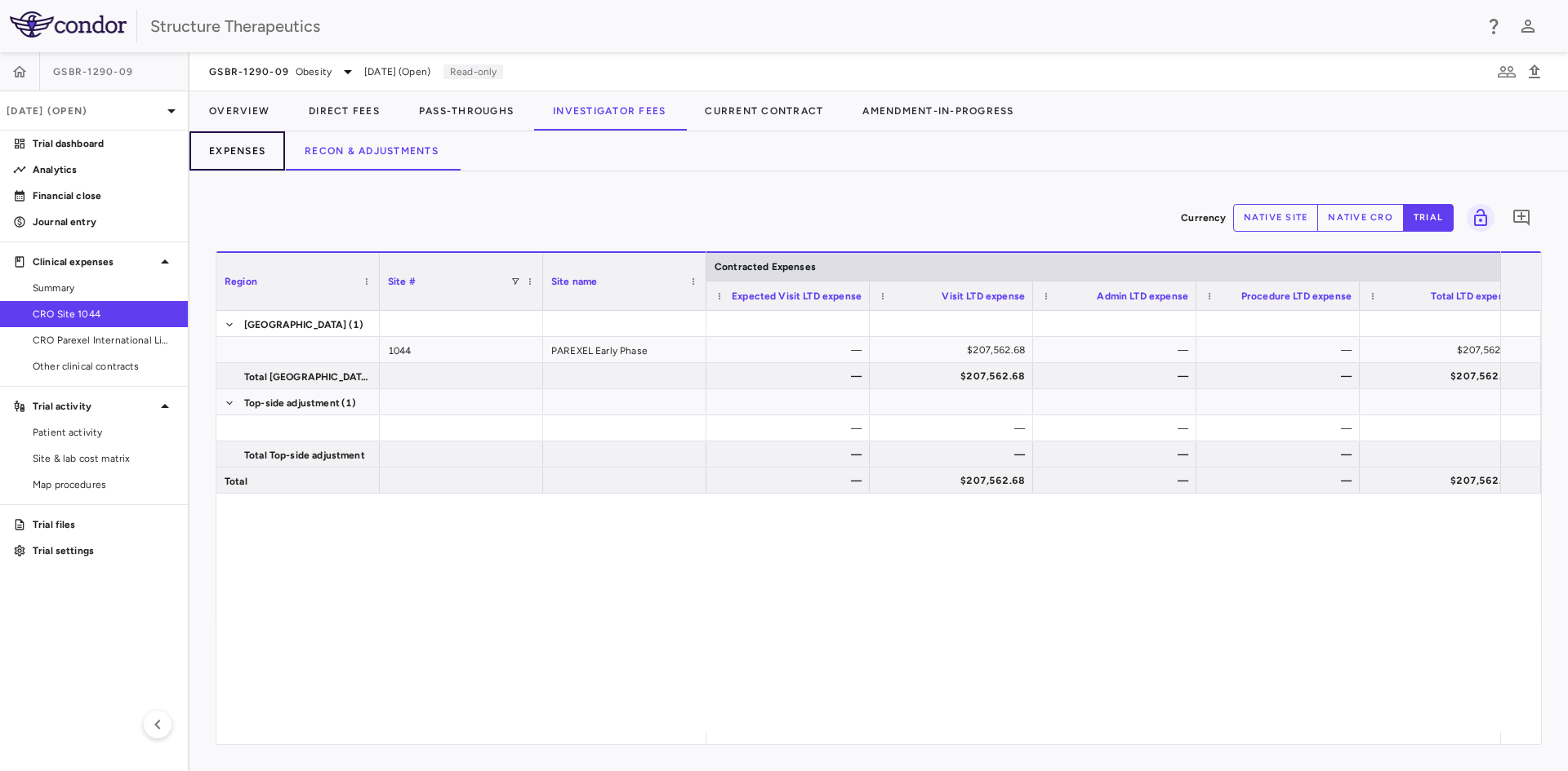
click at [244, 151] on button "Expenses" at bounding box center [237, 150] width 95 height 39
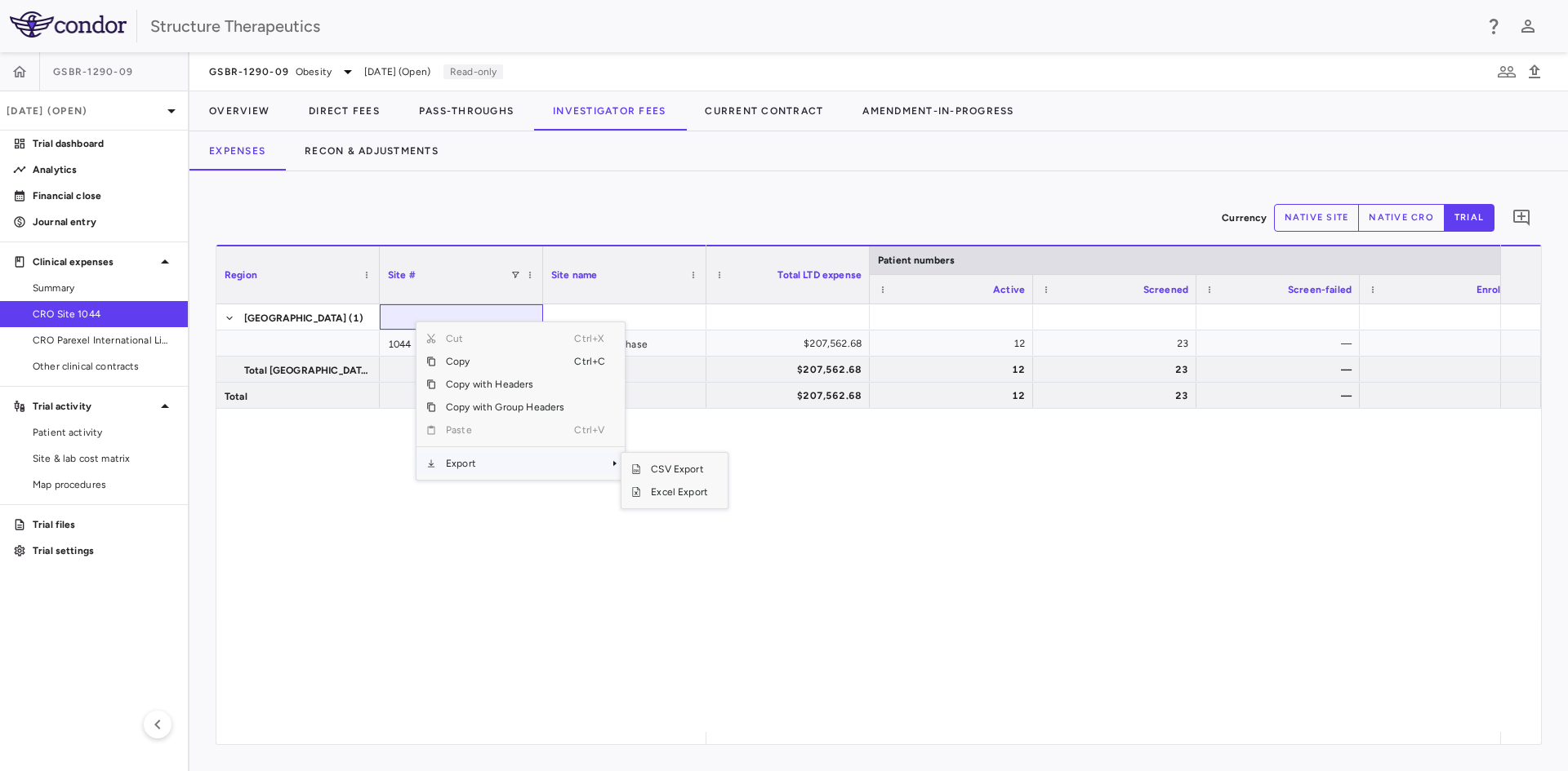
click at [513, 463] on span "Export" at bounding box center [505, 463] width 138 height 22
click at [656, 488] on span "Excel Export" at bounding box center [679, 492] width 77 height 22
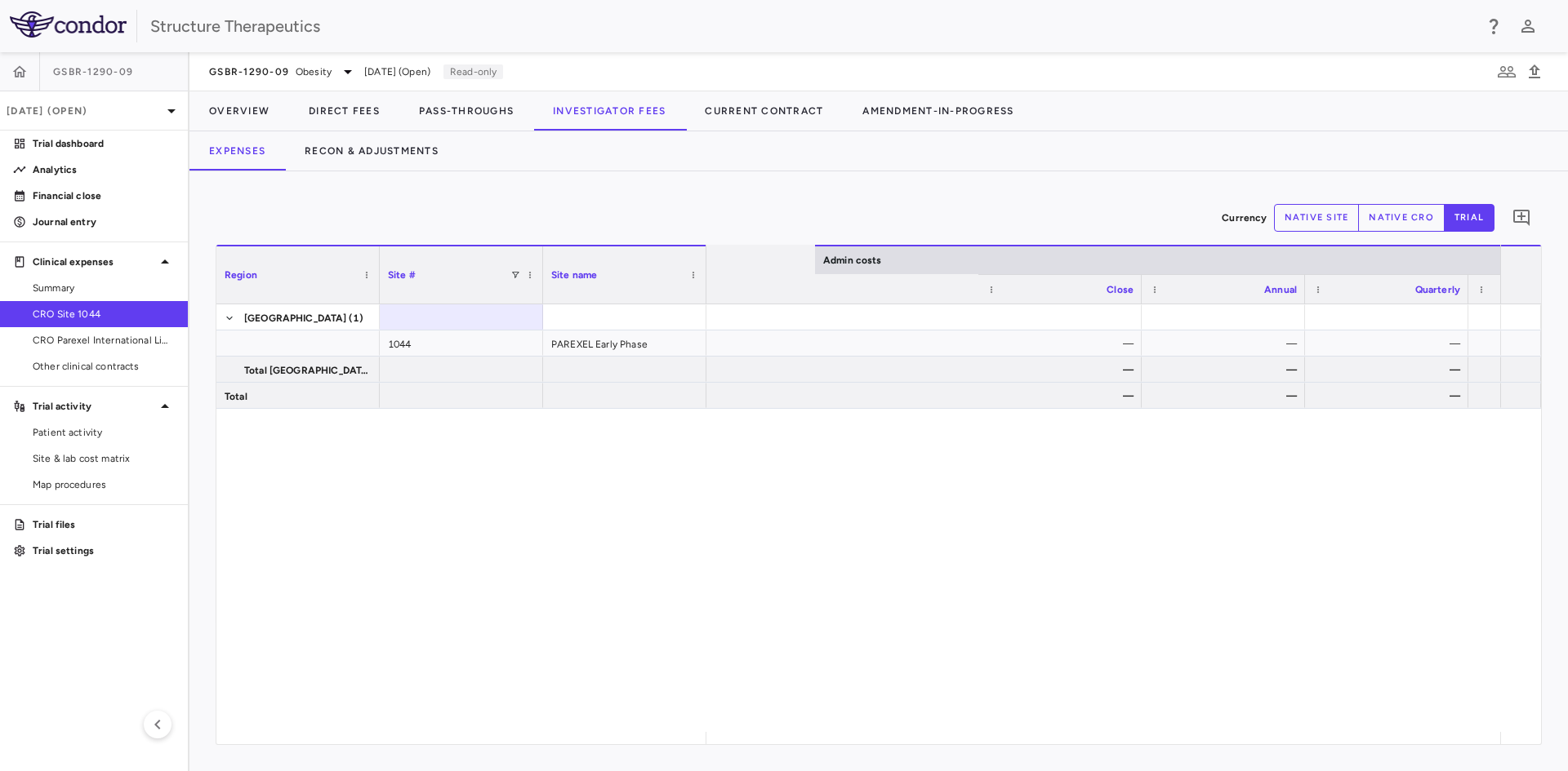
scroll to position [0, 6718]
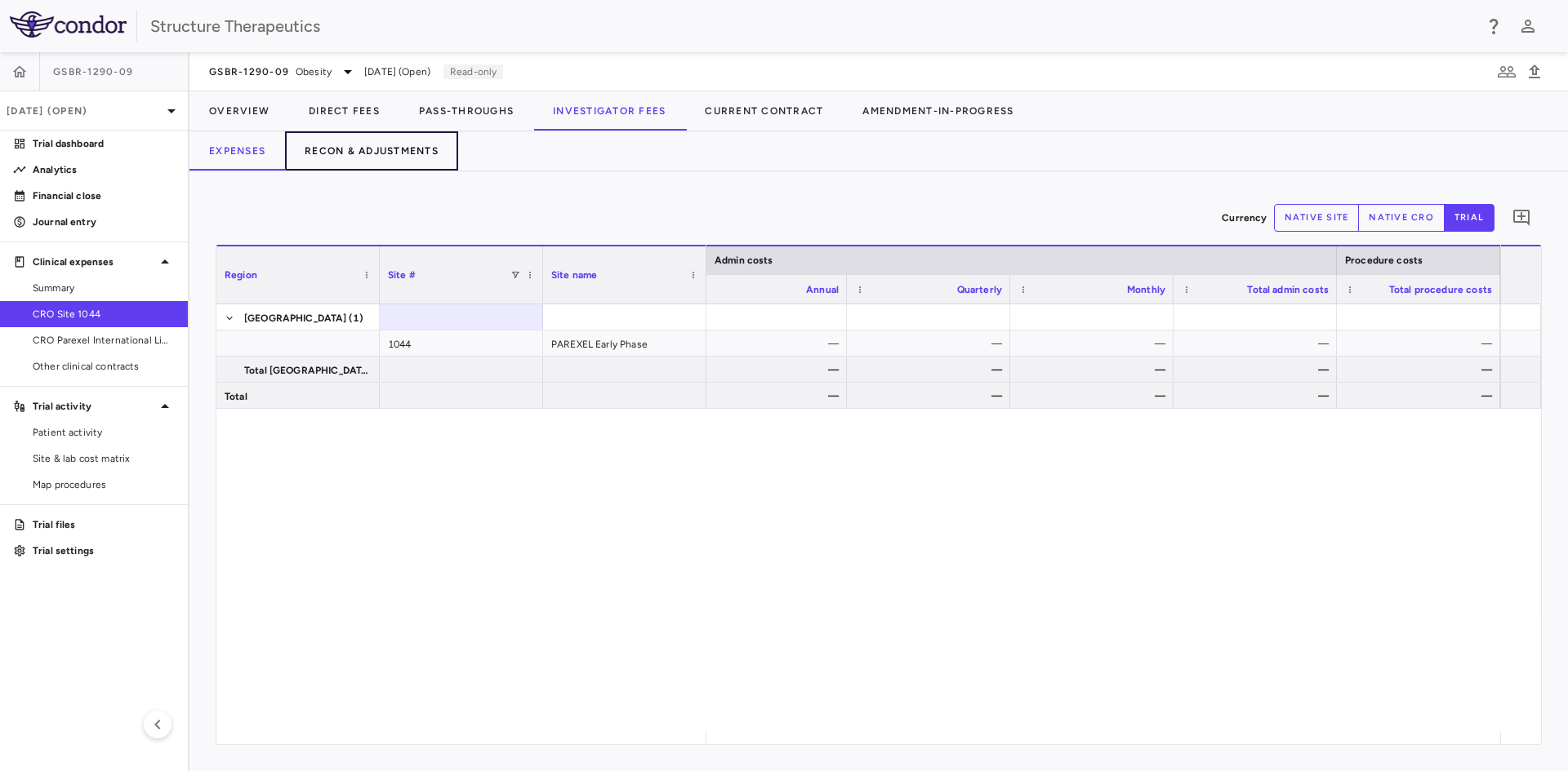
click at [398, 156] on button "Recon & Adjustments" at bounding box center [371, 150] width 173 height 39
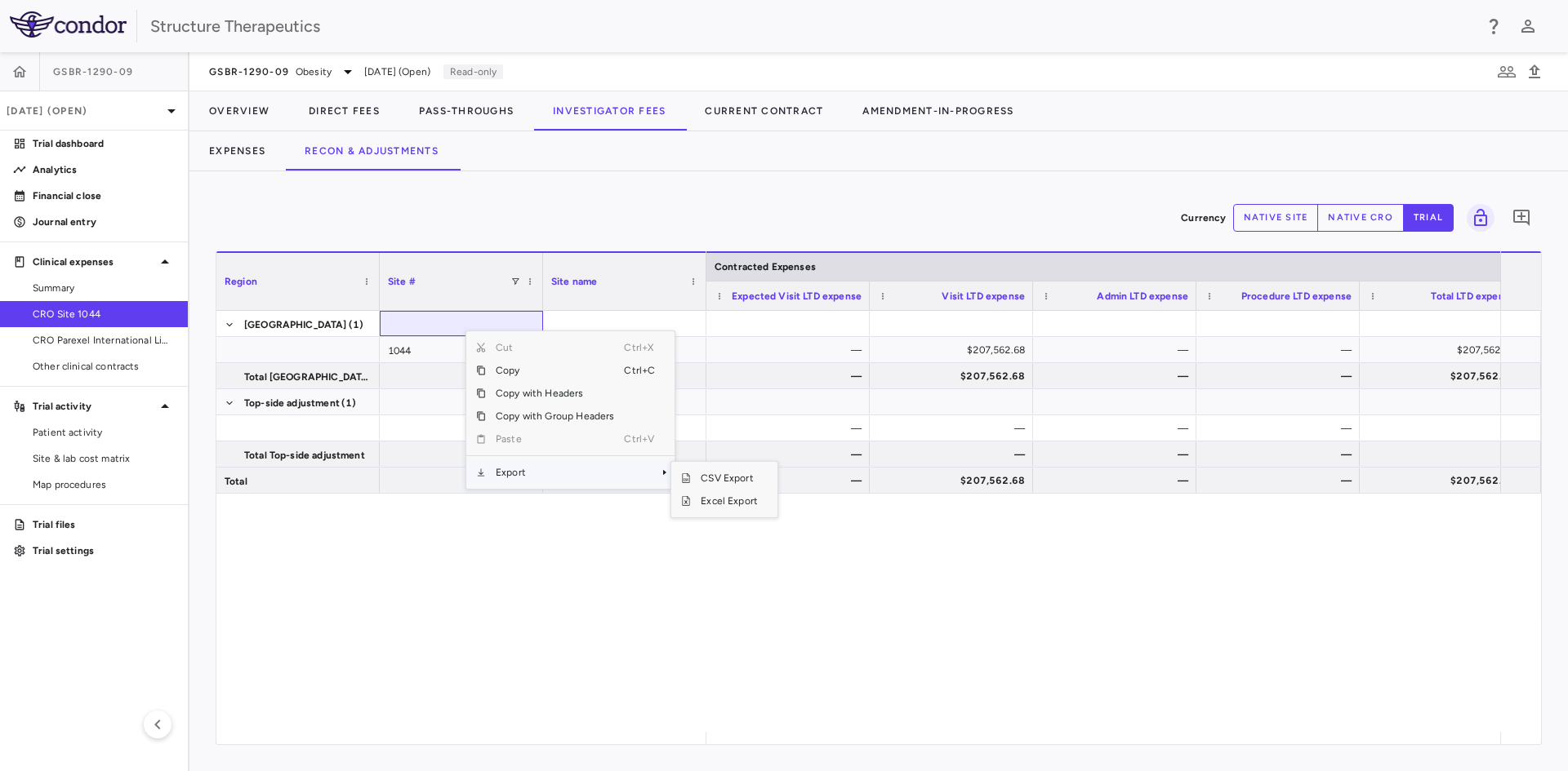
click at [534, 467] on span "Export" at bounding box center [555, 472] width 138 height 22
click at [724, 501] on span "Excel Export" at bounding box center [729, 500] width 77 height 22
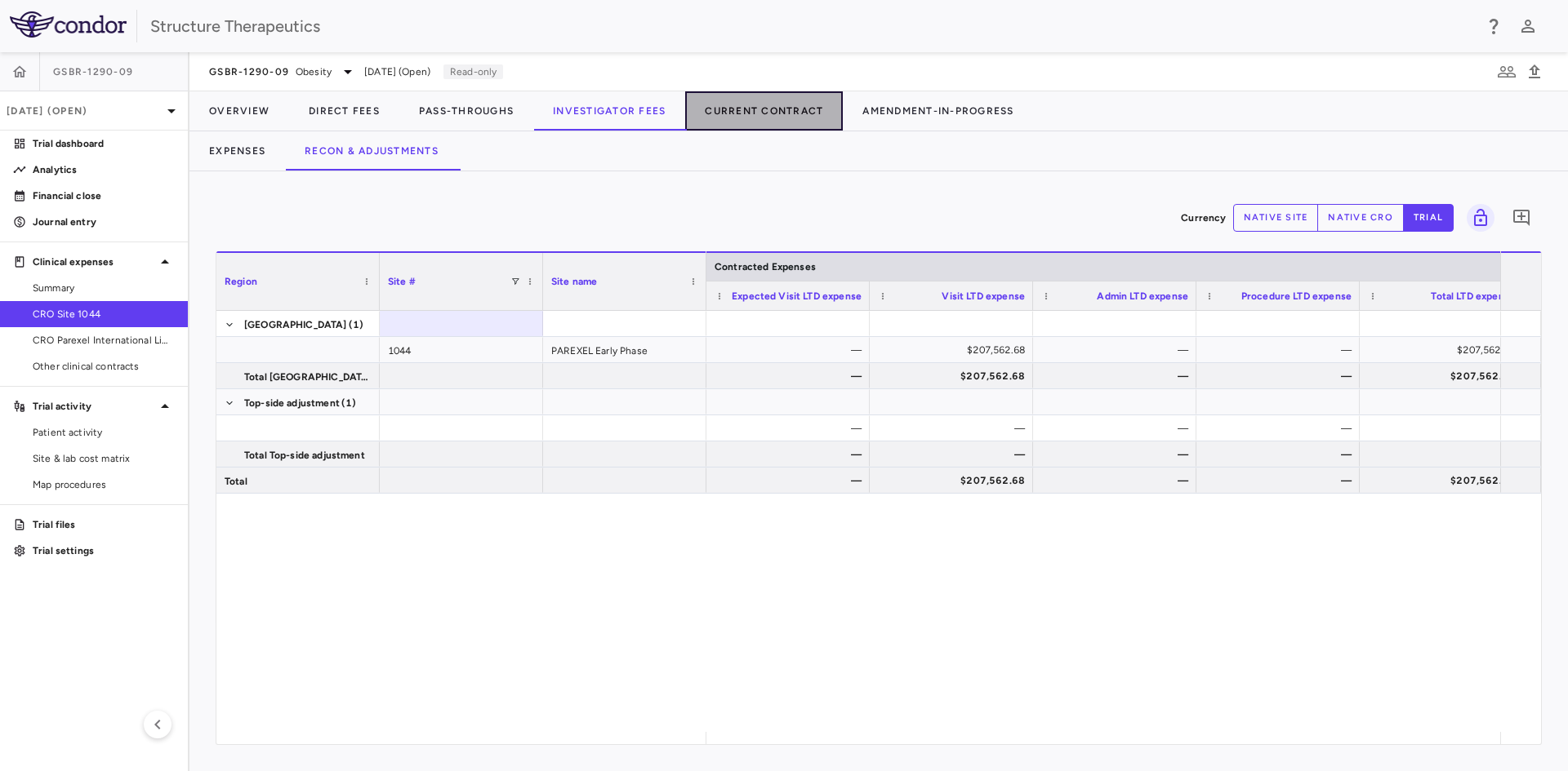
click at [767, 105] on button "Current Contract" at bounding box center [764, 111] width 157 height 39
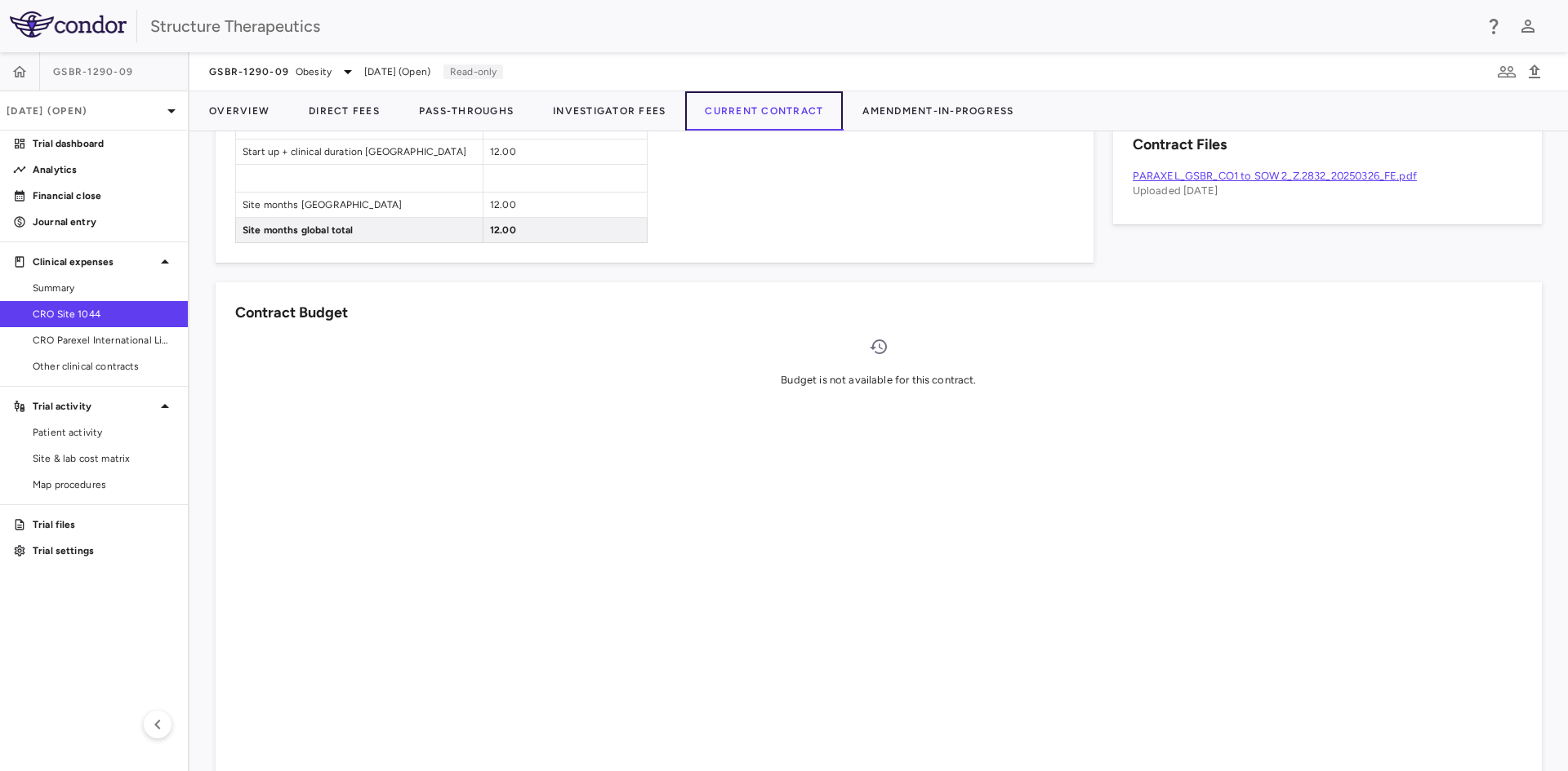
scroll to position [845, 0]
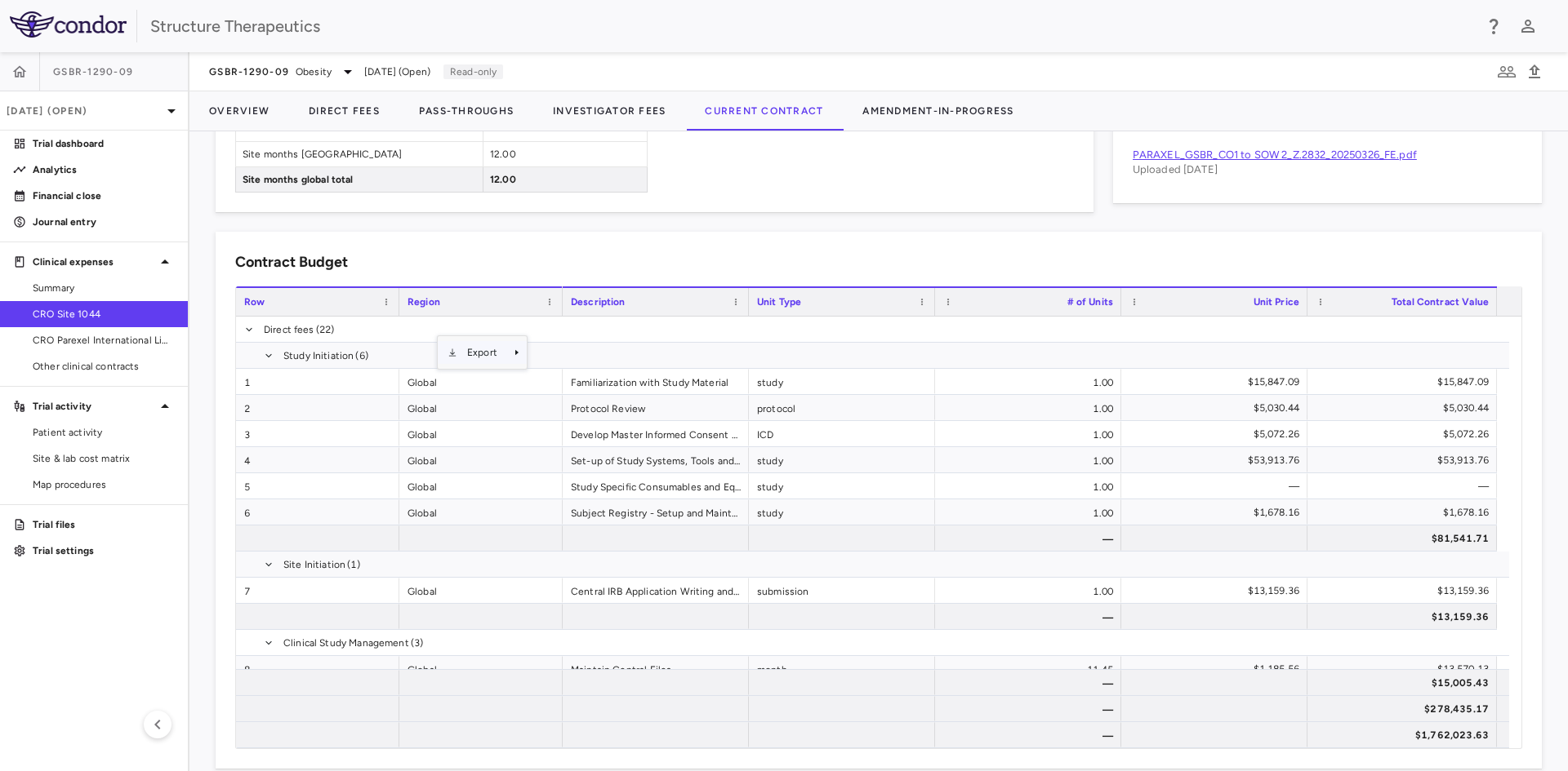
click at [468, 349] on span "Export" at bounding box center [483, 353] width 50 height 22
click at [556, 379] on span "Excel Export" at bounding box center [583, 381] width 77 height 22
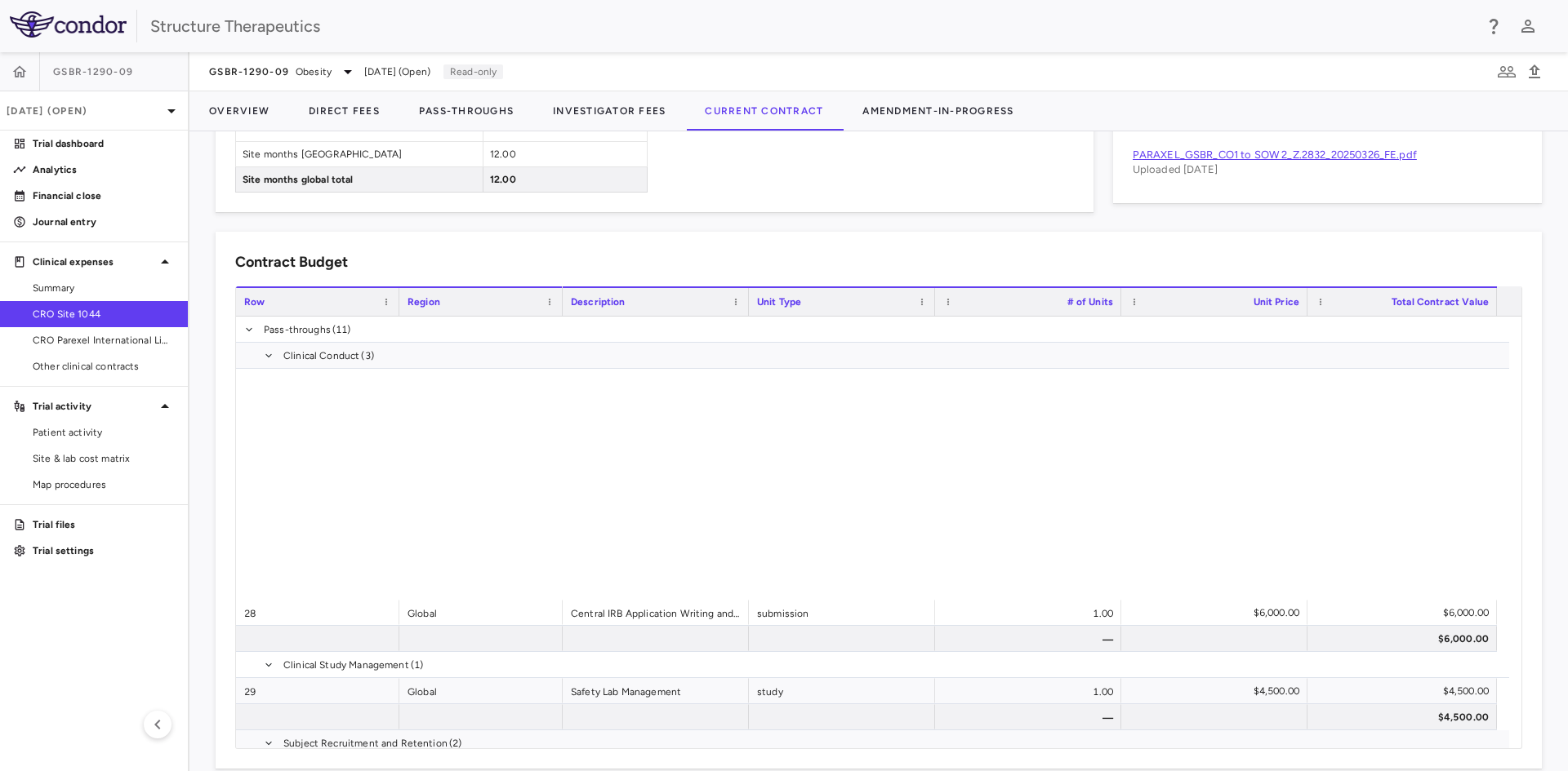
scroll to position [1526, 0]
